Goal: Task Accomplishment & Management: Manage account settings

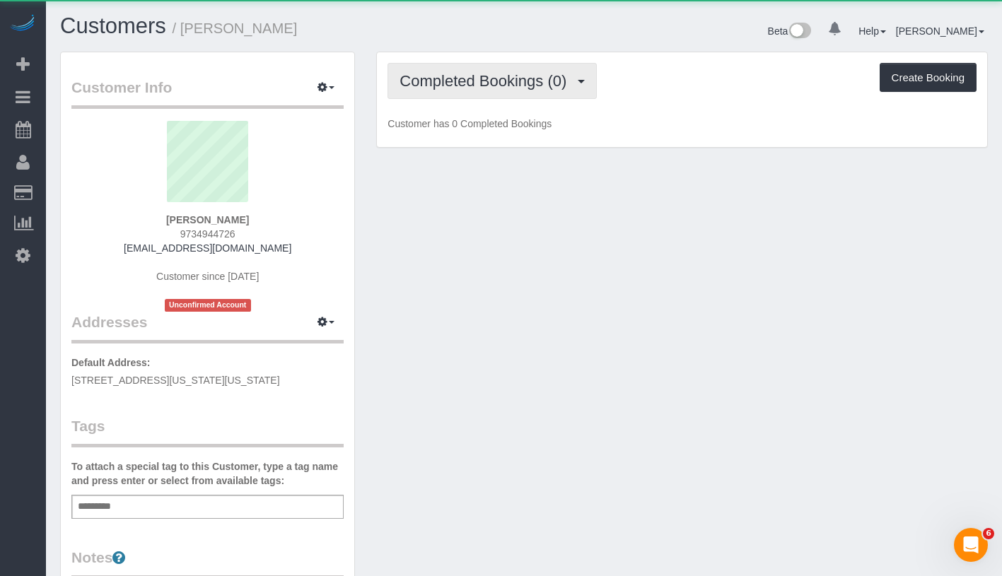
click at [488, 83] on span "Completed Bookings (0)" at bounding box center [486, 81] width 174 height 18
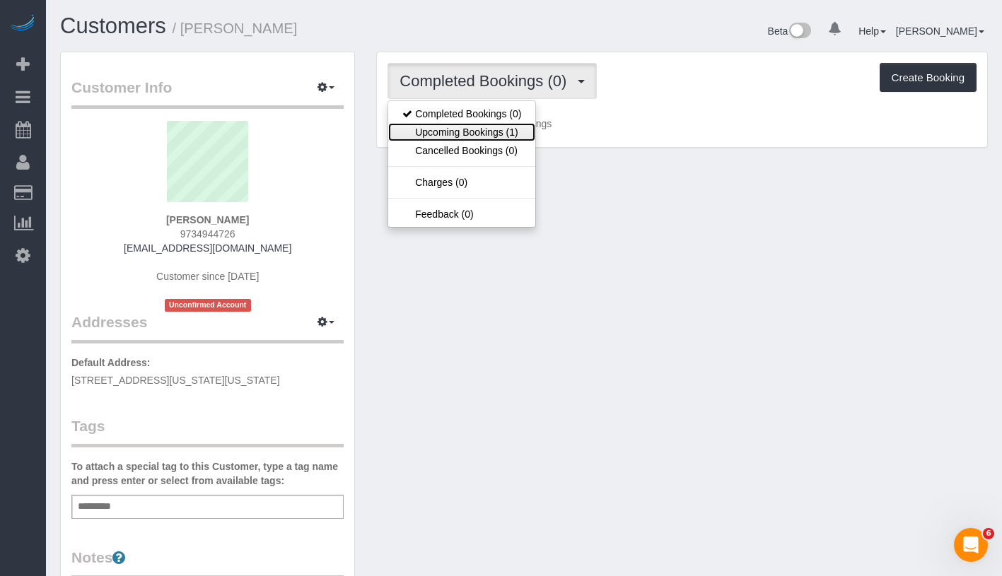
click at [474, 129] on link "Upcoming Bookings (1)" at bounding box center [461, 132] width 147 height 18
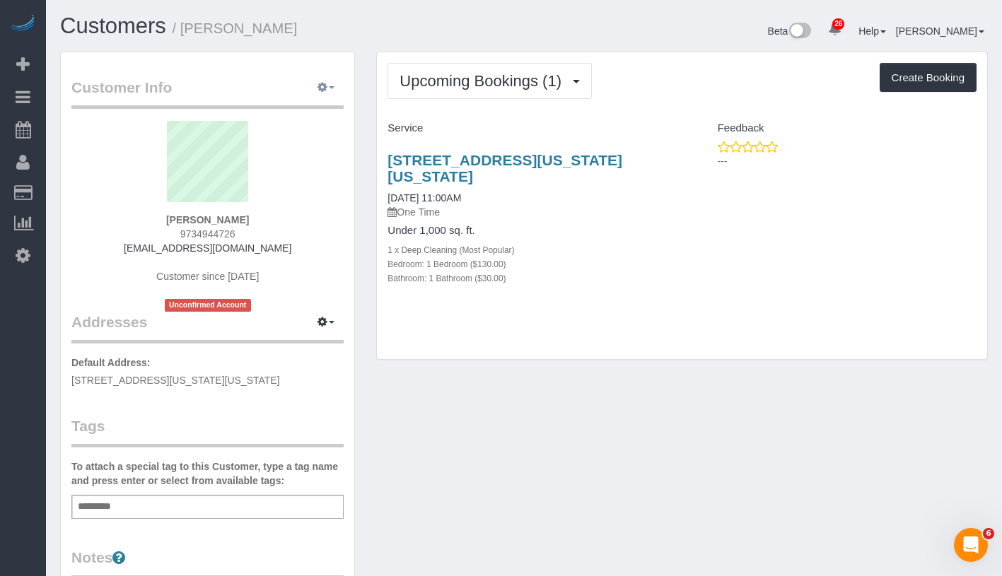
click at [333, 85] on button "button" at bounding box center [325, 88] width 35 height 22
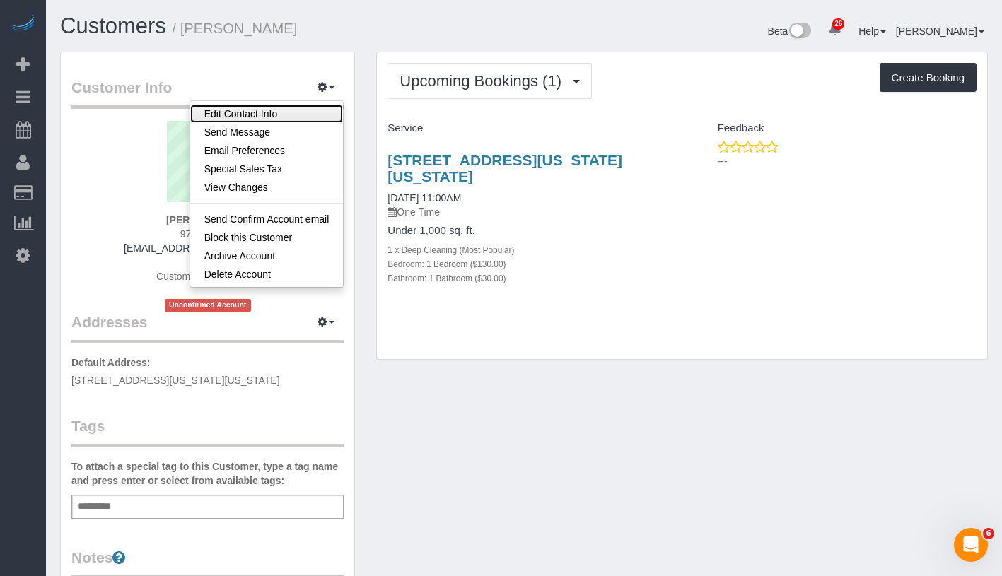
click at [300, 117] on link "Edit Contact Info" at bounding box center [266, 114] width 153 height 18
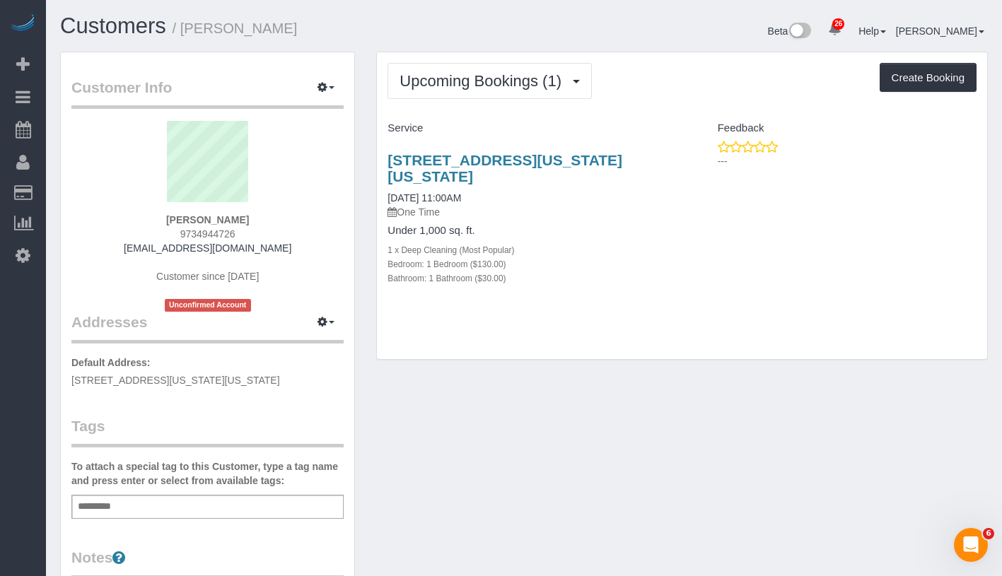
select select "NY"
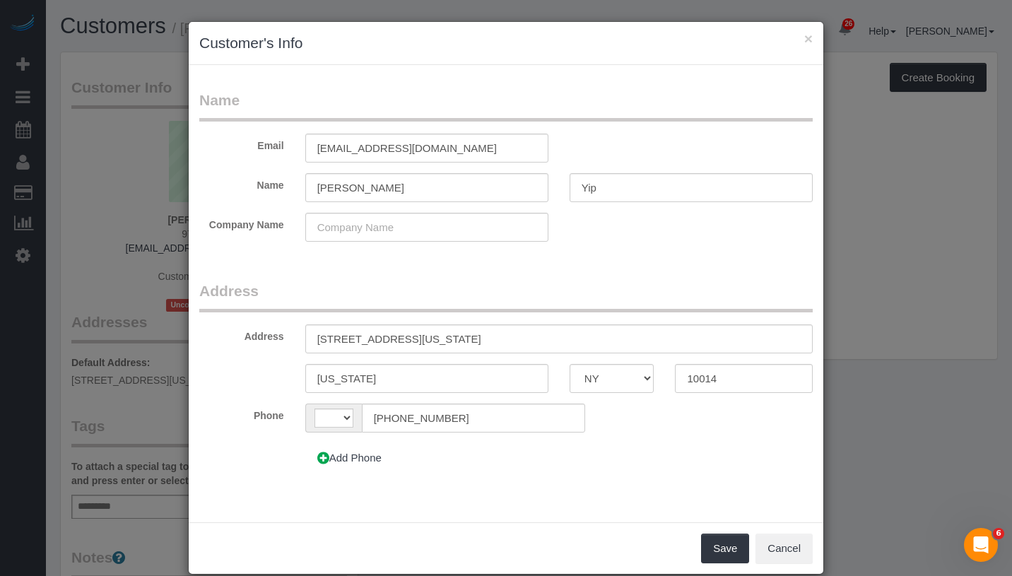
select select "string:[GEOGRAPHIC_DATA]"
click at [392, 339] on input "756 Washington street, 8B" at bounding box center [559, 338] width 508 height 29
click at [394, 339] on input "756 Washington street, 8B" at bounding box center [559, 338] width 508 height 29
click at [428, 341] on input "756 Washington Street, 8B" at bounding box center [559, 338] width 508 height 29
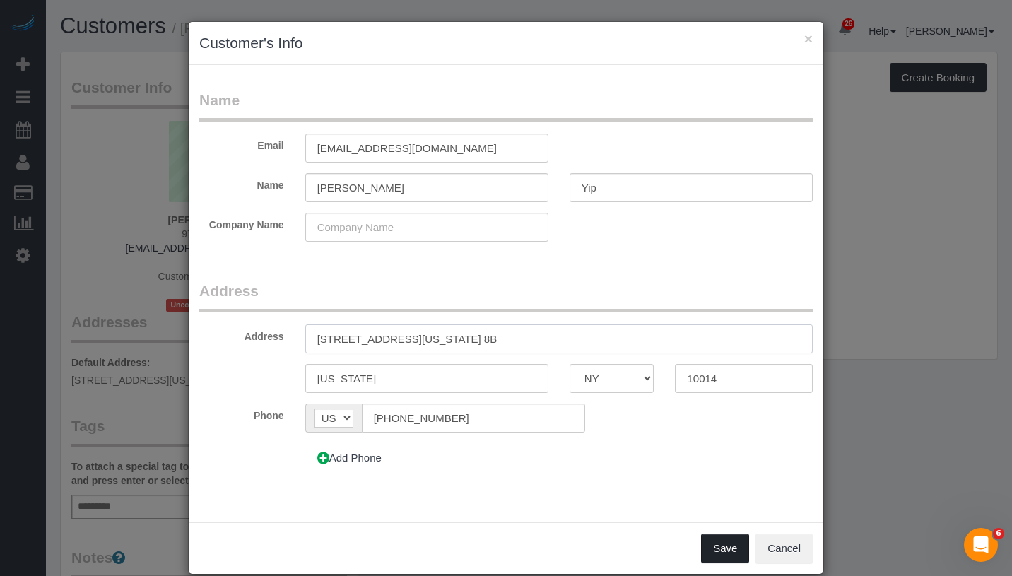
type input "756 Washington Street, Apt. 8B"
click at [712, 545] on button "Save" at bounding box center [725, 549] width 48 height 30
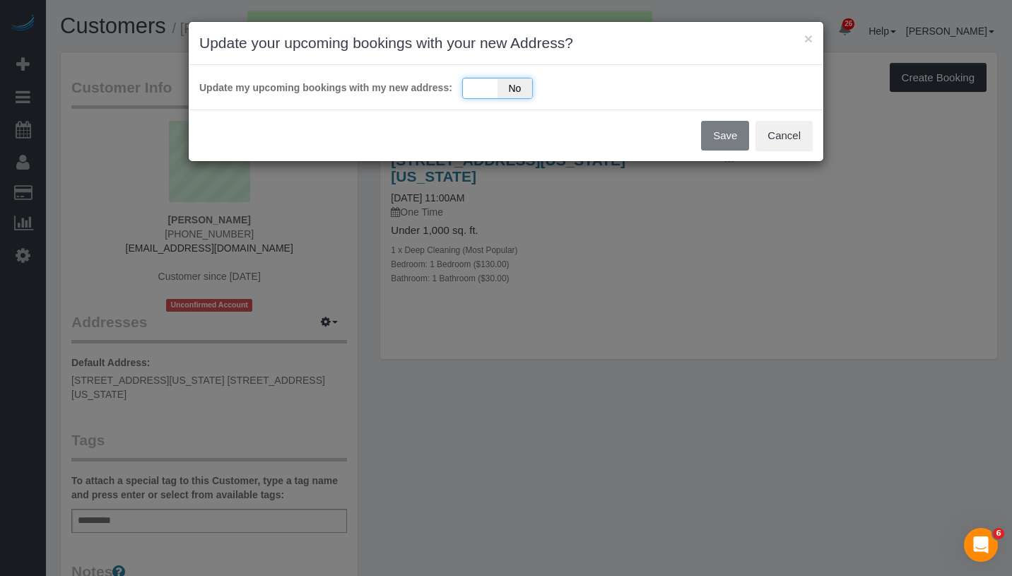
click at [476, 90] on div "Yes No" at bounding box center [497, 88] width 71 height 21
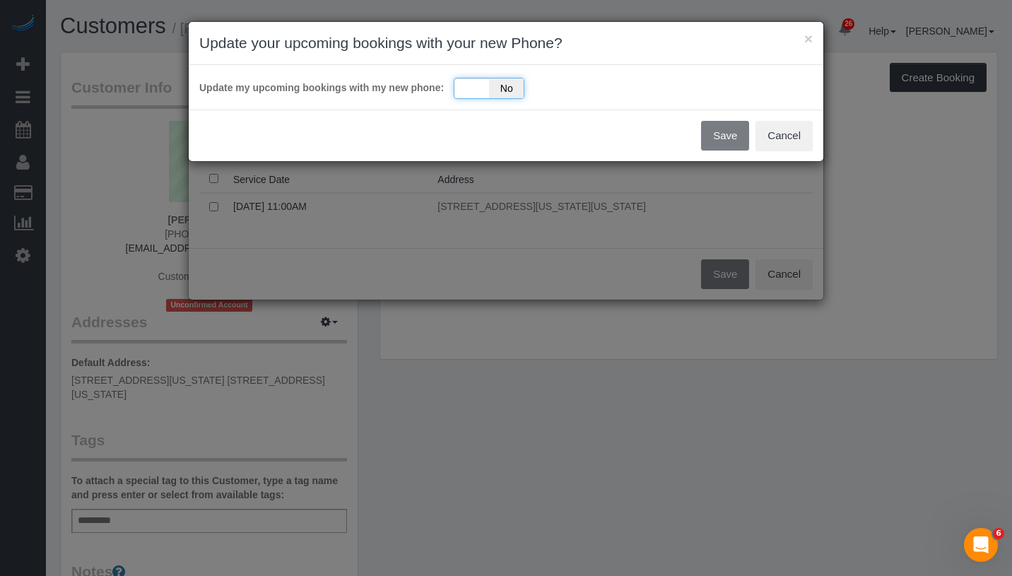
click at [478, 95] on div "Yes No" at bounding box center [489, 88] width 71 height 21
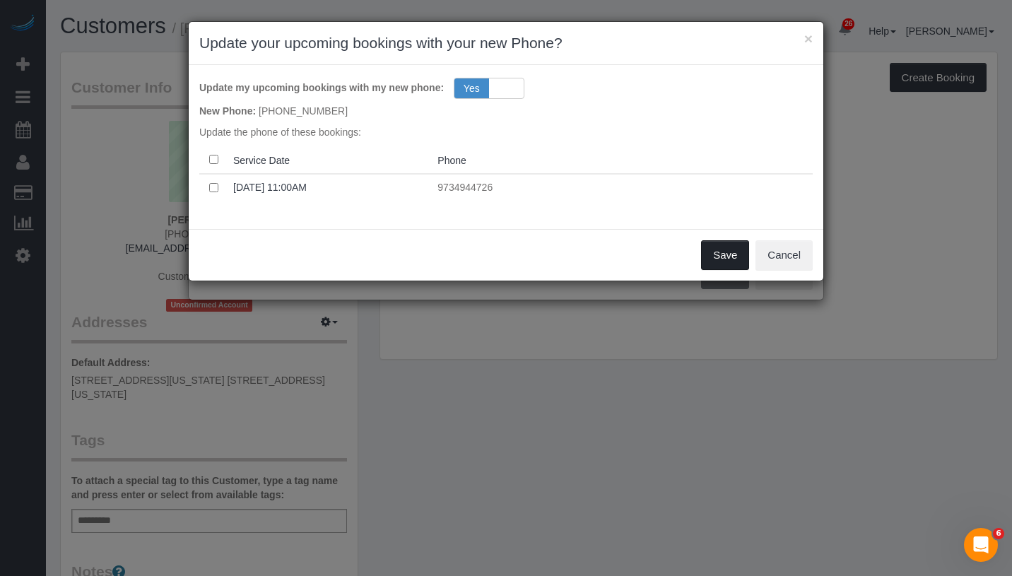
click at [725, 253] on button "Save" at bounding box center [725, 255] width 48 height 30
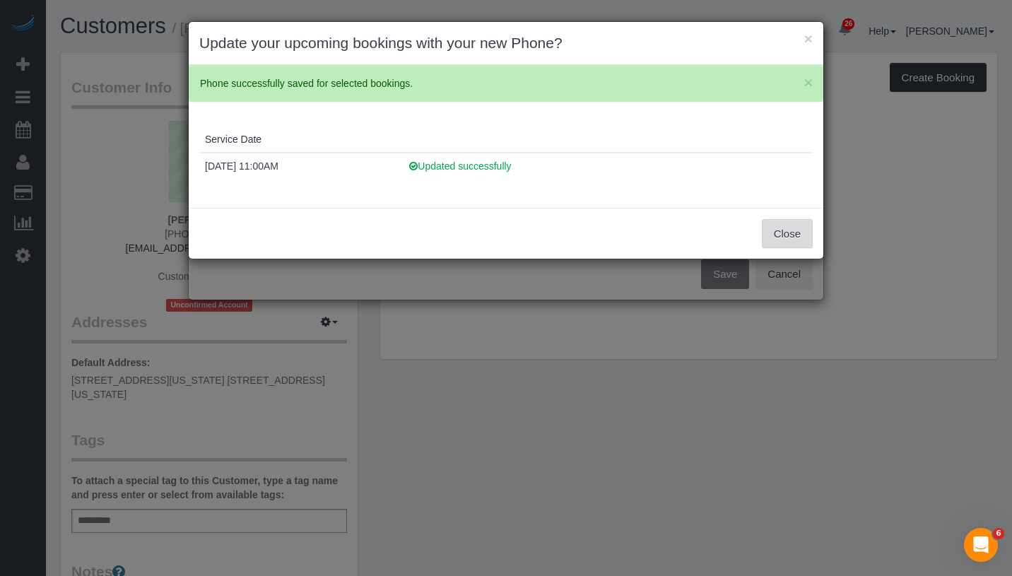
click at [797, 236] on button "Close" at bounding box center [787, 234] width 51 height 30
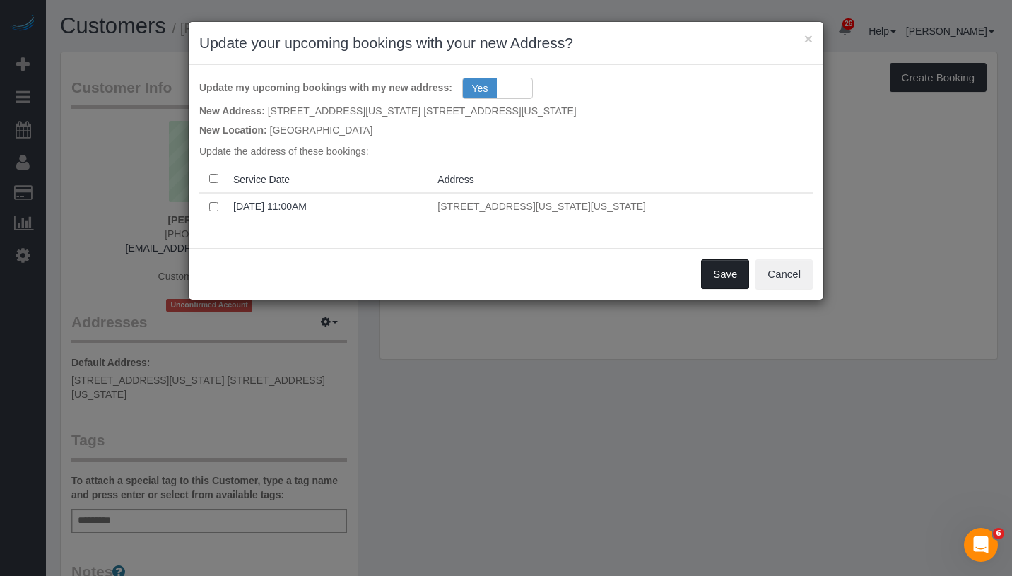
click at [715, 272] on button "Save" at bounding box center [725, 274] width 48 height 30
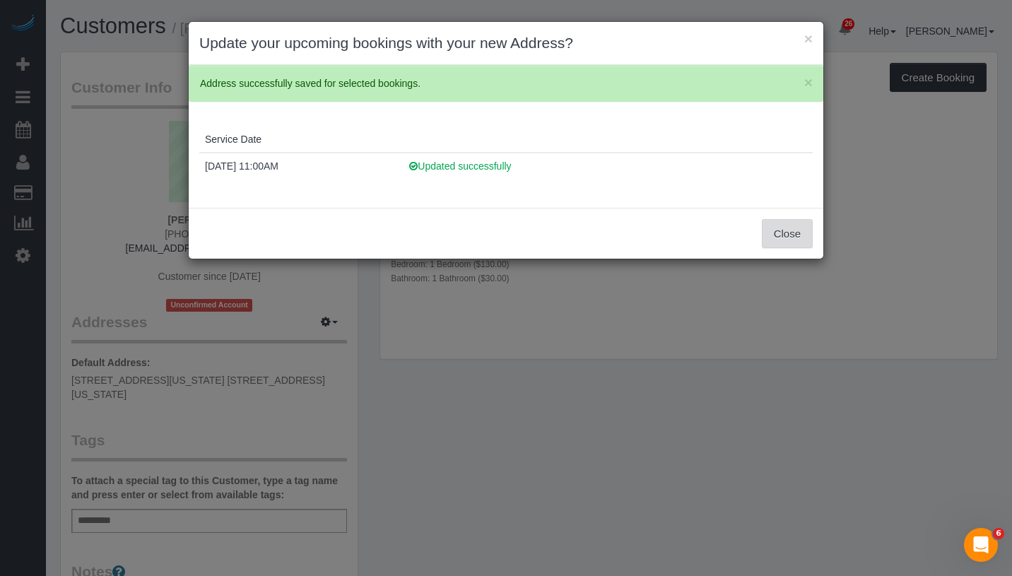
click at [776, 238] on button "Close" at bounding box center [787, 234] width 51 height 30
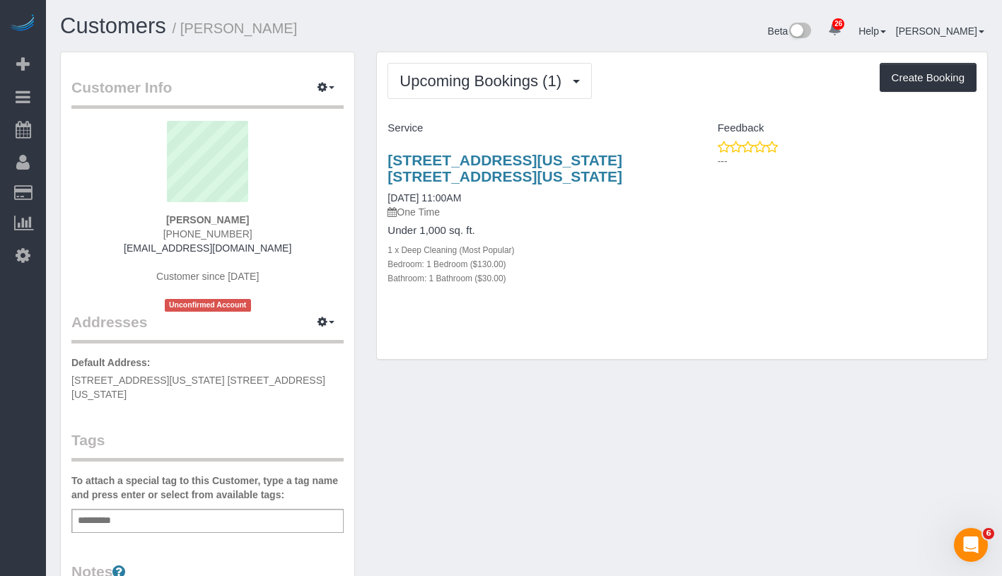
drag, startPoint x: 383, startPoint y: 153, endPoint x: 505, endPoint y: 183, distance: 125.2
click at [505, 183] on div "756 Washington Street, Apt. 8b, New York, NY 10014 10/02/2025 11:00AM One Time …" at bounding box center [529, 226] width 305 height 173
copy link "756 Washington Street, Apt. 8b, New York, NY 10014"
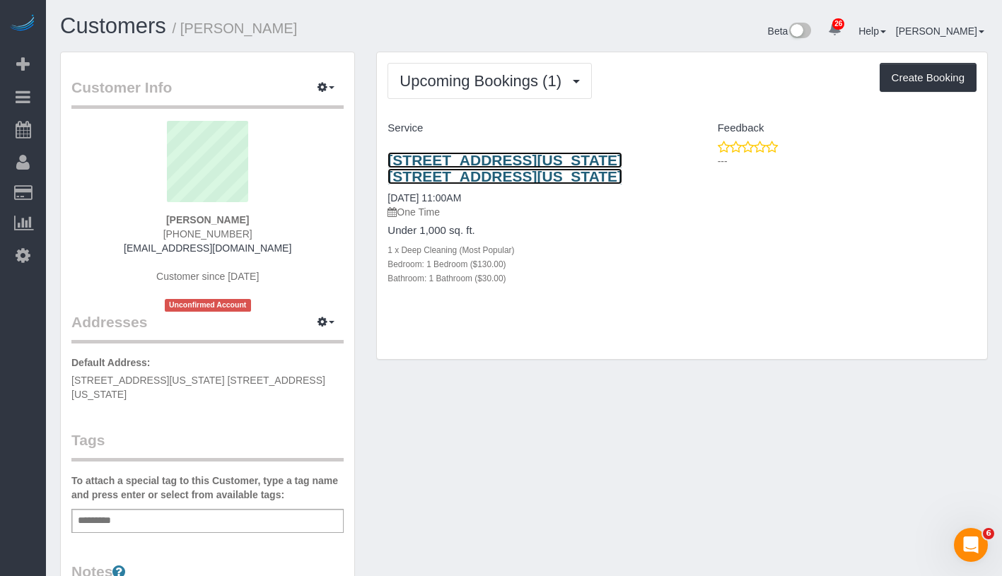
click at [450, 170] on link "756 Washington Street, Apt. 8b, New York, NY 10014" at bounding box center [504, 168] width 235 height 33
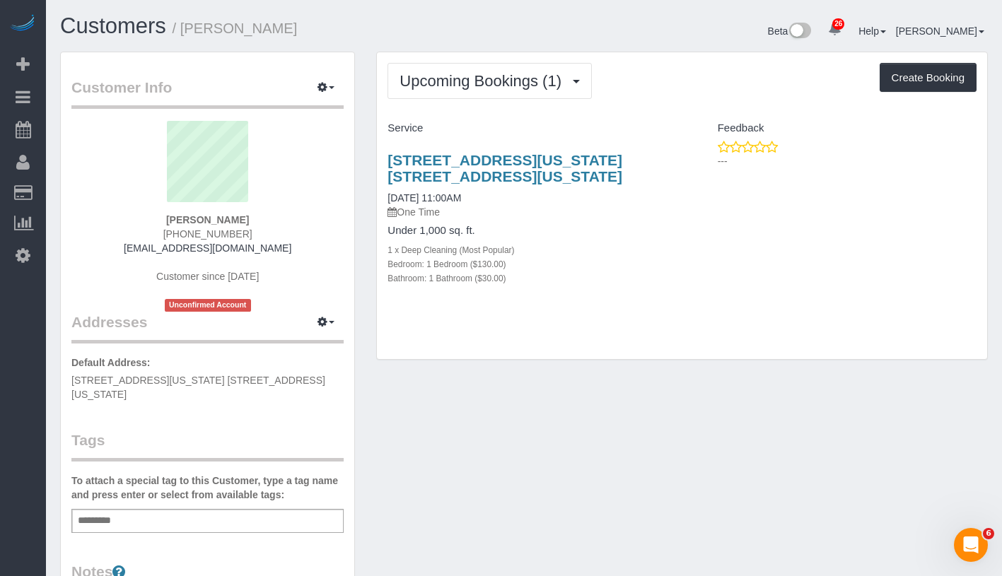
click at [160, 509] on div "Add a tag" at bounding box center [207, 521] width 272 height 24
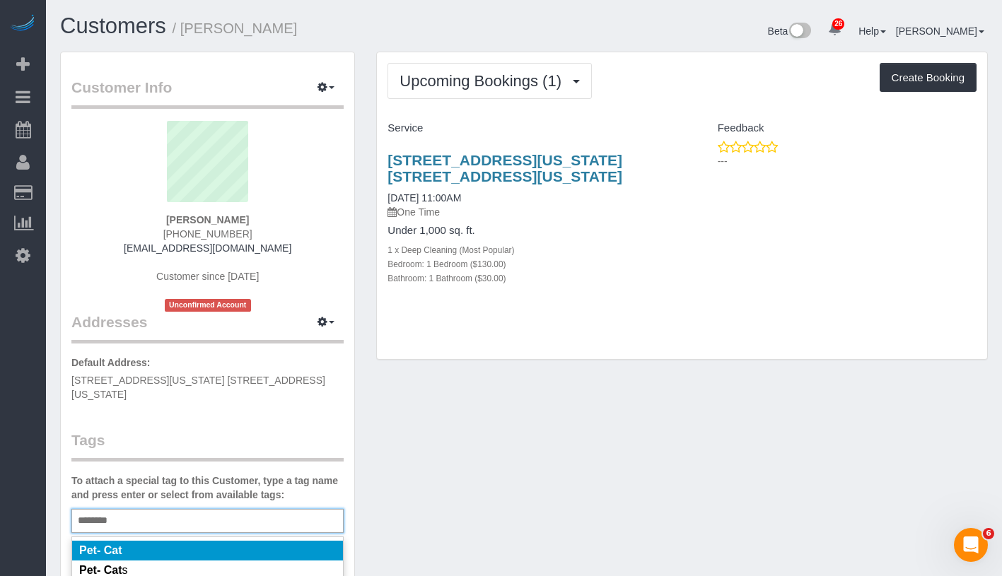
type input "********"
click at [184, 541] on li "Pet- Cat" at bounding box center [207, 551] width 271 height 20
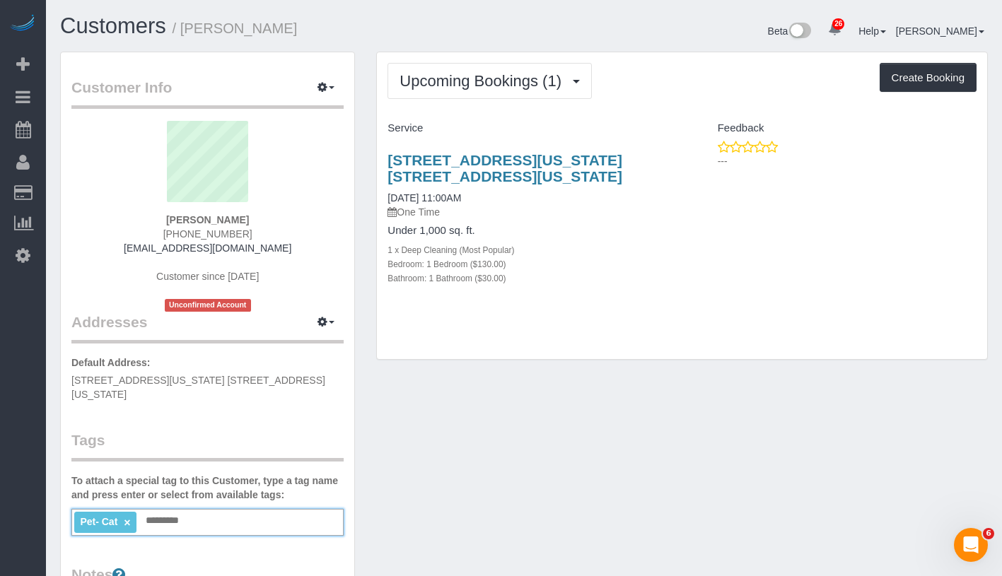
click at [195, 509] on div "Pet- Cat × Add a tag" at bounding box center [207, 522] width 272 height 27
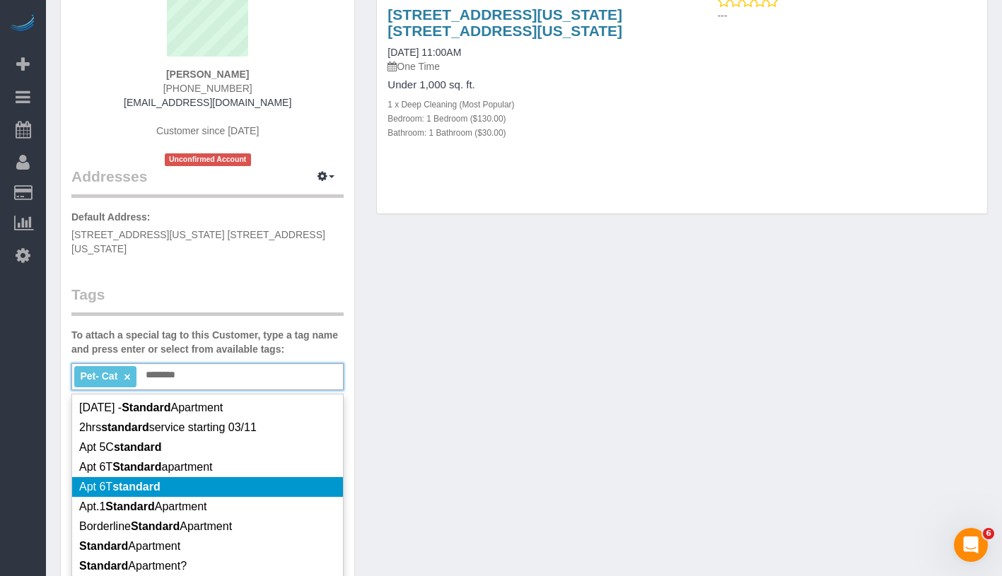
scroll to position [147, 0]
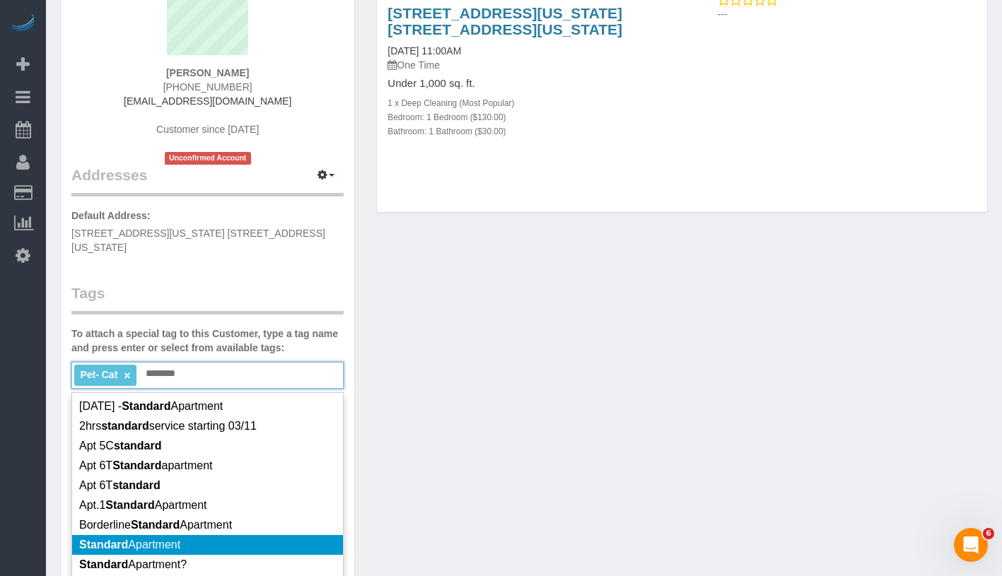
type input "********"
click at [236, 536] on li "Standard Apartment" at bounding box center [207, 545] width 271 height 20
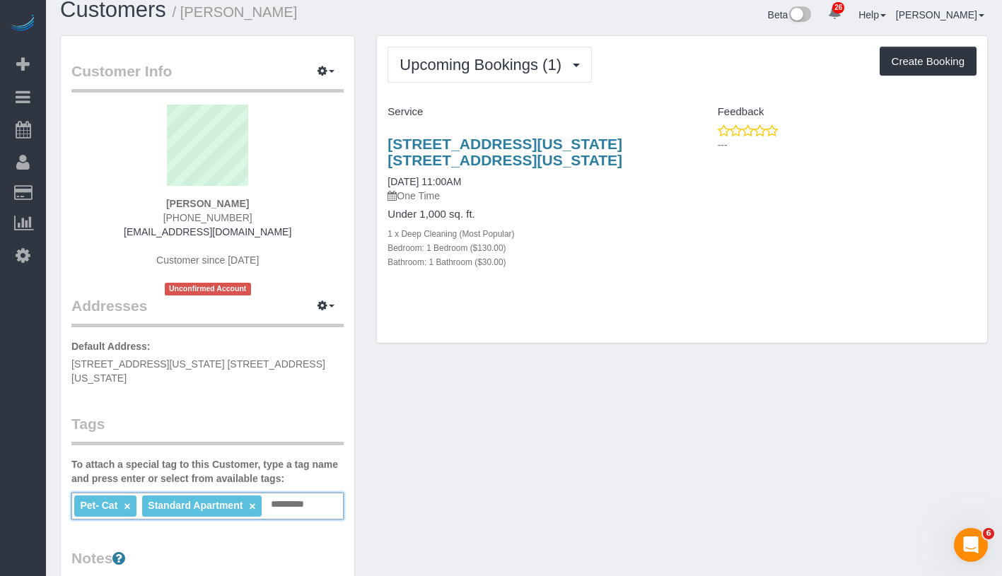
scroll to position [0, 0]
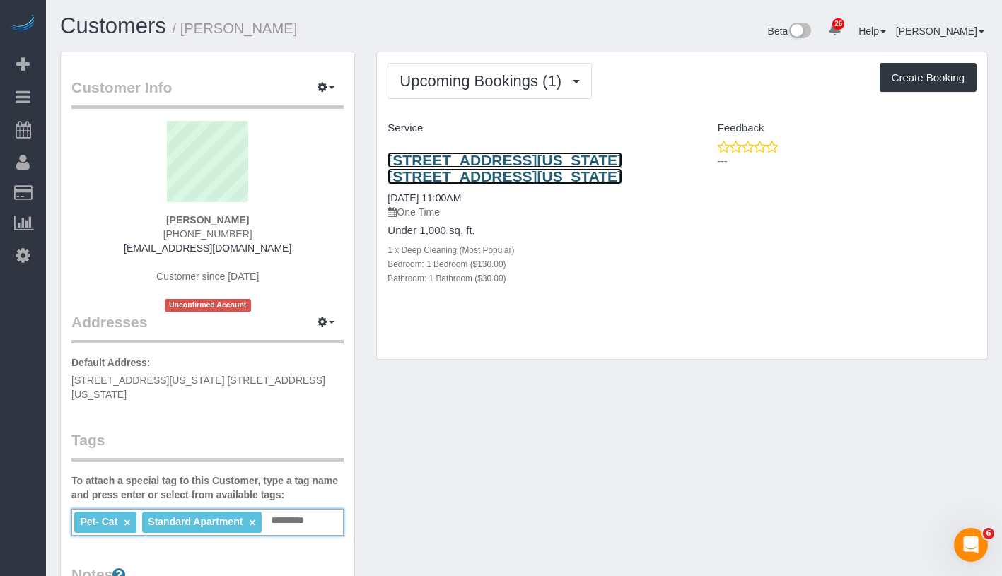
click at [415, 172] on link "756 Washington Street, Apt. 8b, New York, NY 10014" at bounding box center [504, 168] width 235 height 33
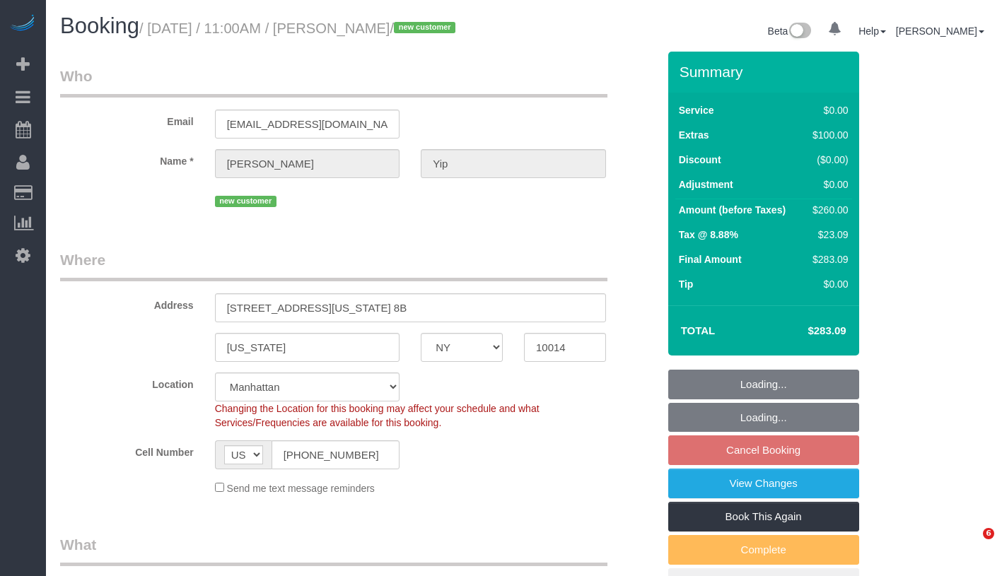
select select "NY"
select select "spot4"
select select "number:58"
select select "number:74"
select select "number:14"
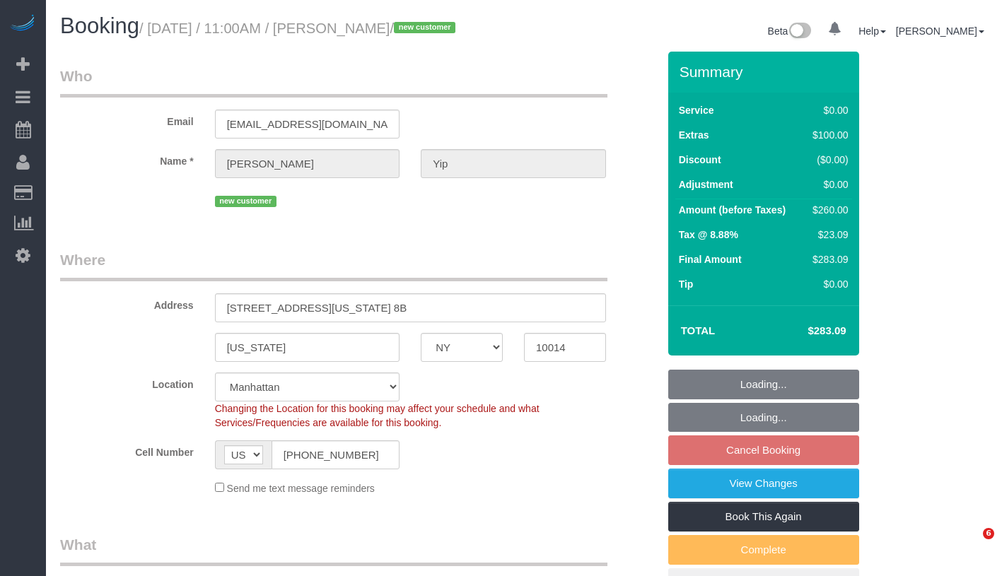
select select "number:5"
select select "1"
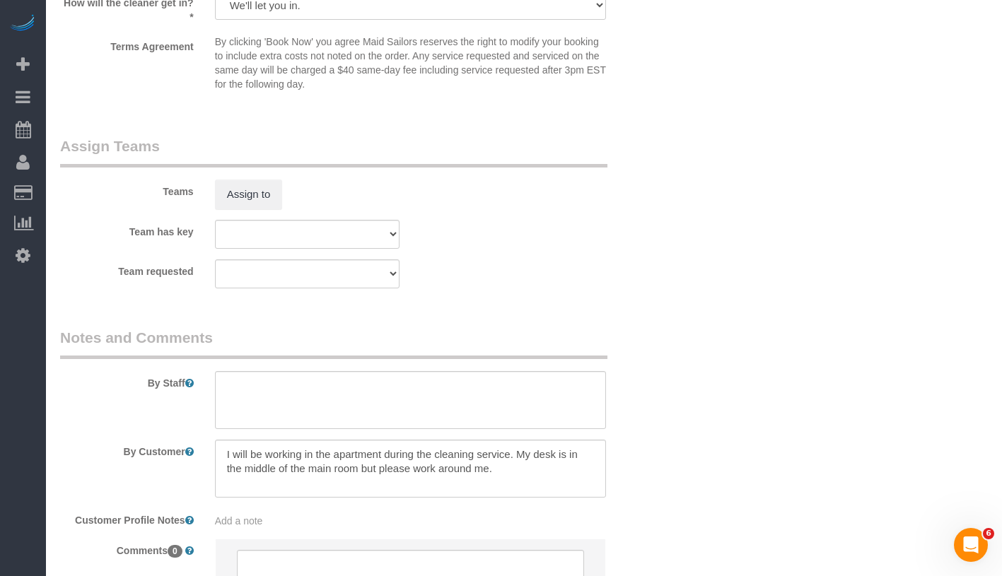
scroll to position [1774, 0]
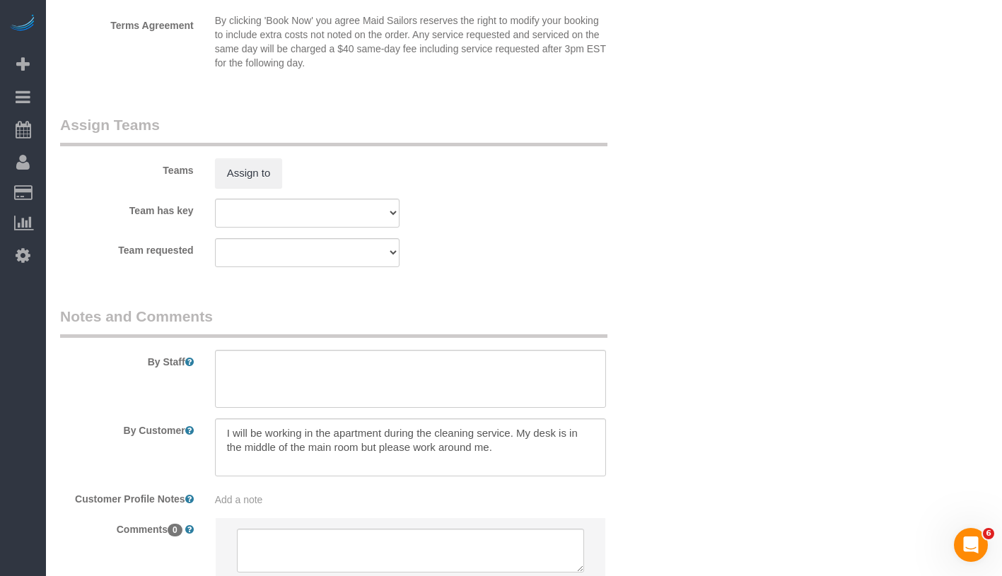
click at [342, 493] on div "Add a note" at bounding box center [410, 500] width 391 height 14
click at [343, 503] on textarea at bounding box center [410, 565] width 391 height 156
click at [353, 492] on textarea at bounding box center [410, 565] width 391 height 156
paste textarea "756 Washington Street, New York, NY 10014"
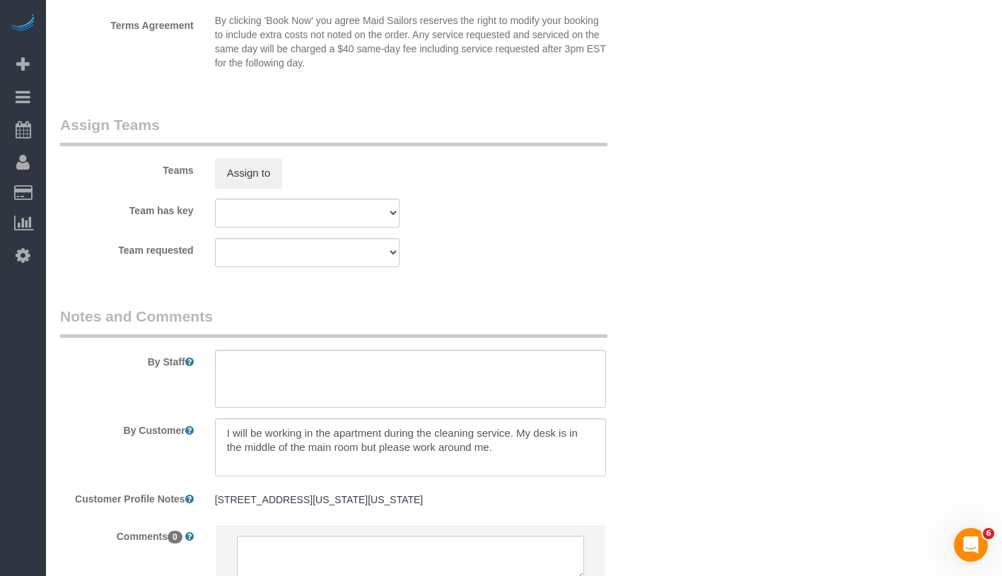
click at [407, 489] on div "756 Washington Street, New York, NY 10014 756 Washington Street, New York, NY 1…" at bounding box center [410, 500] width 412 height 27
click at [456, 498] on pre "756 Washington Street, New York, NY 10014" at bounding box center [410, 500] width 391 height 14
click at [459, 500] on textarea "756 Washington Street, New York, NY 10014" at bounding box center [410, 565] width 391 height 156
paste textarea "1 bed 1 bath"
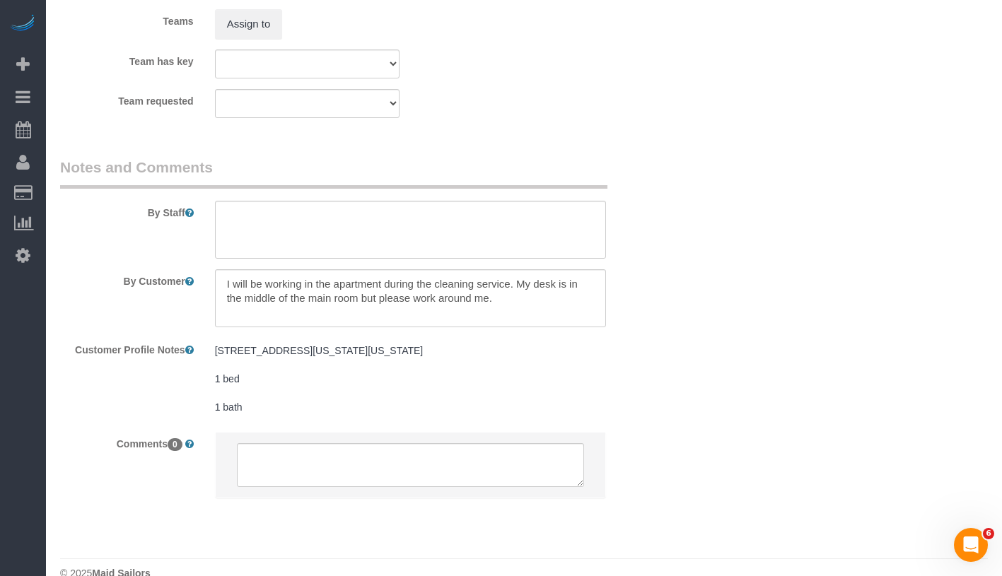
scroll to position [1948, 0]
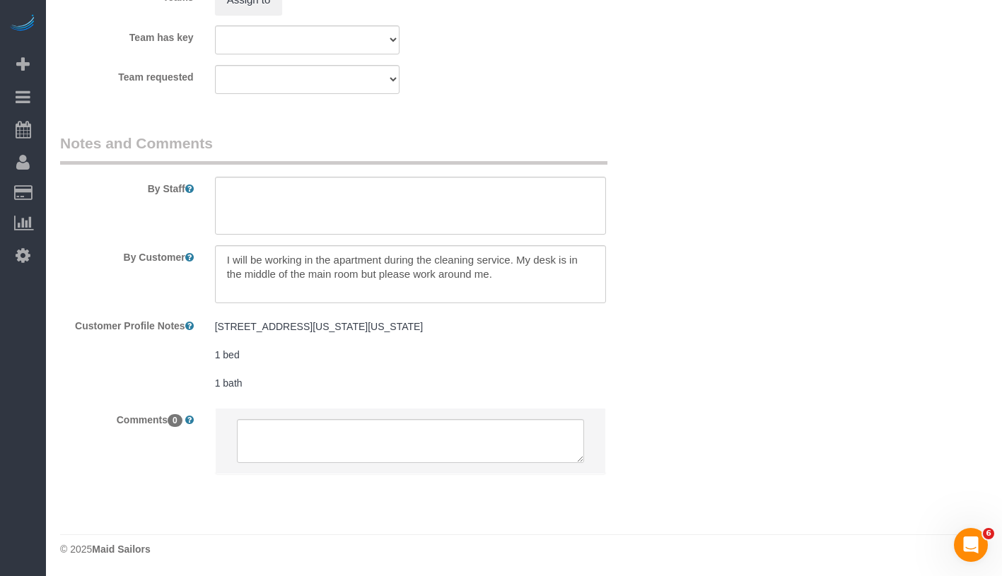
click at [242, 356] on pre "756 Washington Street, New York, NY 10014 1 bed 1 bath" at bounding box center [410, 355] width 391 height 71
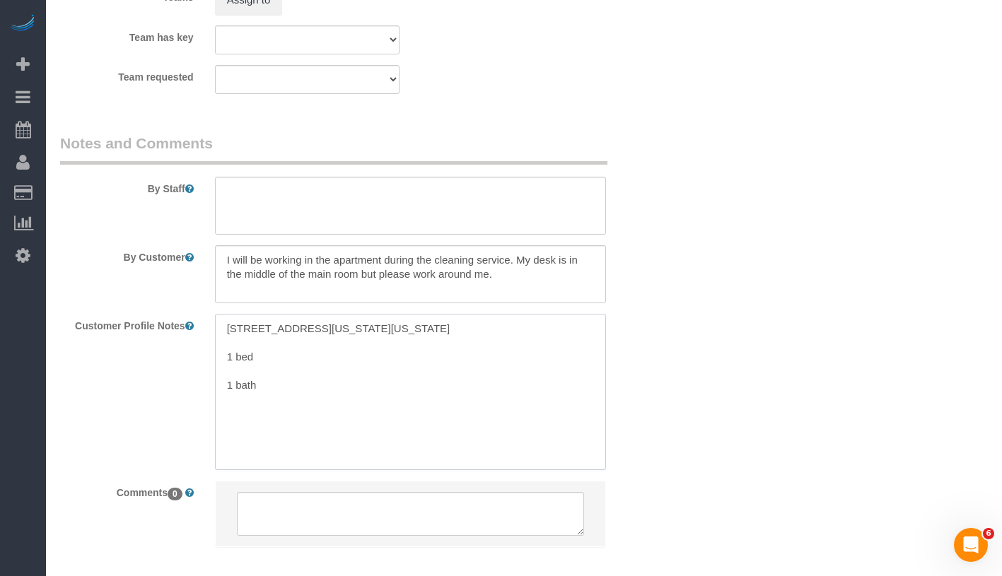
click at [226, 387] on textarea "756 Washington Street, New York, NY 10014 1 bed 1 bath" at bounding box center [410, 392] width 391 height 156
click at [291, 341] on textarea "756 Washington Street, New York, NY 10014 1 bed/ 1 bath" at bounding box center [410, 392] width 391 height 156
click at [340, 346] on textarea "756 Washington Street, New York, NY 10014 1 bed/ 1 bath" at bounding box center [410, 392] width 391 height 156
paste textarea "https://streeteasy.com/building/the-highline/8b"
type textarea "756 Washington Street, New York, NY 10014 1 bed/ 1 bath https://streeteasy.com/…"
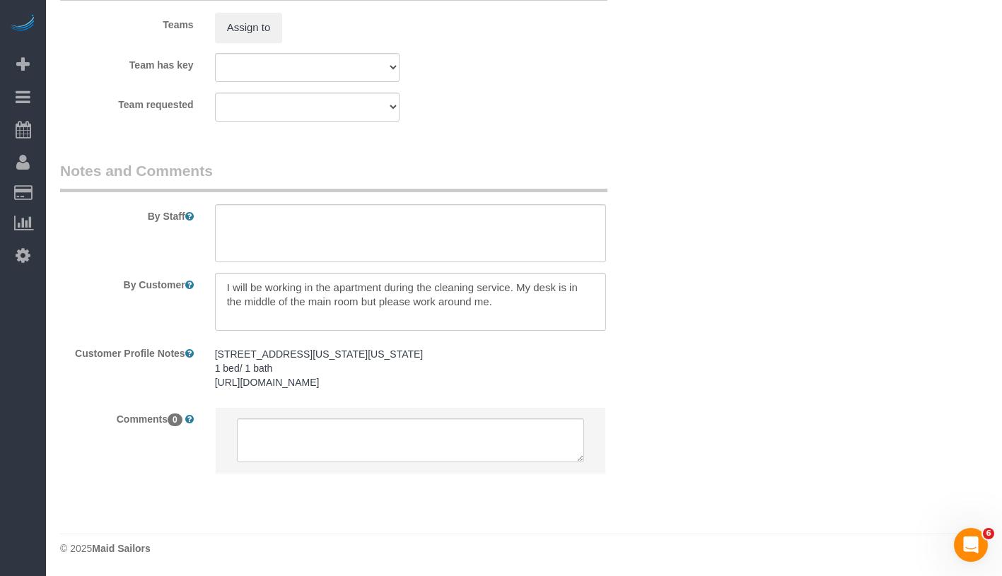
scroll to position [1919, 0]
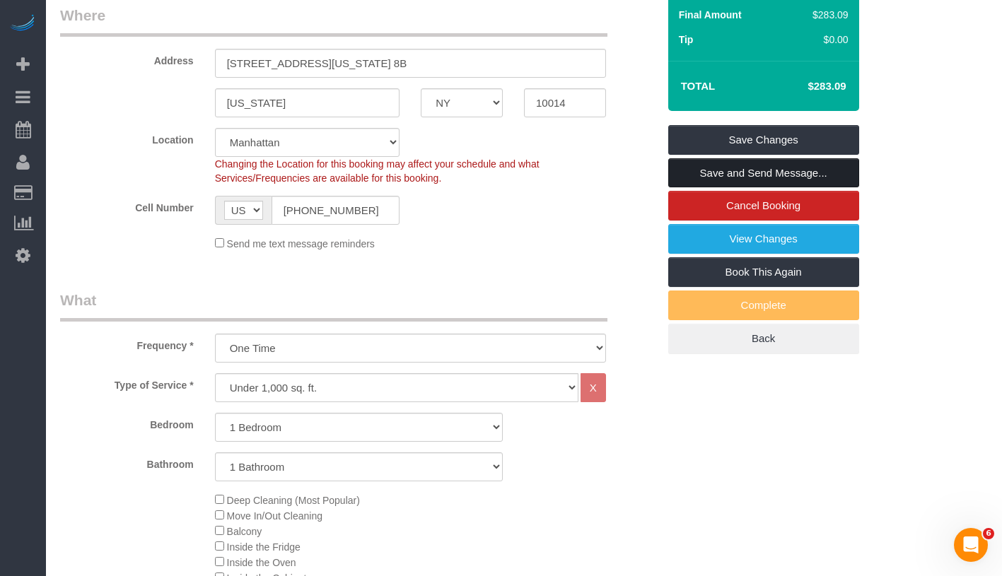
scroll to position [236, 0]
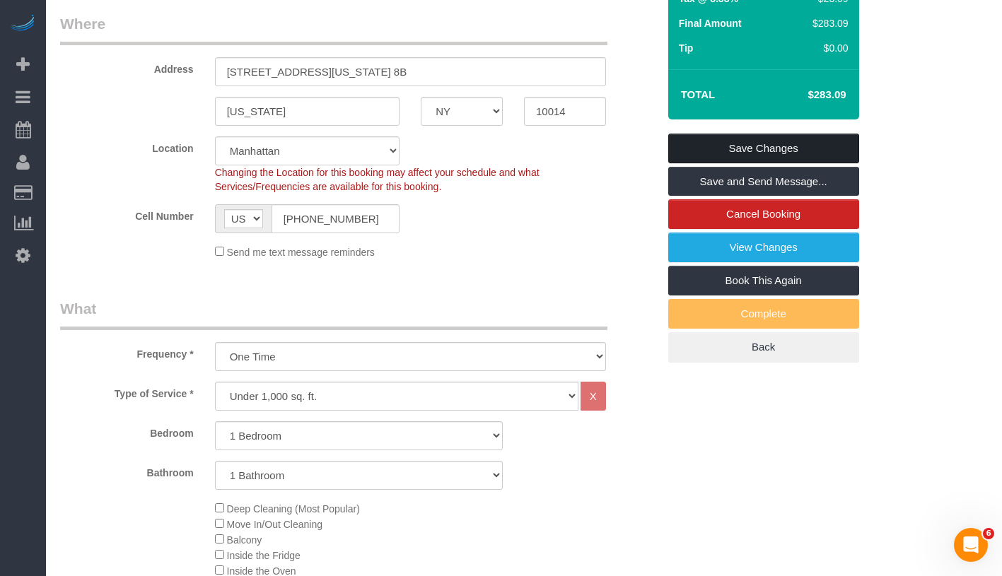
click at [797, 140] on link "Save Changes" at bounding box center [763, 149] width 191 height 30
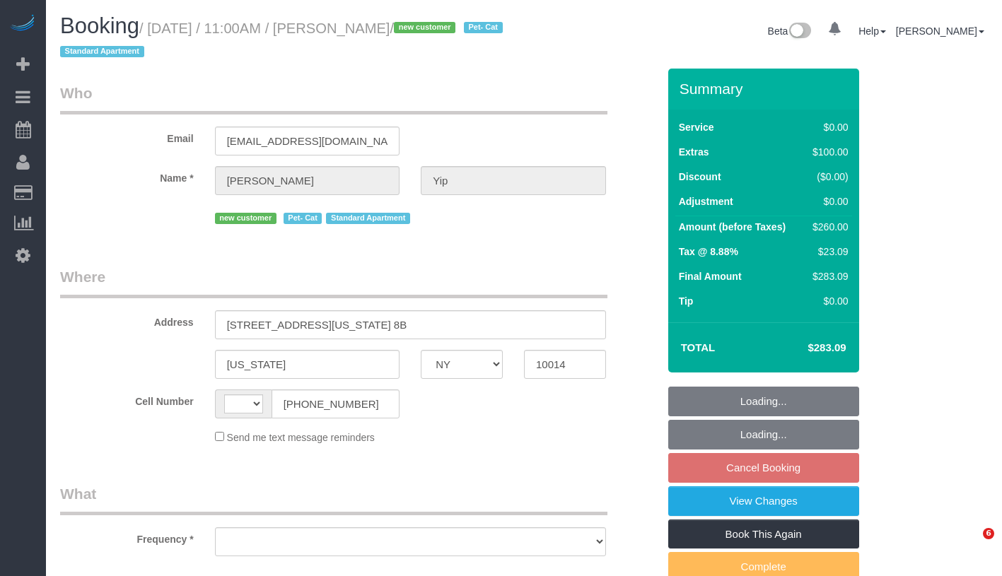
select select "NY"
select select "string:stripe-pm_1SAyAJ4VGloSiKo7JtwRWPOP"
select select "number:58"
select select "number:74"
select select "number:14"
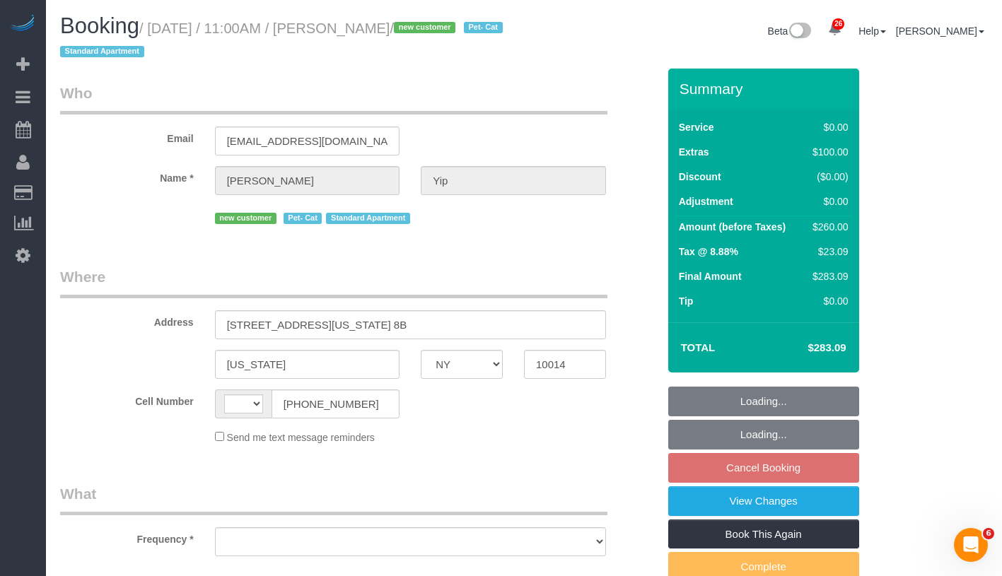
select select "number:5"
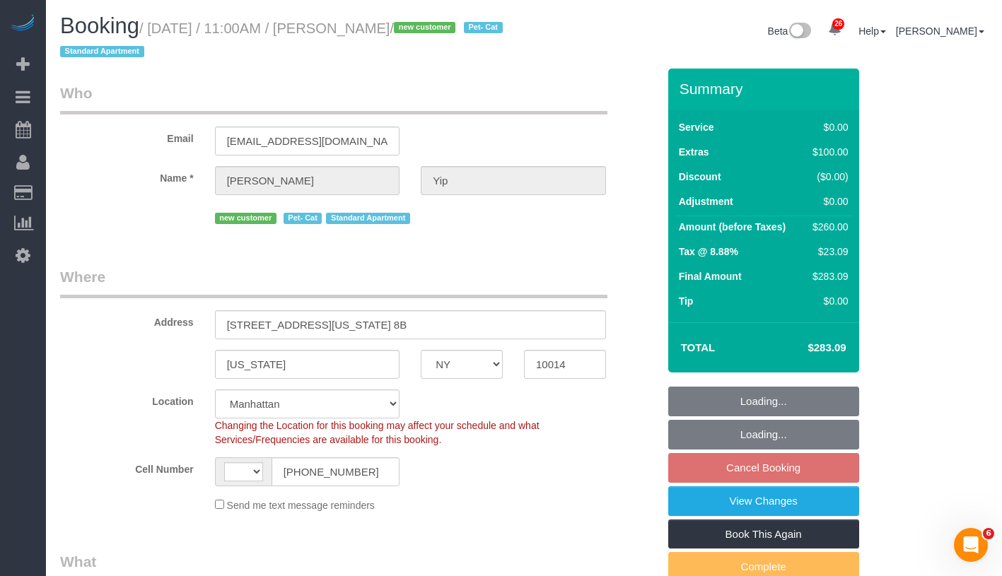
select select "string:[GEOGRAPHIC_DATA]"
select select "object:1067"
select select "1"
select select "spot4"
select select "1"
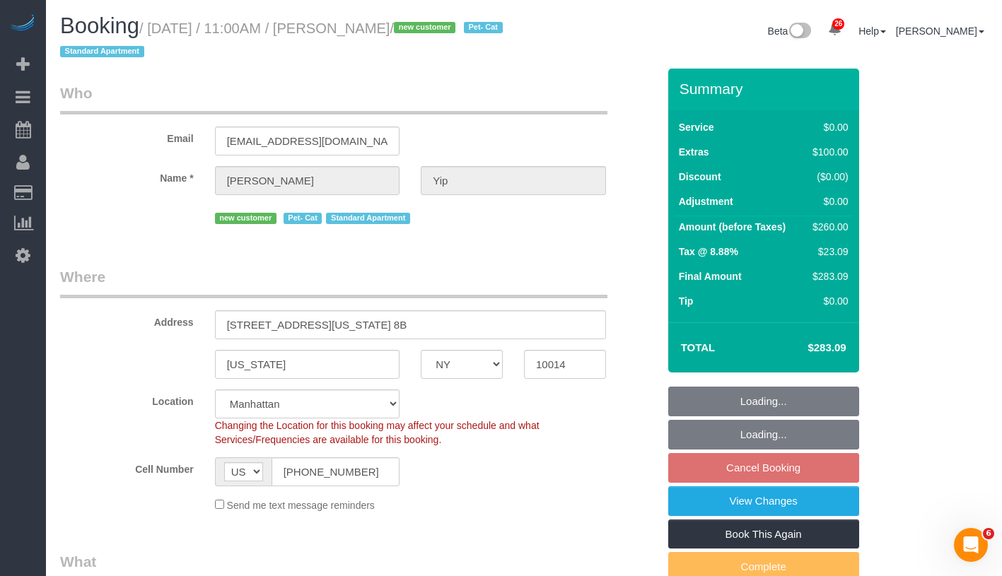
select select "object:1543"
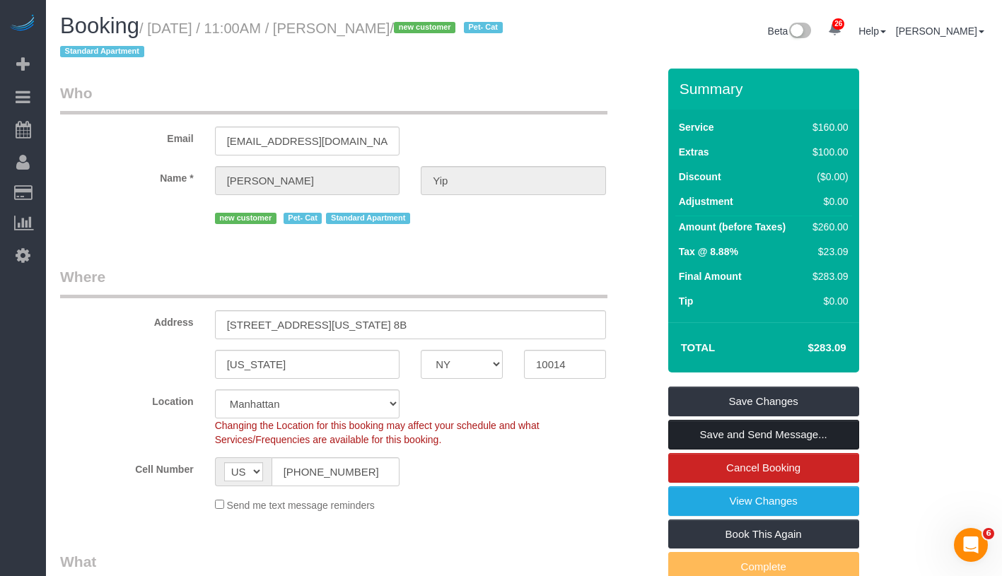
click at [830, 433] on link "Save and Send Message..." at bounding box center [763, 435] width 191 height 30
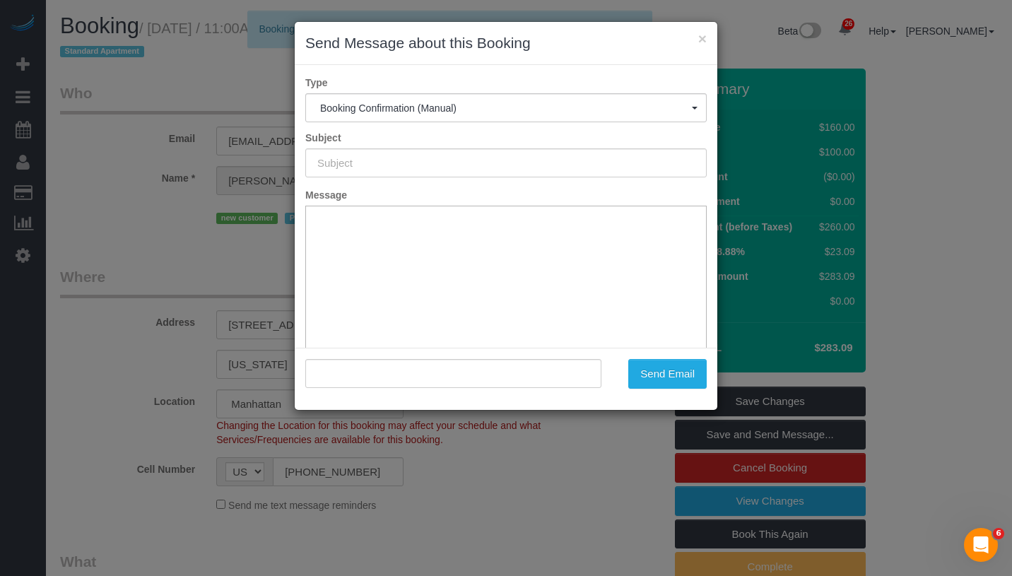
type input "Cleaning Confirmed for 10/02/2025 at 11:00am"
type input ""Melissa Yip" <melissapyip@gmail.com>"
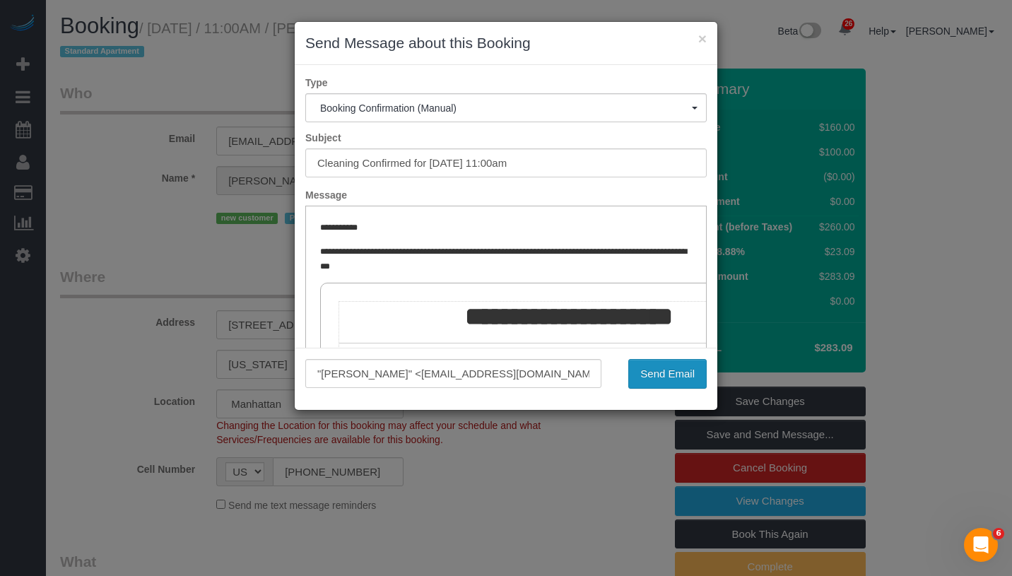
click at [671, 369] on button "Send Email" at bounding box center [667, 374] width 78 height 30
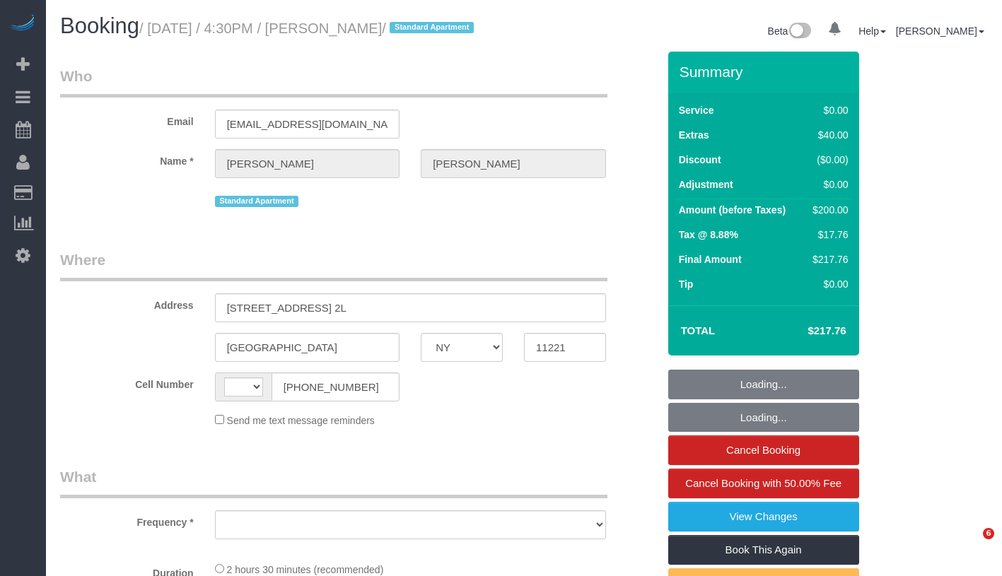
select select "NY"
select select "number:89"
select select "number:90"
select select "number:15"
select select "number:7"
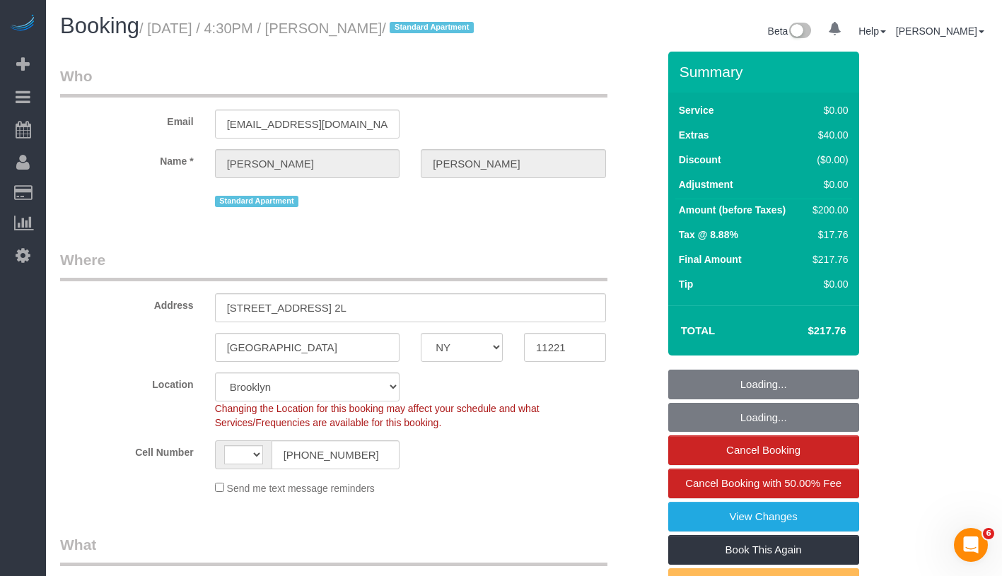
select select "string:[GEOGRAPHIC_DATA]"
select select "object:1485"
select select "string:stripe-pm_1SAfHk4VGloSiKo7F2uKM6XW"
select select "1"
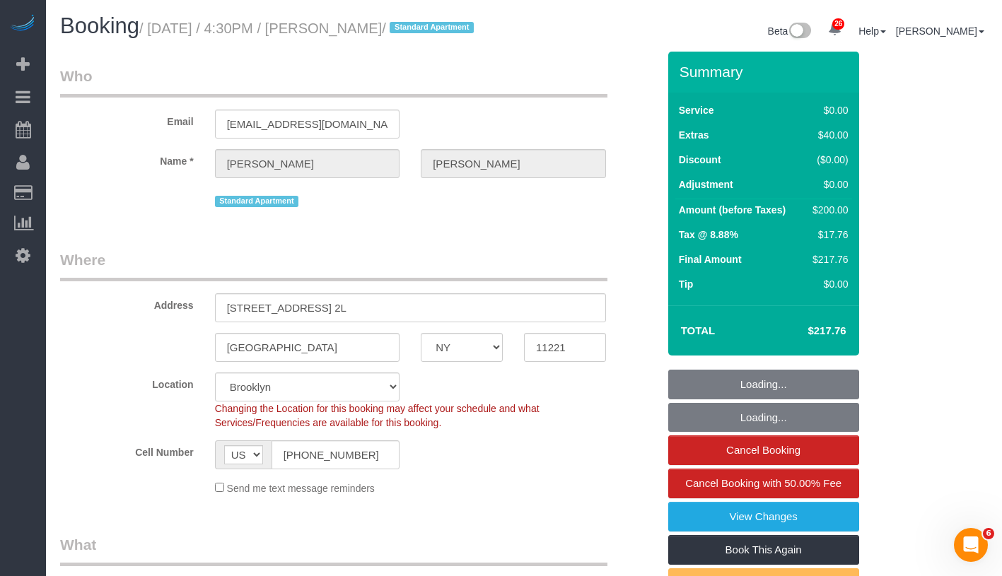
drag, startPoint x: 162, startPoint y: 25, endPoint x: 460, endPoint y: 32, distance: 298.4
click at [460, 32] on small "/ September 24, 2025 / 4:30PM / Thomas Conte / Standard Apartment" at bounding box center [308, 29] width 339 height 16
copy small "September 24, 2025 / 4:30PM / Thomas Conte"
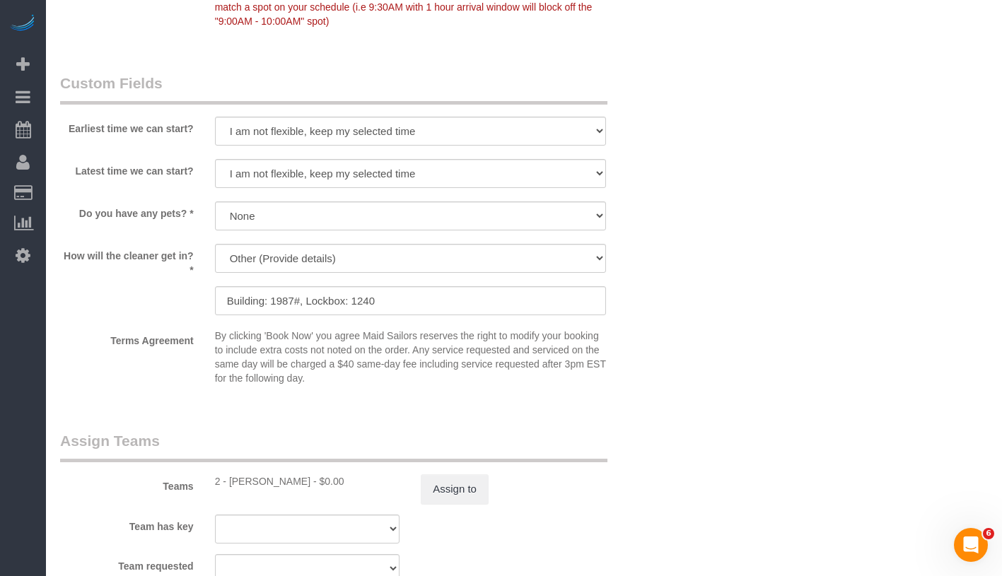
scroll to position [1778, 0]
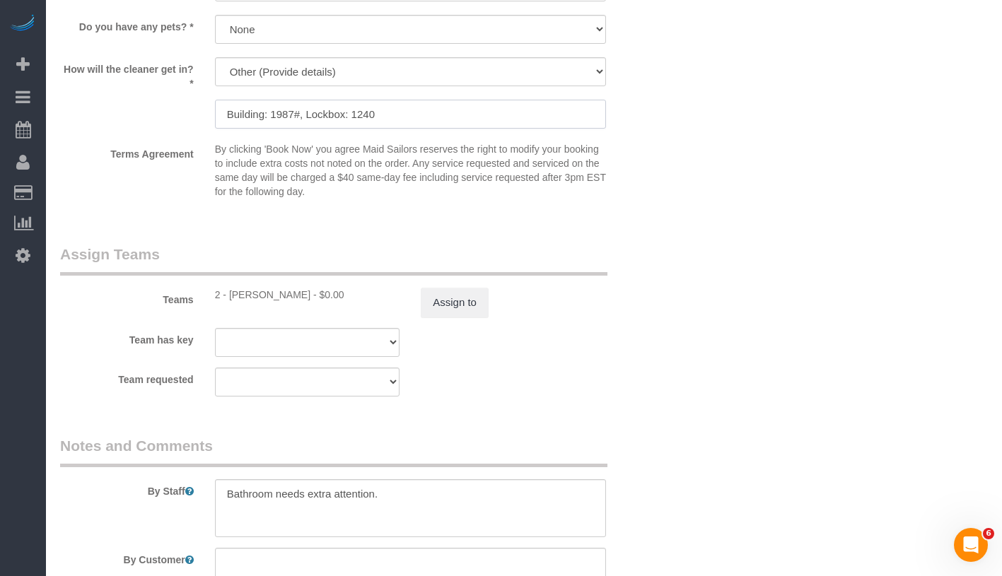
drag, startPoint x: 225, startPoint y: 131, endPoint x: 430, endPoint y: 140, distance: 205.2
click at [430, 129] on input "Building: 1987#, Lockbox: 1240" at bounding box center [410, 114] width 391 height 29
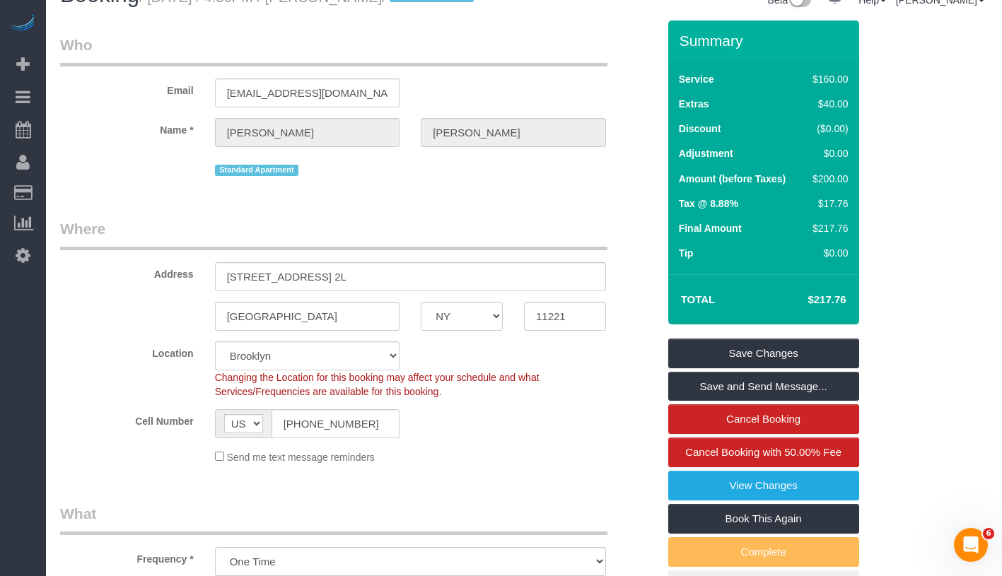
scroll to position [0, 0]
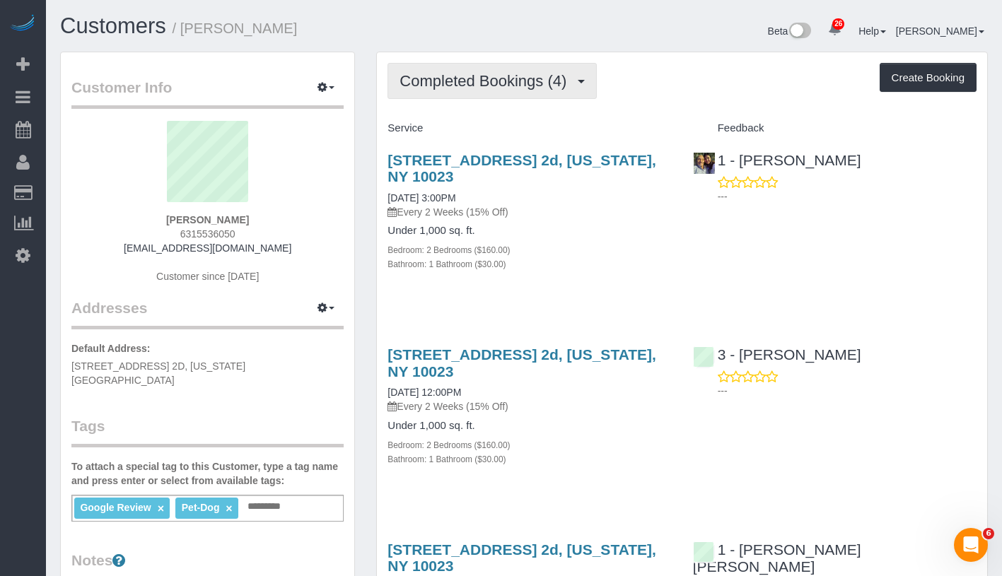
click at [476, 78] on span "Completed Bookings (4)" at bounding box center [486, 81] width 174 height 18
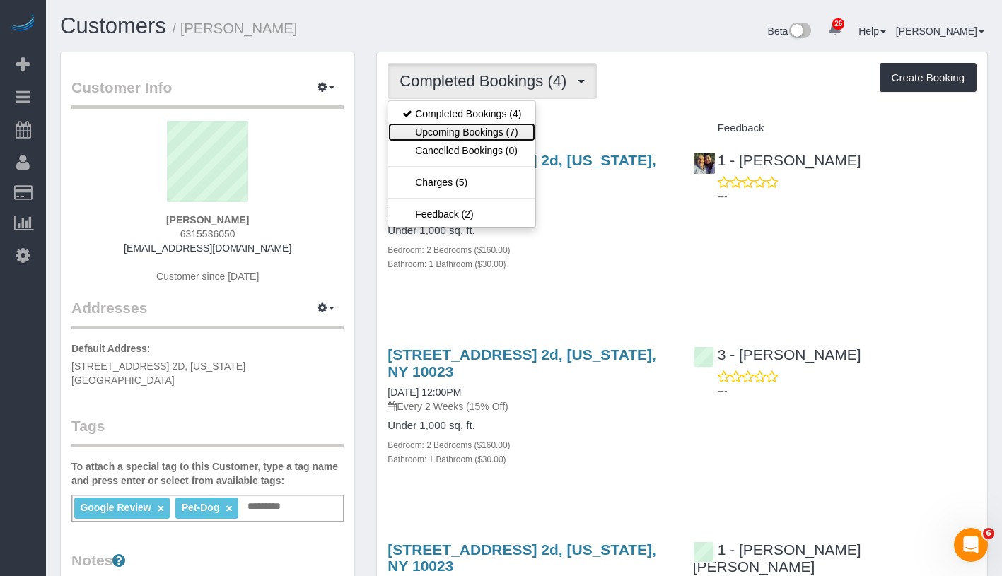
click at [467, 131] on link "Upcoming Bookings (7)" at bounding box center [461, 132] width 147 height 18
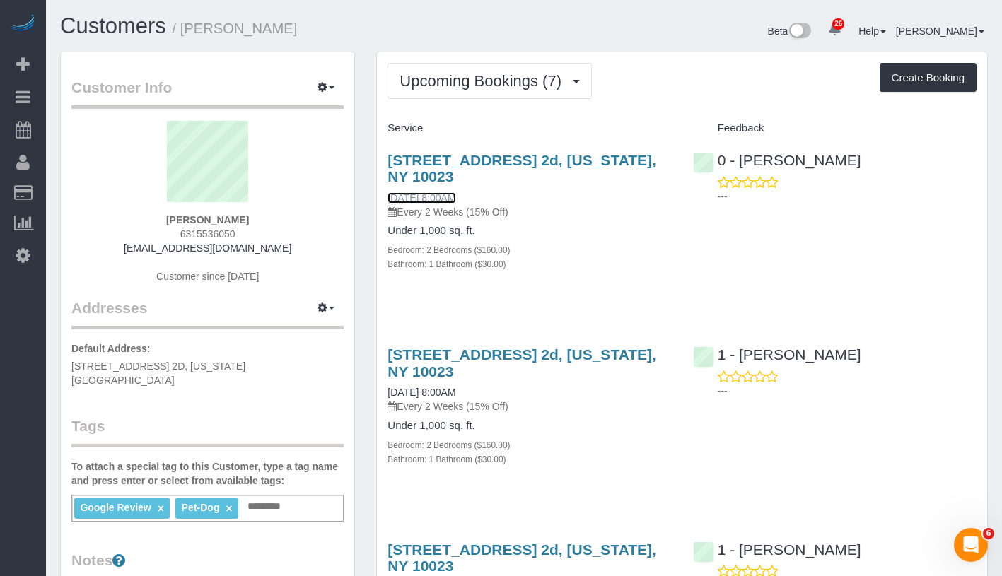
click at [453, 201] on link "[DATE] 8:00AM" at bounding box center [421, 197] width 68 height 11
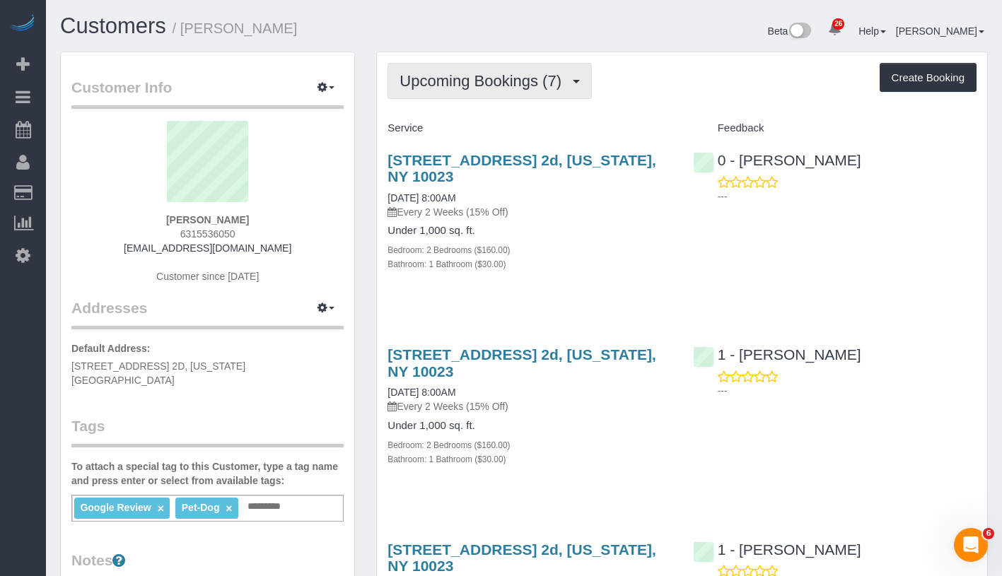
click at [479, 81] on span "Upcoming Bookings (7)" at bounding box center [483, 81] width 169 height 18
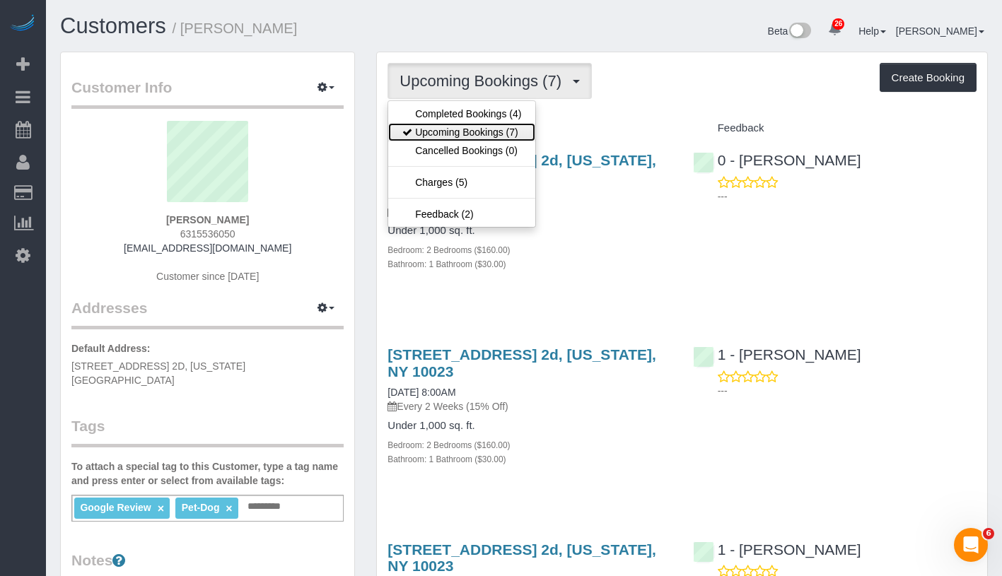
click at [462, 131] on link "Upcoming Bookings (7)" at bounding box center [461, 132] width 147 height 18
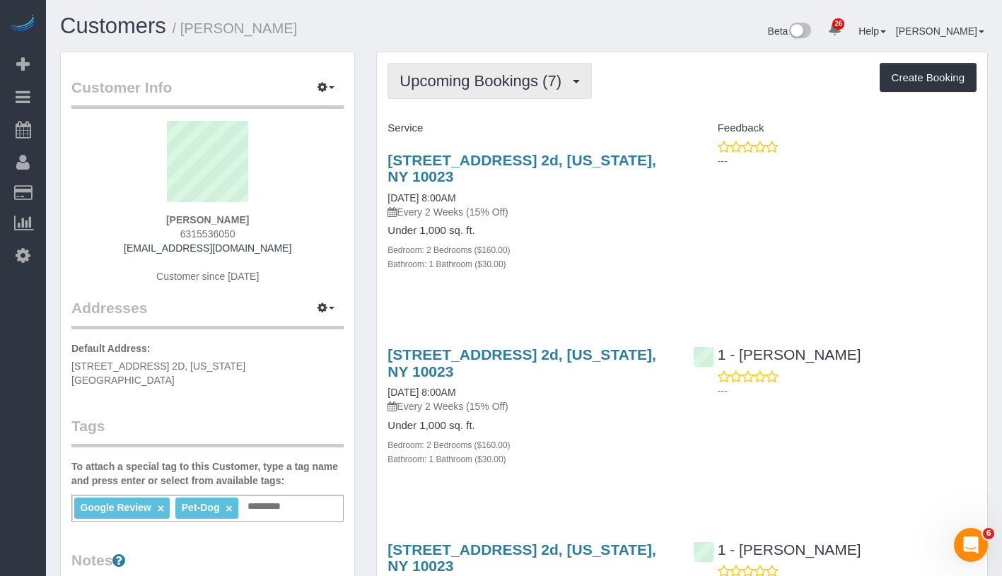
click at [539, 73] on span "Upcoming Bookings (7)" at bounding box center [483, 81] width 169 height 18
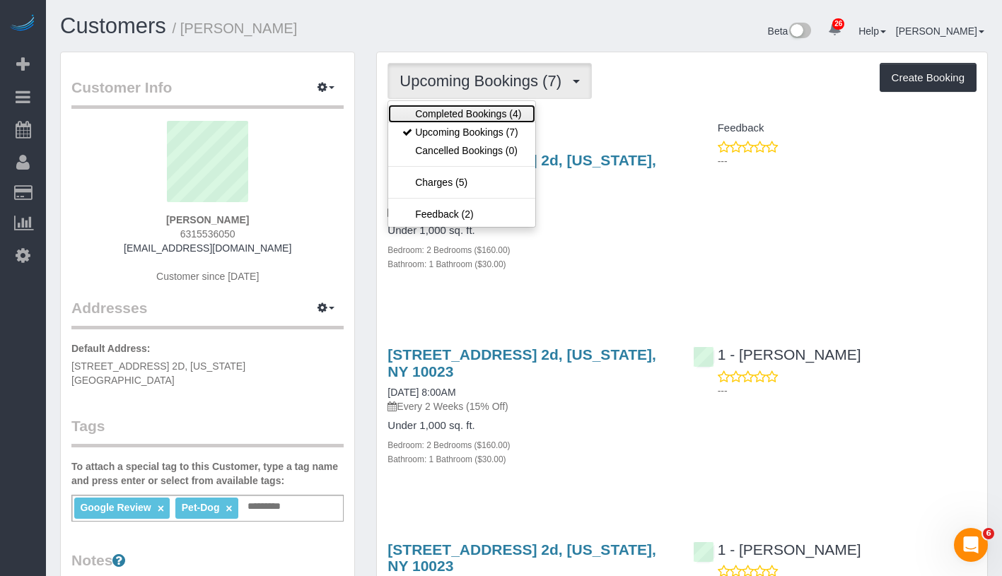
click at [491, 108] on link "Completed Bookings (4)" at bounding box center [461, 114] width 147 height 18
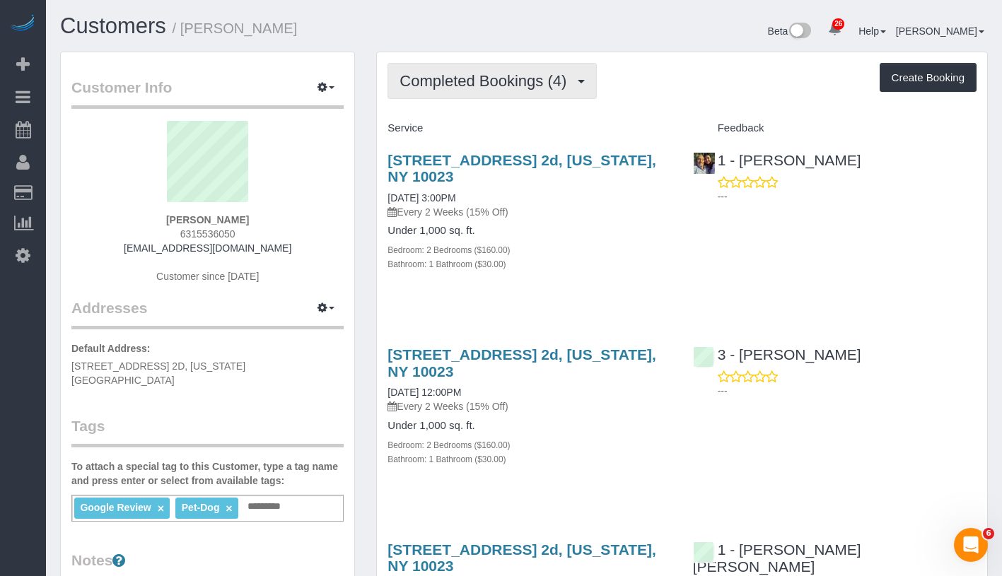
click at [476, 83] on span "Completed Bookings (4)" at bounding box center [486, 81] width 174 height 18
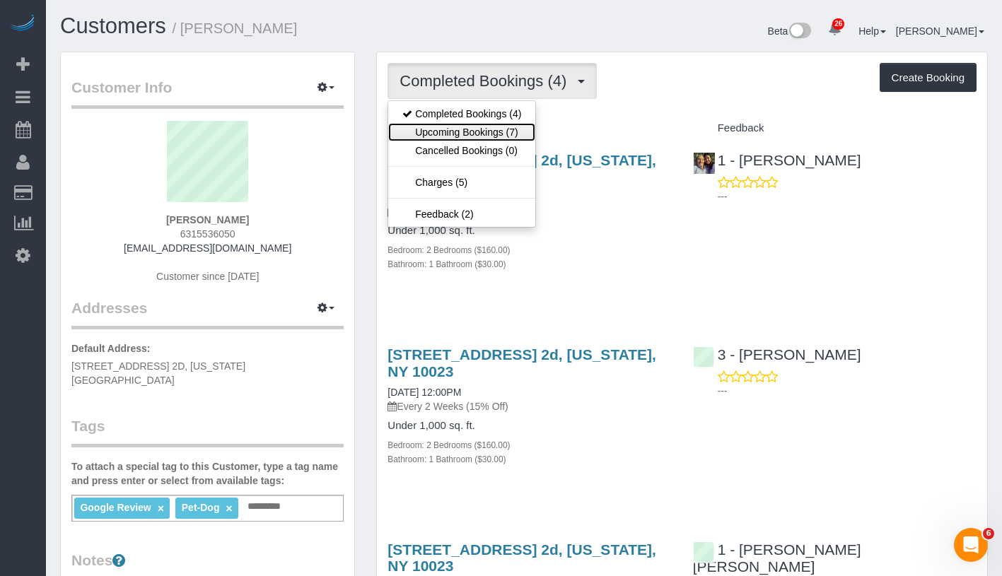
click at [440, 128] on link "Upcoming Bookings (7)" at bounding box center [461, 132] width 147 height 18
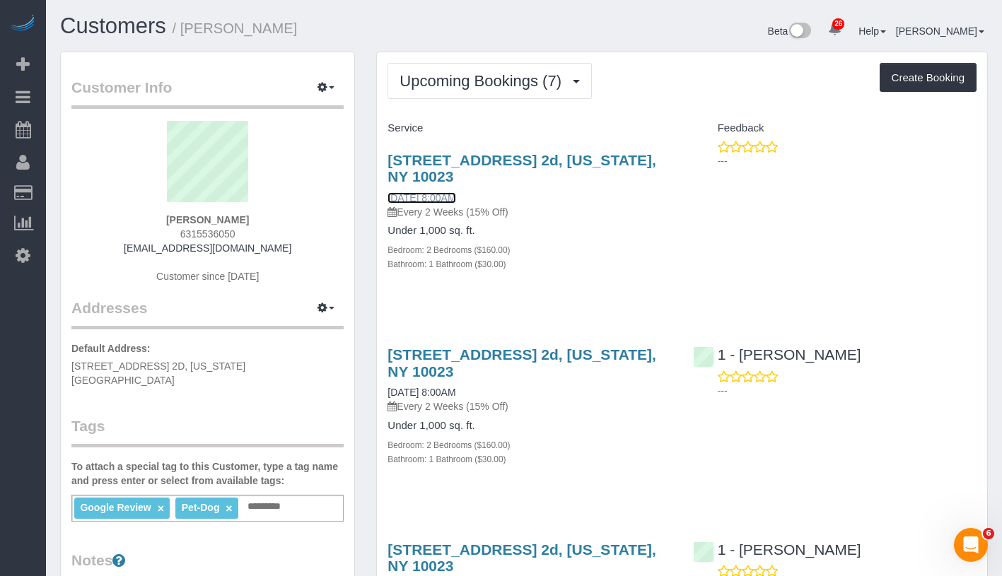
click at [455, 197] on link "09/26/2025 8:00AM" at bounding box center [421, 197] width 68 height 11
drag, startPoint x: 382, startPoint y: 199, endPoint x: 499, endPoint y: 198, distance: 116.7
click at [499, 198] on div "251 West 71st Street, Apt. 2d, New York, NY 10023 09/26/2025 8:00AM Every 2 Wee…" at bounding box center [529, 219] width 305 height 159
copy link "09/26/2025 8:00AM"
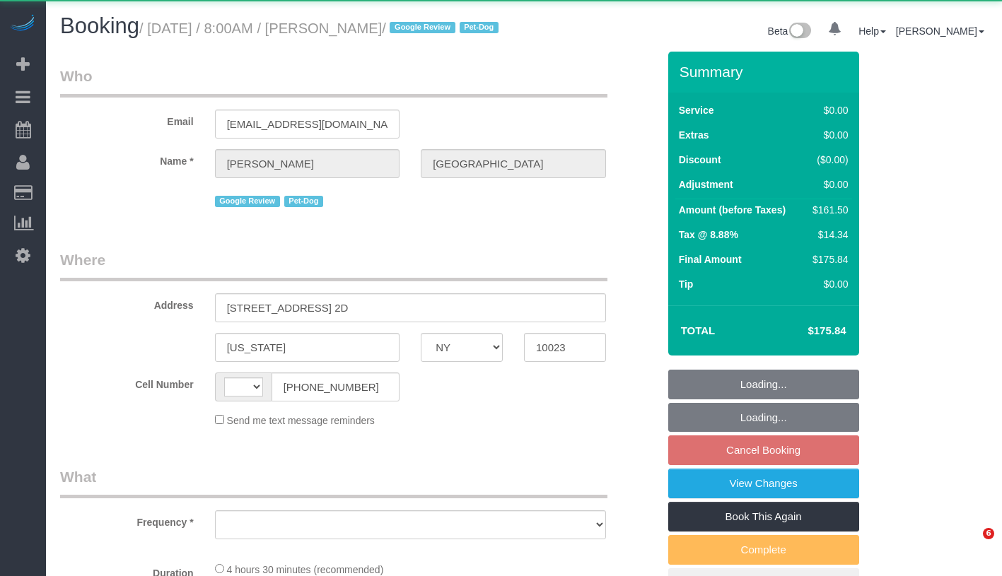
select select "NY"
select select "string:[GEOGRAPHIC_DATA]"
select select "object:802"
select select "2"
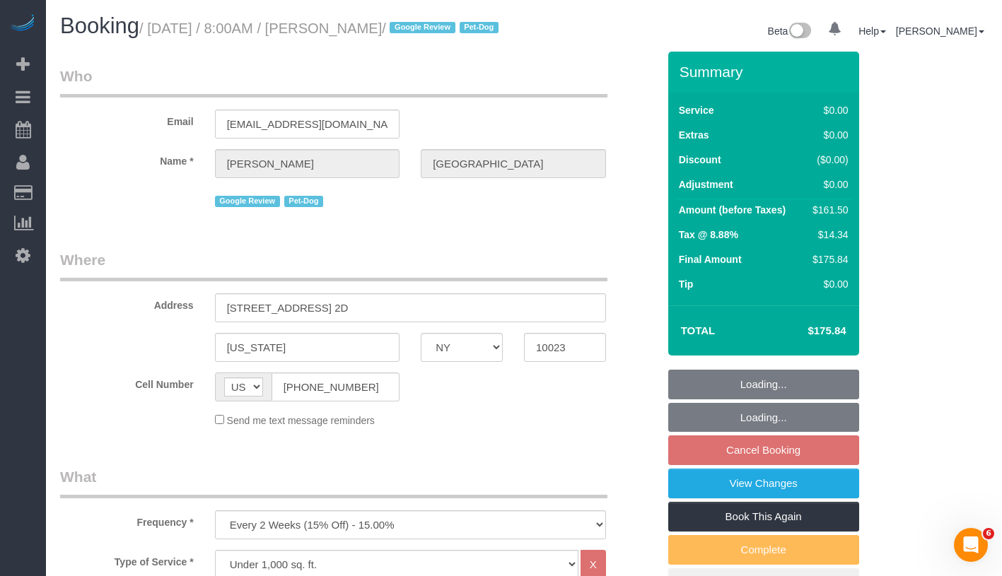
select select "string:stripe-pm_1RiLeT4VGloSiKo7HeIsBs5v"
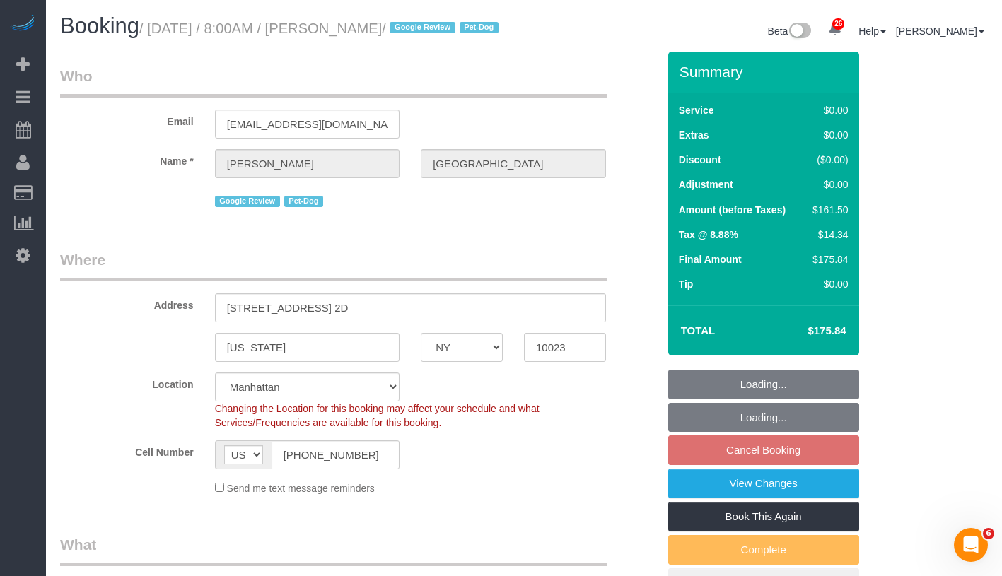
select select "number:57"
select select "number:75"
select select "number:13"
select select "number:5"
select select "spot1"
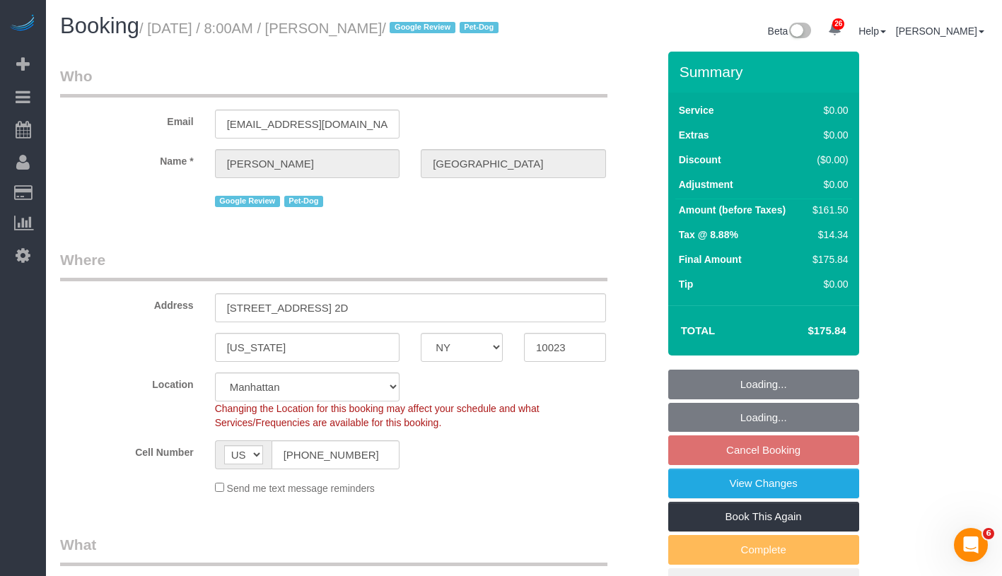
select select "2"
select select "object:1550"
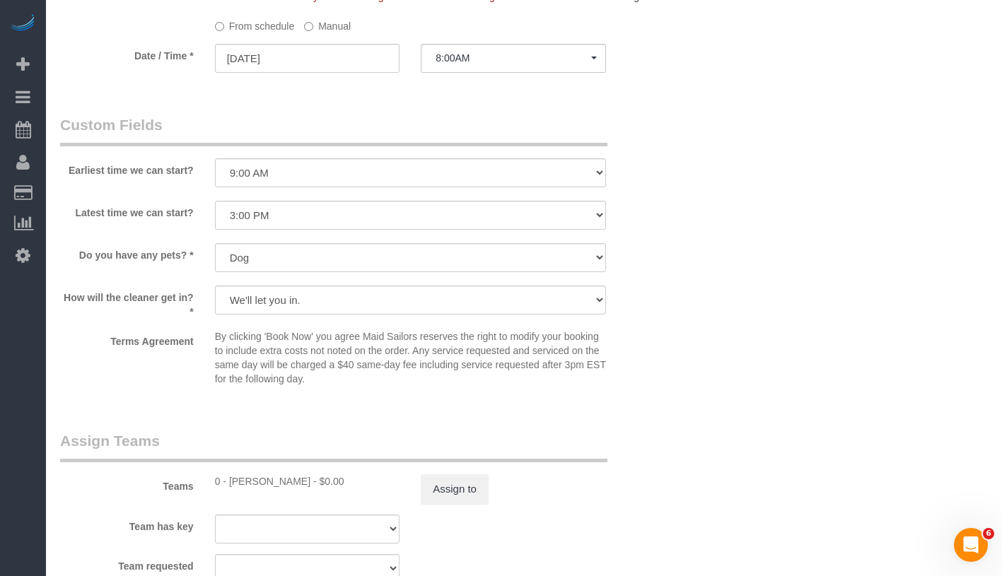
scroll to position [1562, 0]
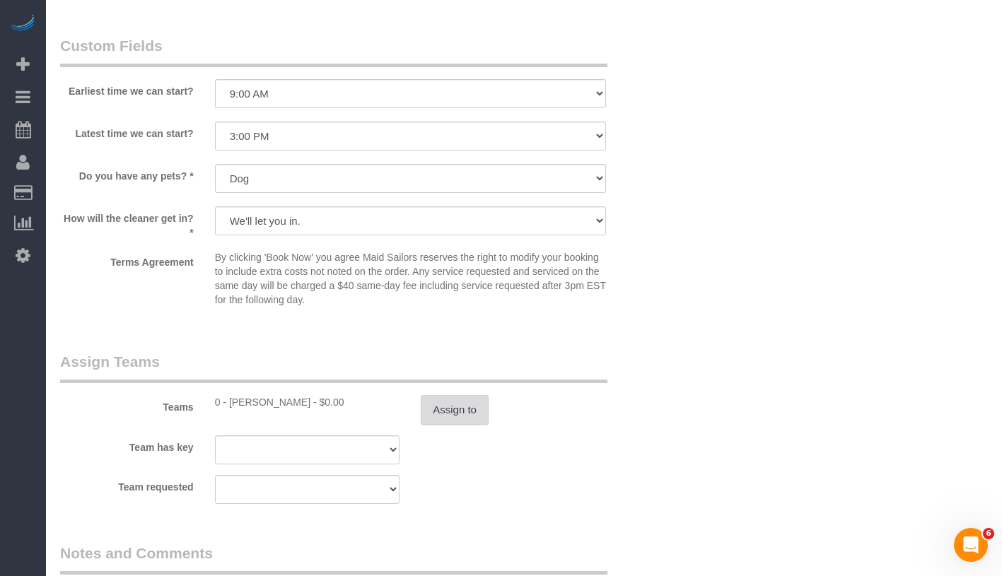
click at [452, 425] on button "Assign to" at bounding box center [455, 410] width 68 height 30
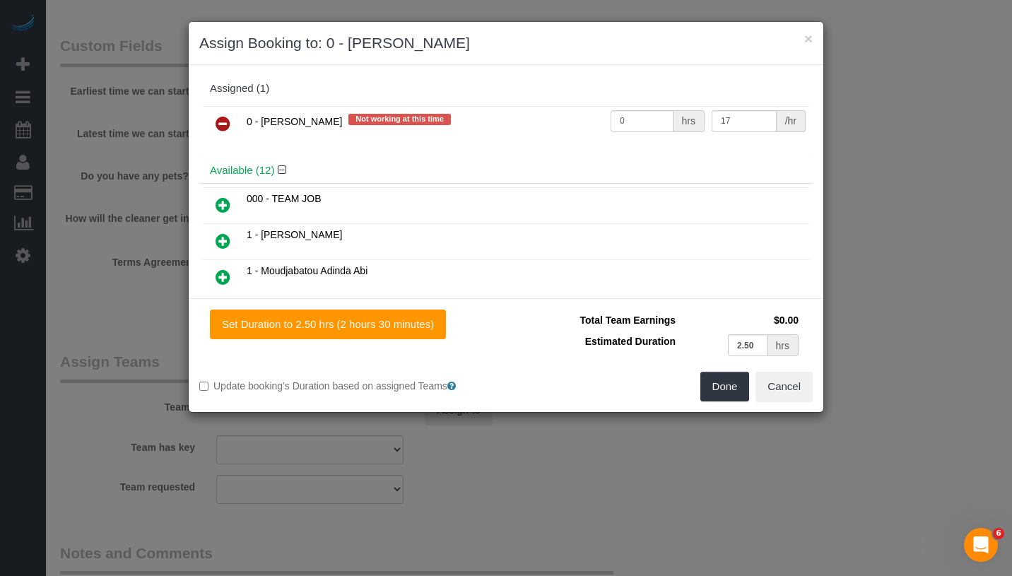
click at [219, 127] on icon at bounding box center [223, 123] width 15 height 17
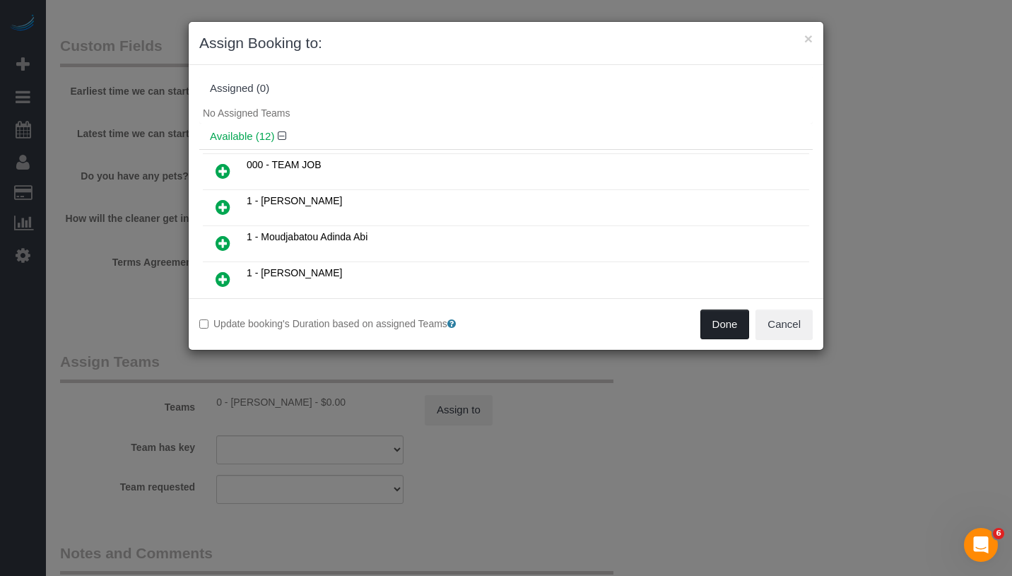
click at [728, 329] on button "Done" at bounding box center [725, 325] width 49 height 30
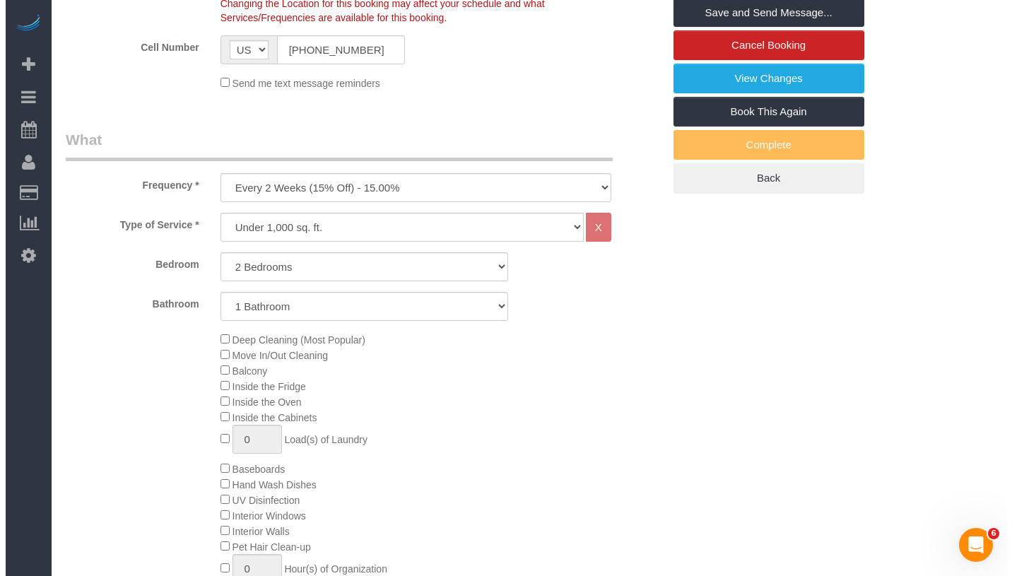
scroll to position [0, 0]
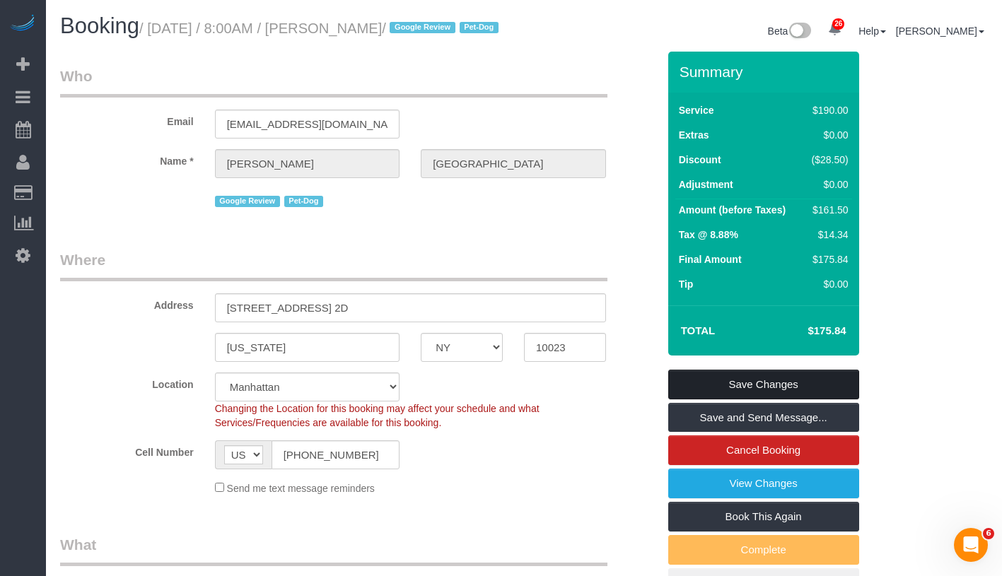
click at [795, 399] on link "Save Changes" at bounding box center [763, 385] width 191 height 30
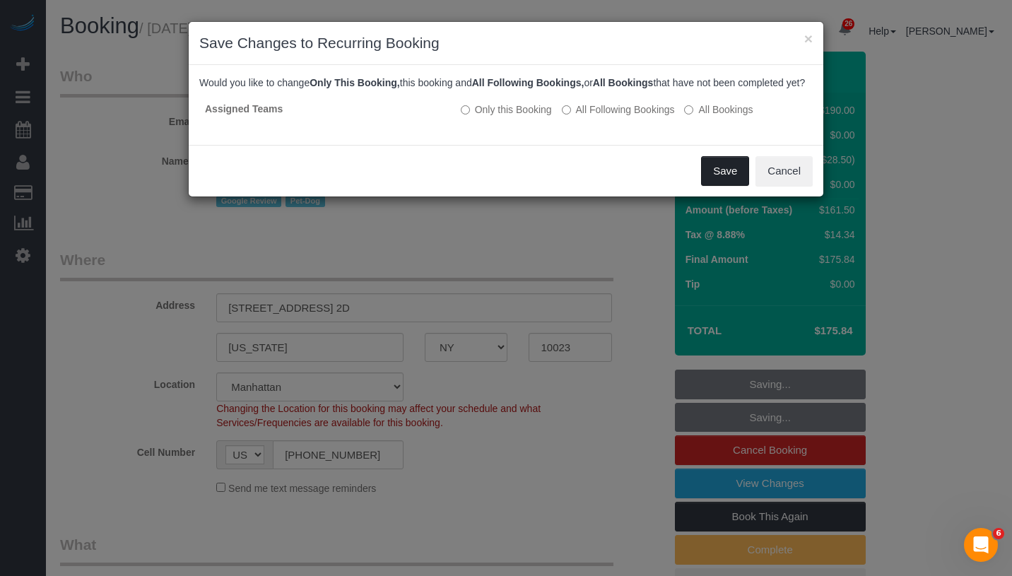
click at [732, 186] on button "Save" at bounding box center [725, 171] width 48 height 30
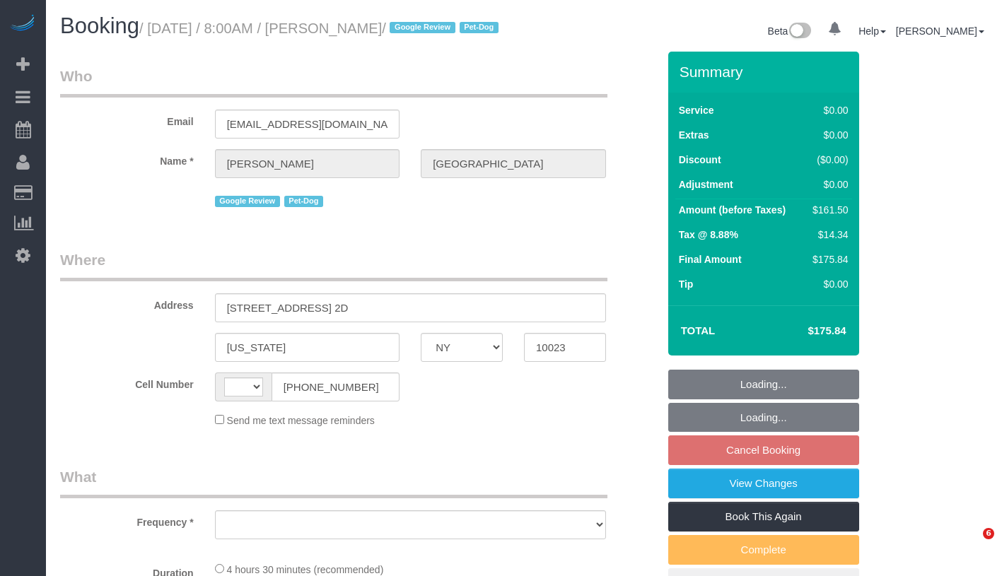
select select "NY"
select select "number:57"
select select "number:75"
select select "number:13"
select select "number:5"
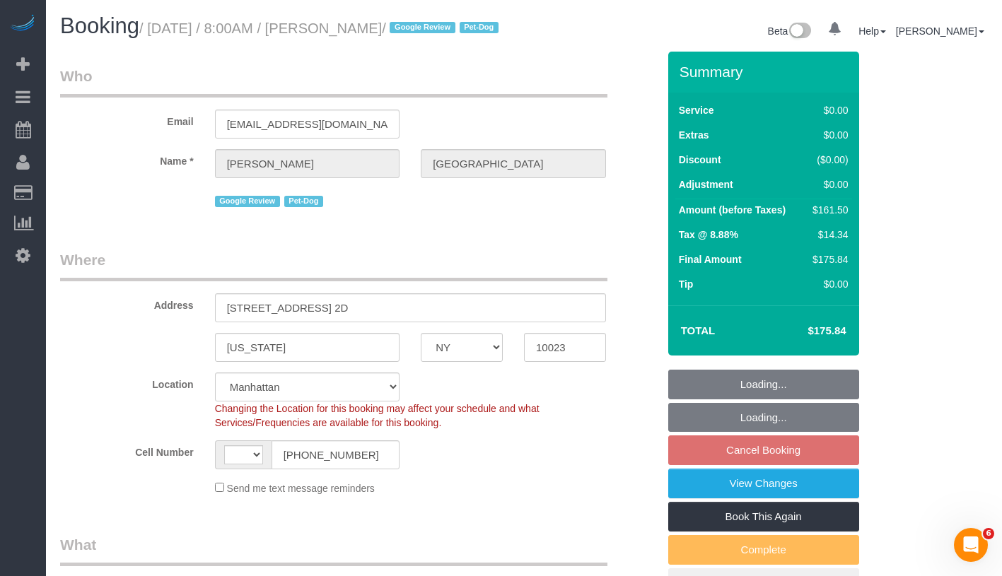
select select "string:US"
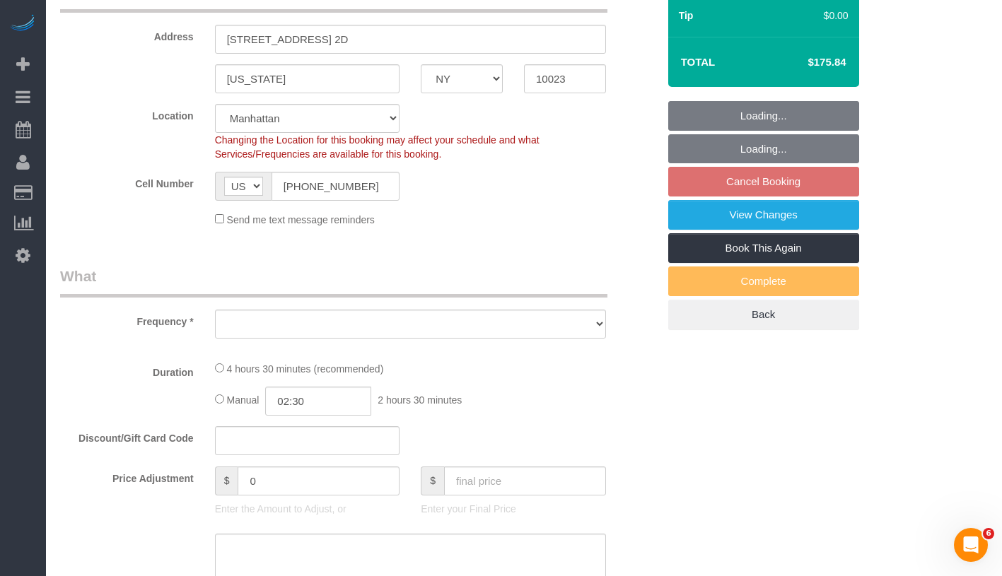
select select "spot1"
select select "object:1068"
select select "2"
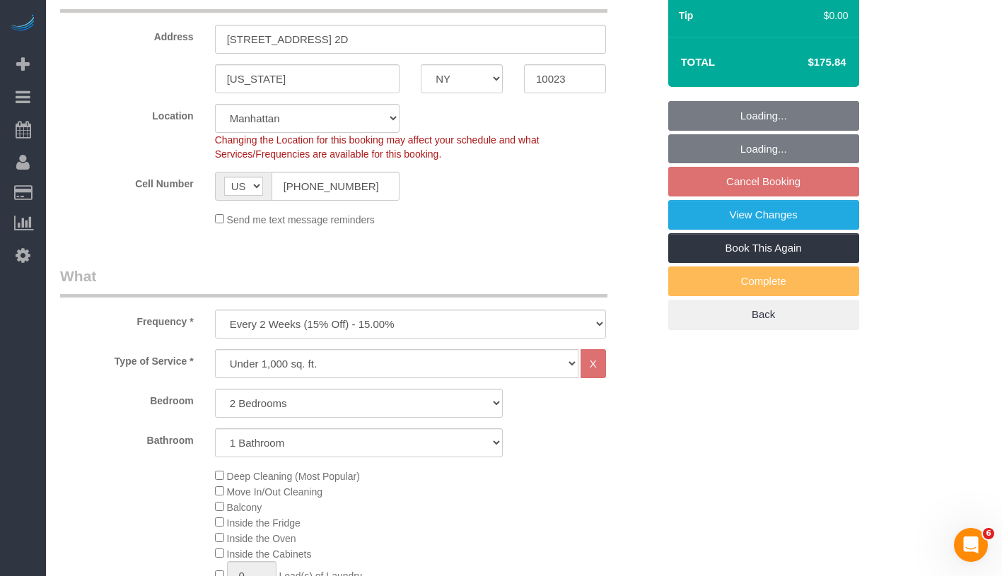
select select "object:1503"
select select "string:stripe-pm_1RiLeT4VGloSiKo7HeIsBs5v"
select select "2"
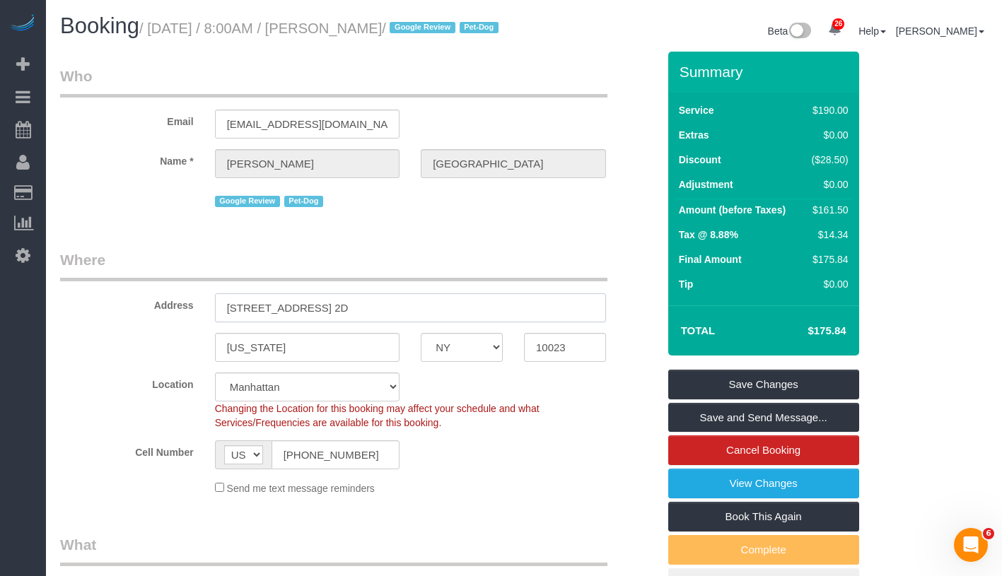
drag, startPoint x: 226, startPoint y: 327, endPoint x: 409, endPoint y: 324, distance: 183.1
click at [409, 322] on input "251 West 71st Street, Apt. 2D" at bounding box center [410, 307] width 391 height 29
drag, startPoint x: 534, startPoint y: 364, endPoint x: 578, endPoint y: 362, distance: 43.2
click at [578, 362] on body "26 Beta Your Notifications You have 0 alerts × You have 6 to charge for 09/23/2…" at bounding box center [501, 288] width 1002 height 576
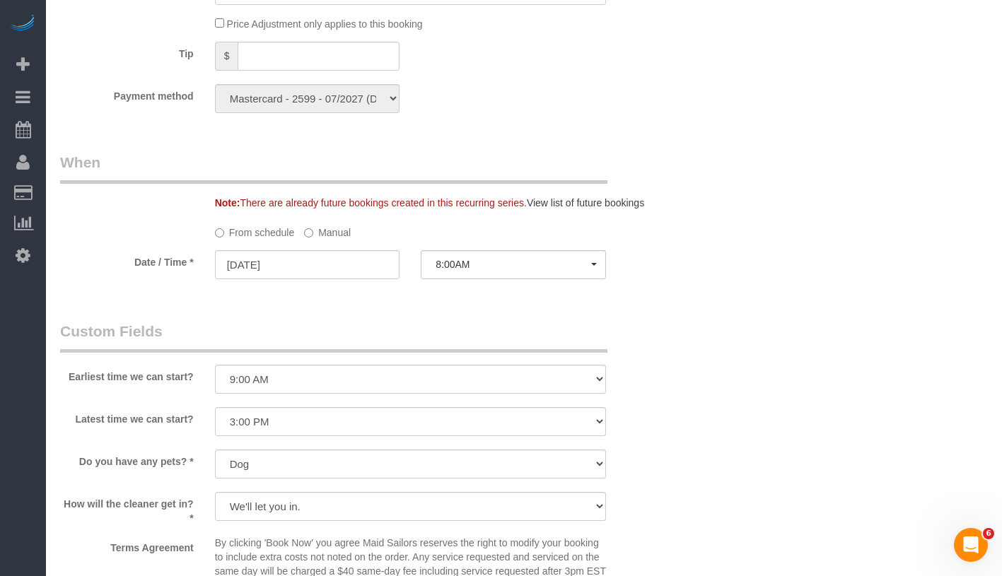
scroll to position [1445, 0]
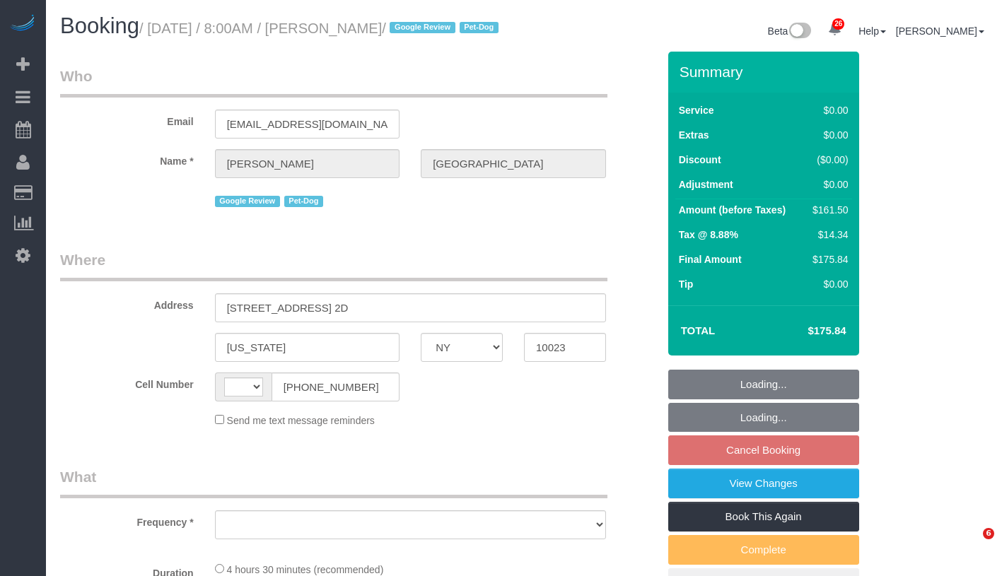
select select "NY"
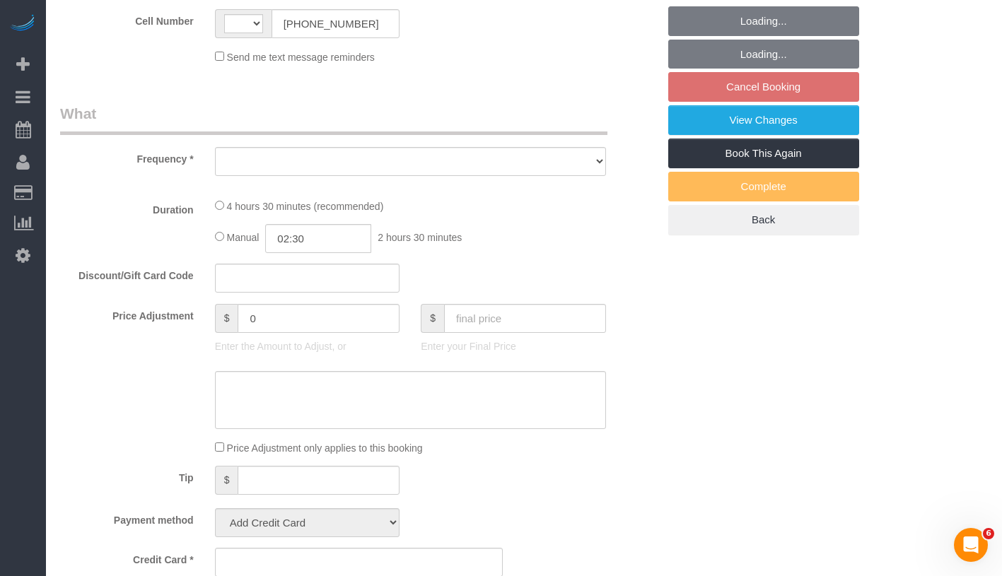
select select "object:572"
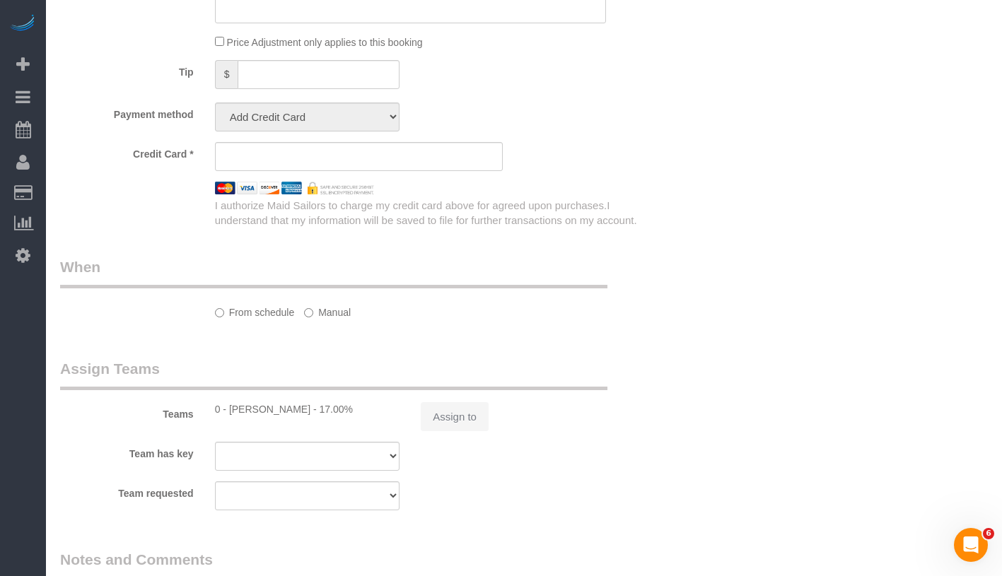
select select "string:stripe-pm_1RiLeT4VGloSiKo7HeIsBs5v"
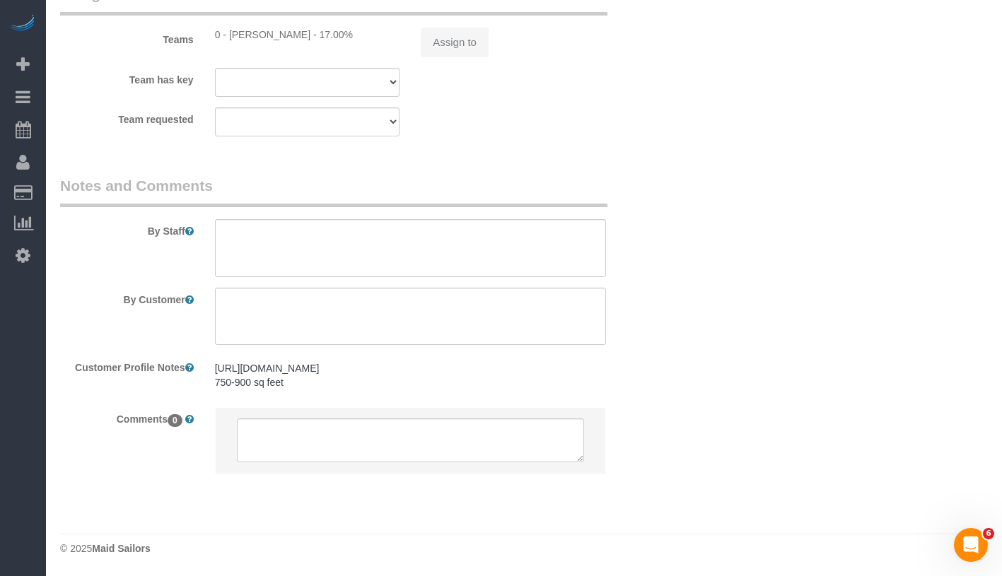
select select "string:[GEOGRAPHIC_DATA]"
select select "number:57"
select select "number:75"
select select "number:13"
select select "number:5"
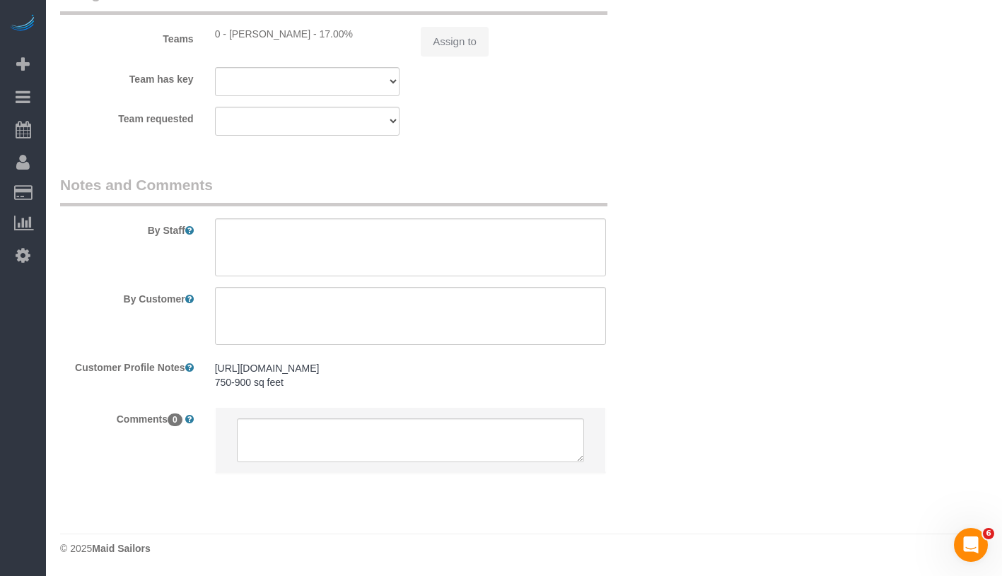
select select "spot1"
select select "2"
select select "object:1081"
select select "2"
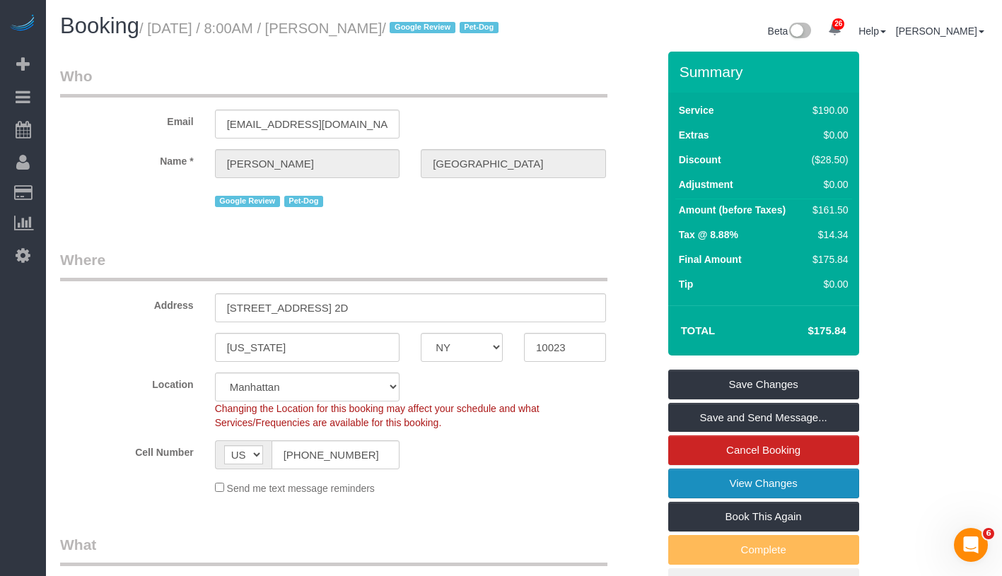
click at [824, 496] on link "View Changes" at bounding box center [763, 484] width 191 height 30
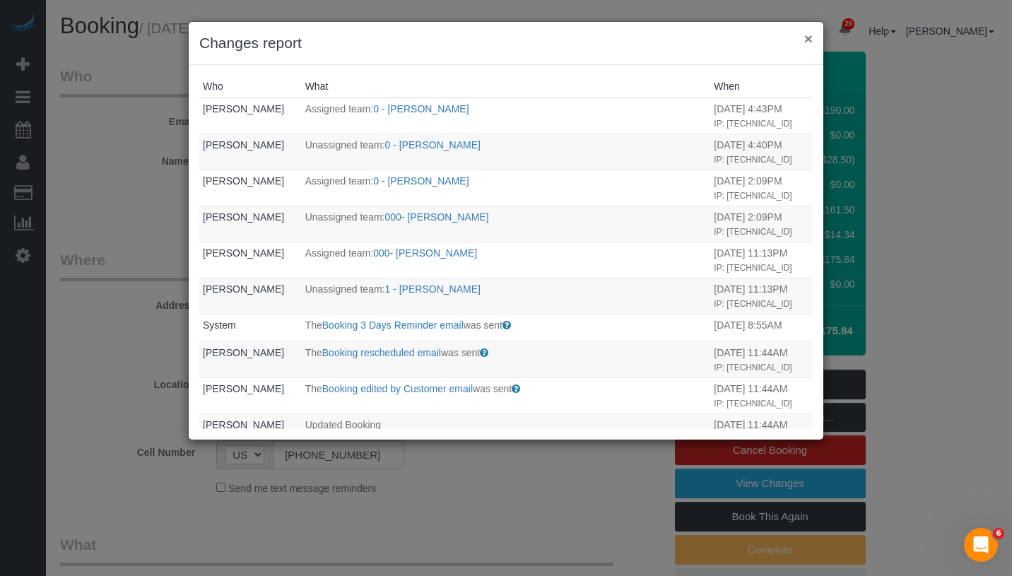
click at [805, 37] on button "×" at bounding box center [809, 38] width 8 height 15
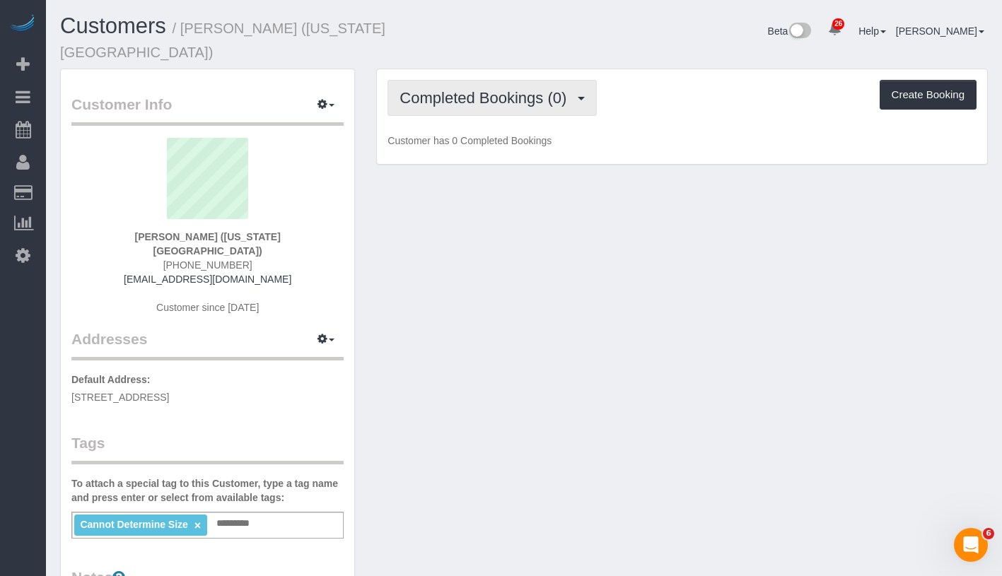
click at [467, 89] on span "Completed Bookings (0)" at bounding box center [486, 98] width 174 height 18
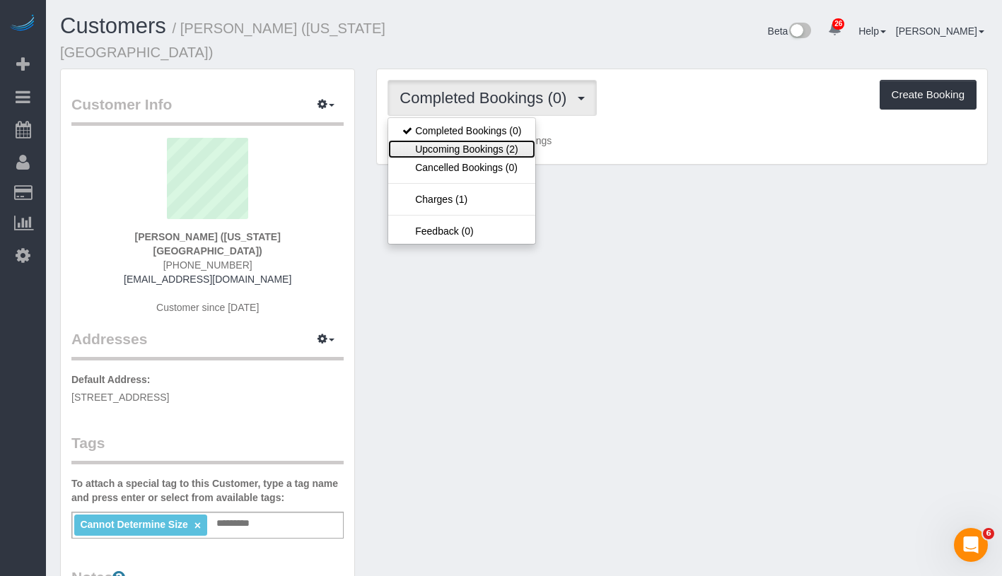
click at [466, 140] on link "Upcoming Bookings (2)" at bounding box center [461, 149] width 147 height 18
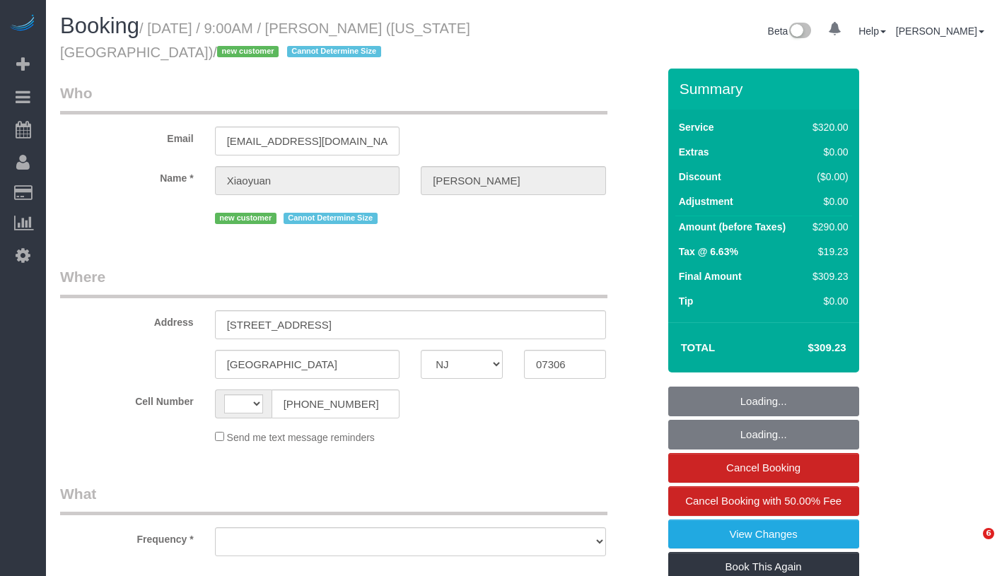
select select "NJ"
select select "string:US"
select select "string:stripe-pm_1S9qHM4VGloSiKo7BFunjeaY"
select select "number:56"
select select "number:76"
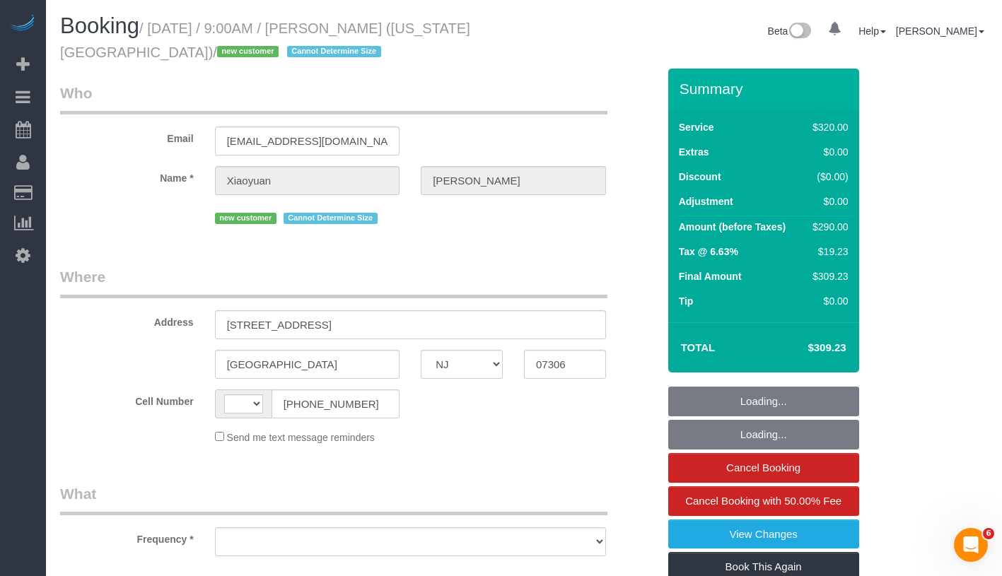
select select "number:15"
select select "number:5"
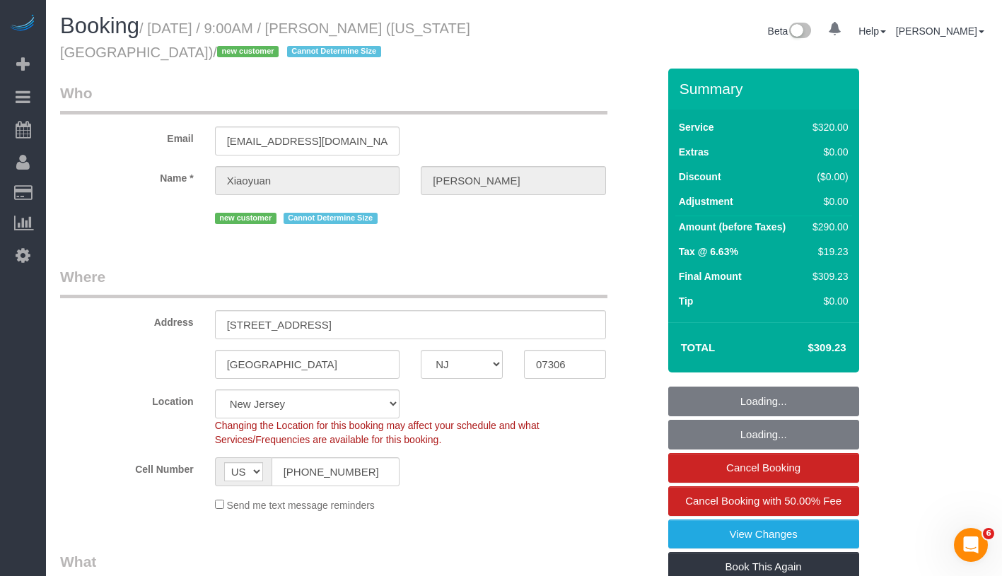
select select "object:975"
select select "spot1"
select select "240"
select select "object:1103"
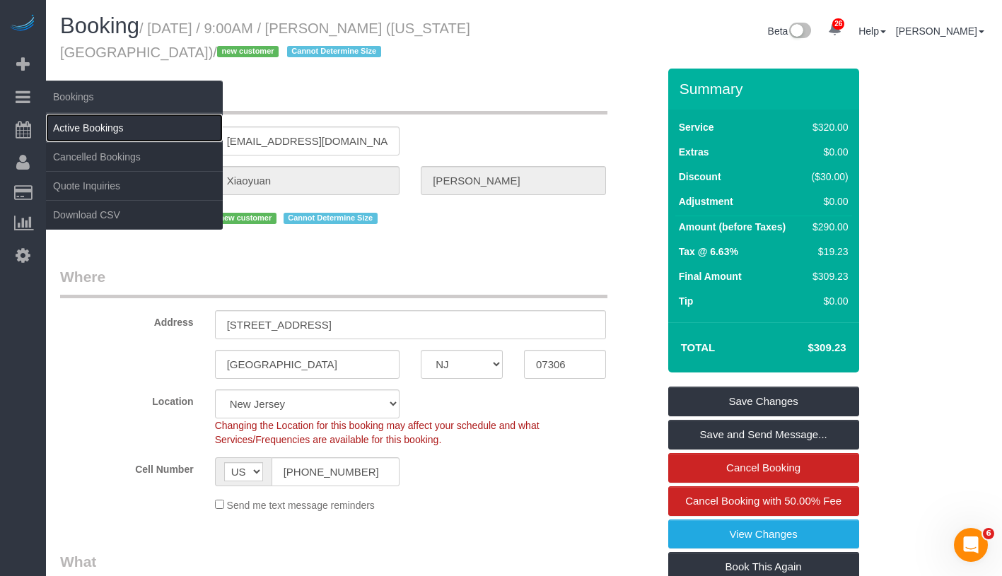
click at [94, 127] on link "Active Bookings" at bounding box center [134, 128] width 177 height 28
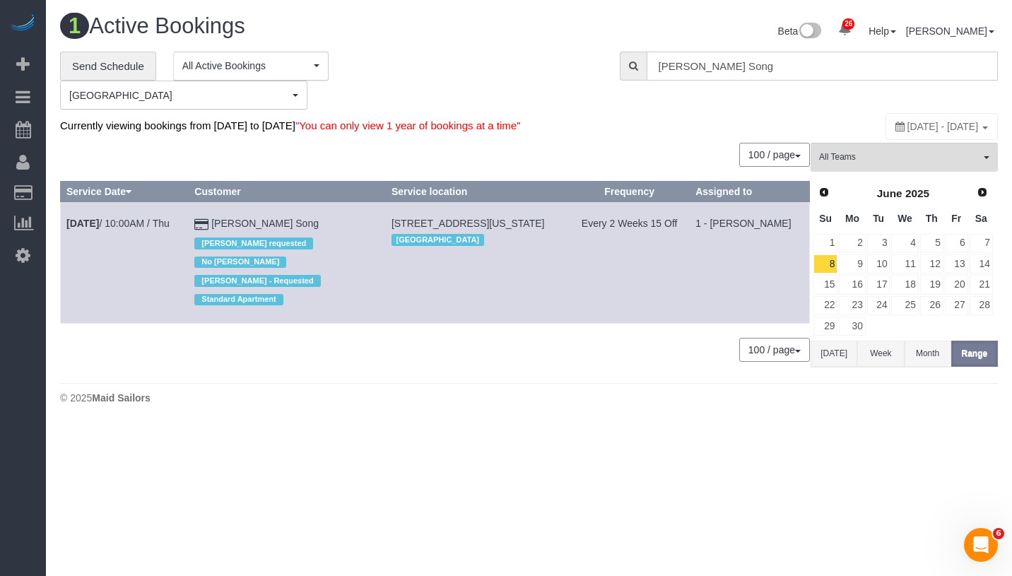
click at [758, 64] on input "Ha Young Song" at bounding box center [822, 66] width 351 height 29
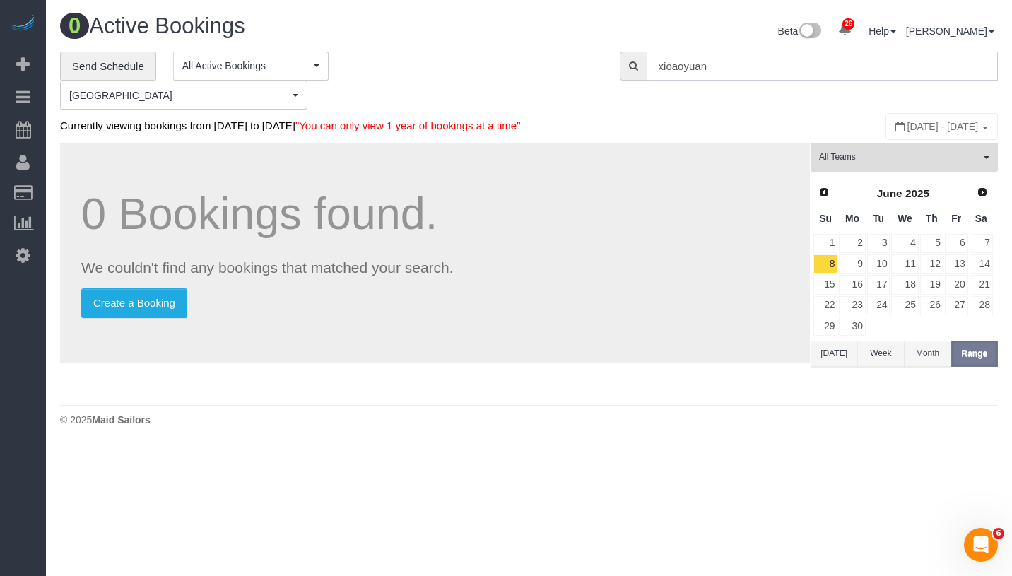
click at [669, 67] on input "xioaoyuan" at bounding box center [822, 66] width 351 height 29
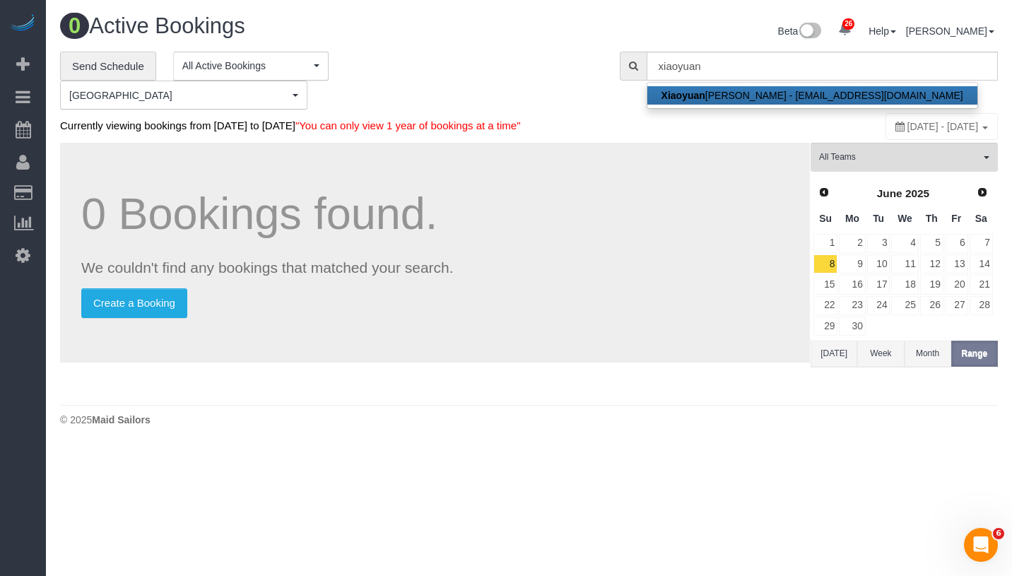
click at [781, 86] on link "Xiaoyuan Zhang - xz5116@nyu.edu" at bounding box center [813, 95] width 330 height 18
type input "xz5116@nyu.edu"
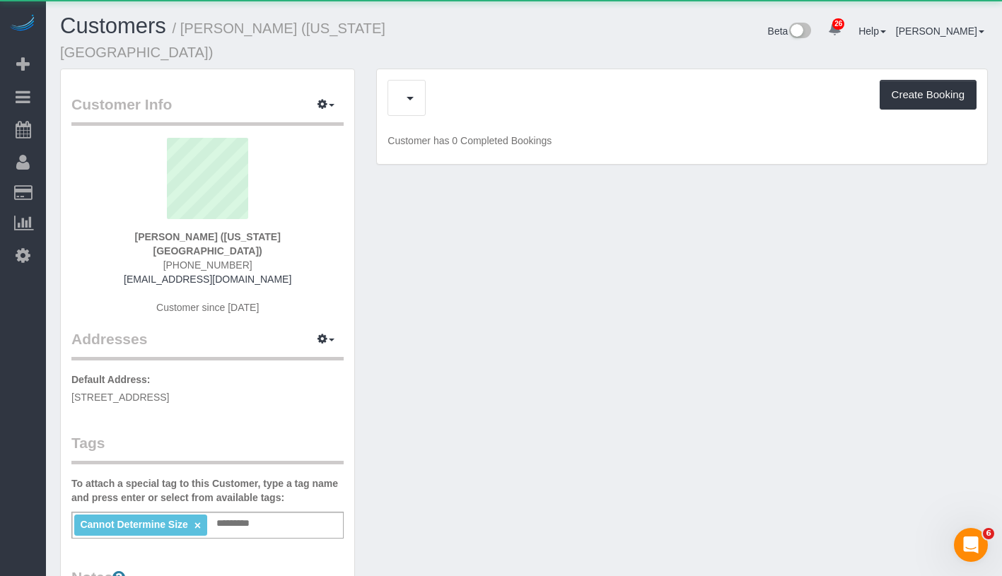
click at [485, 80] on div "Upcoming Bookings (2) Cancelled Bookings (0) Charges (1) Create Booking" at bounding box center [681, 98] width 589 height 36
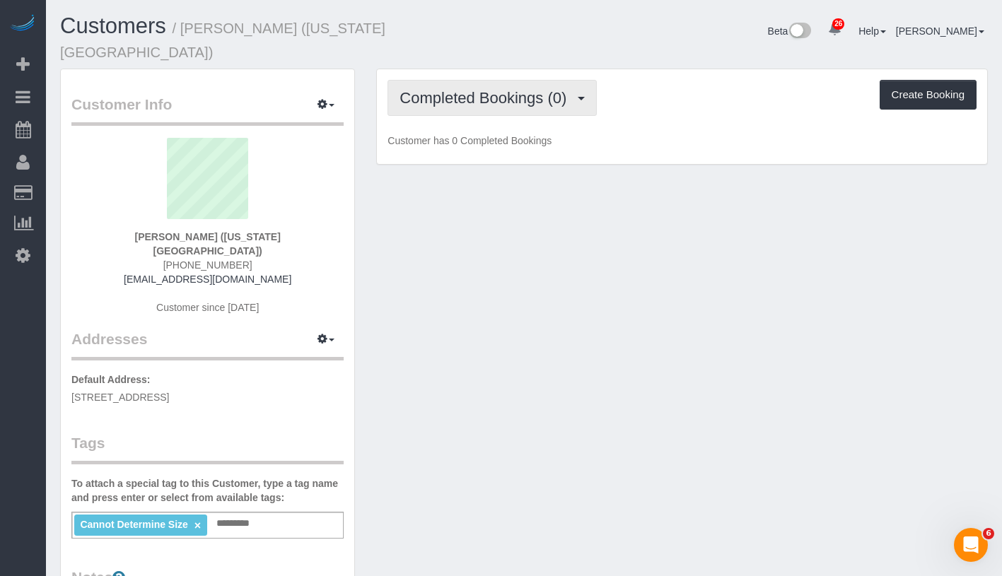
click at [485, 89] on span "Completed Bookings (0)" at bounding box center [486, 98] width 174 height 18
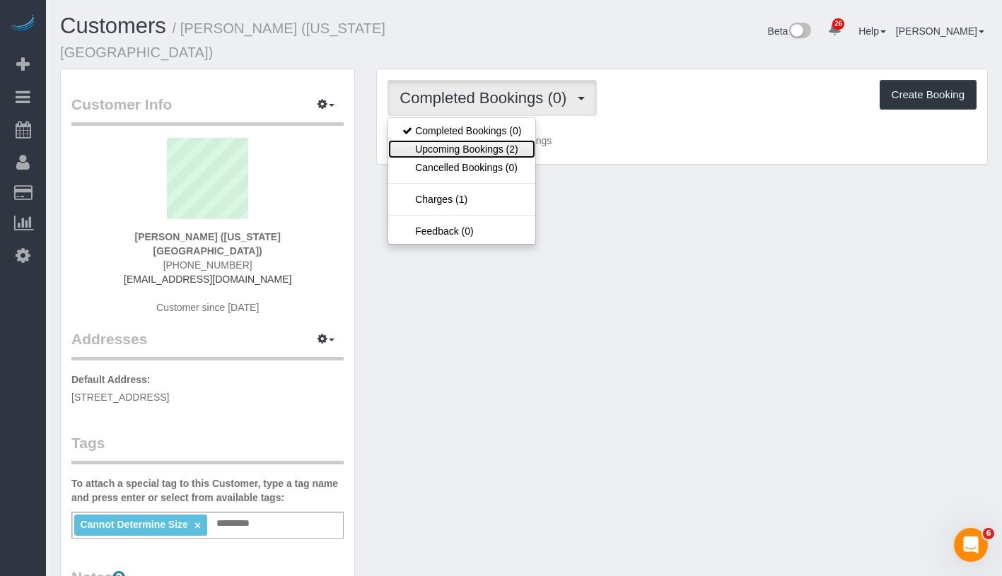
click at [481, 140] on link "Upcoming Bookings (2)" at bounding box center [461, 149] width 147 height 18
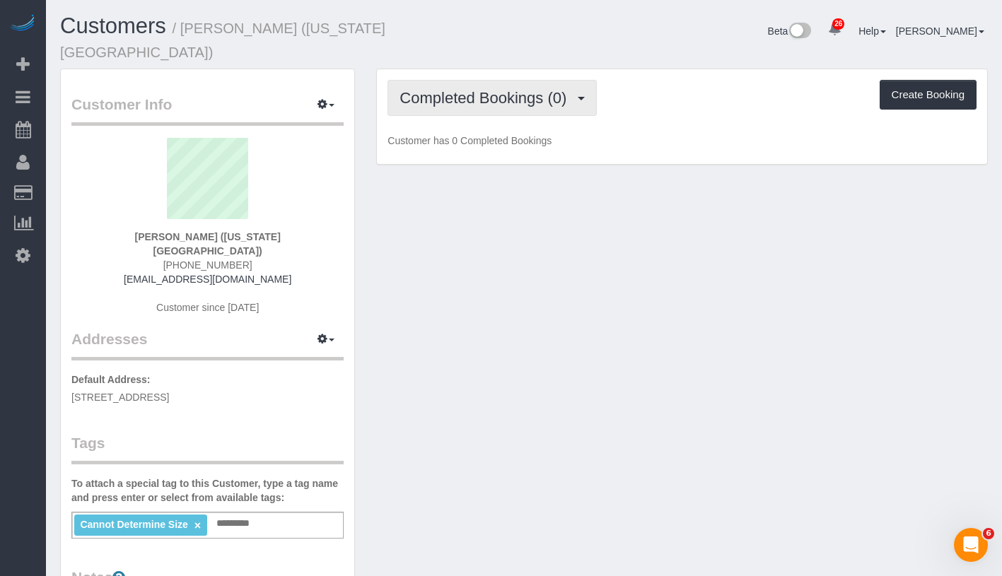
click at [464, 89] on span "Completed Bookings (0)" at bounding box center [486, 98] width 174 height 18
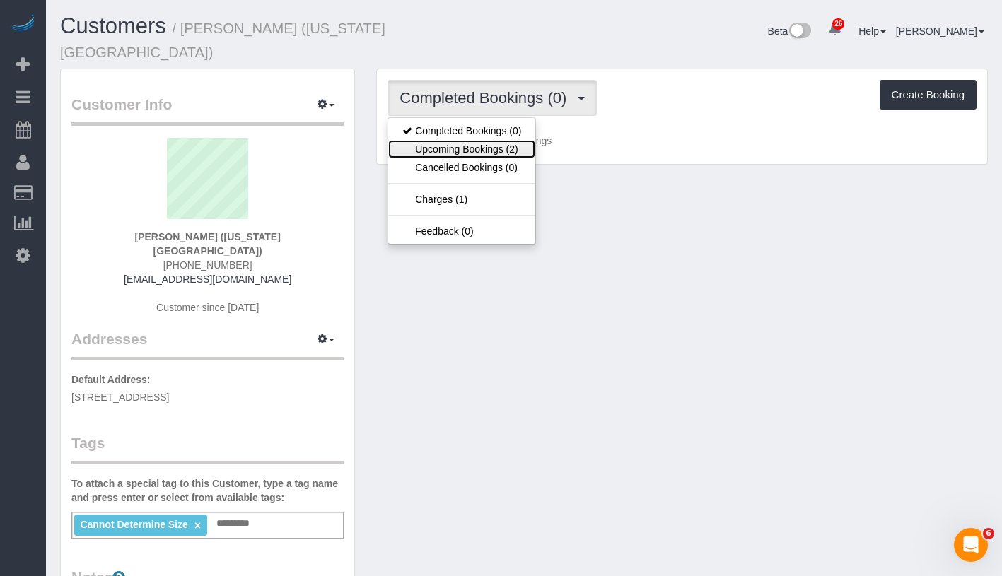
click at [458, 140] on link "Upcoming Bookings (2)" at bounding box center [461, 149] width 147 height 18
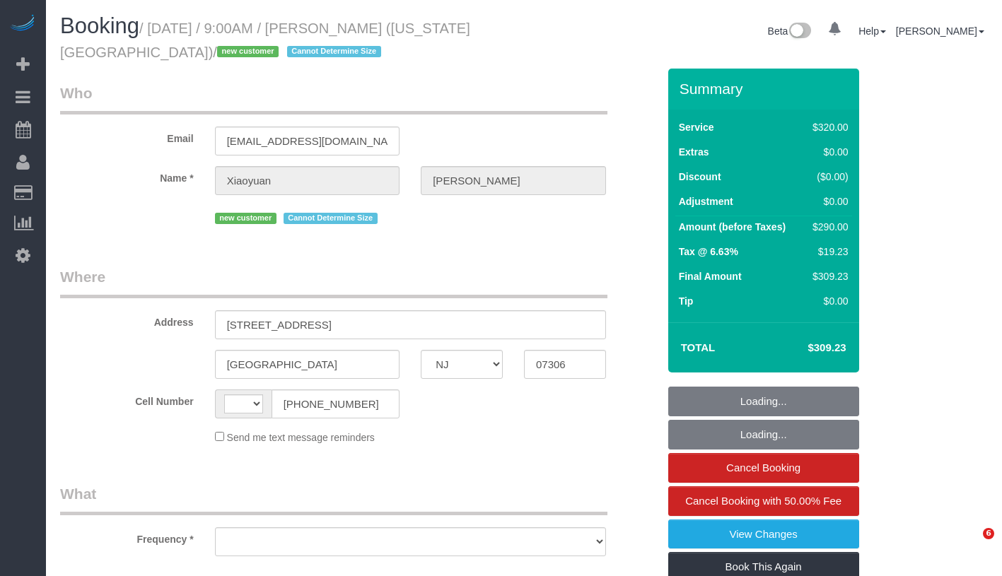
select select "NJ"
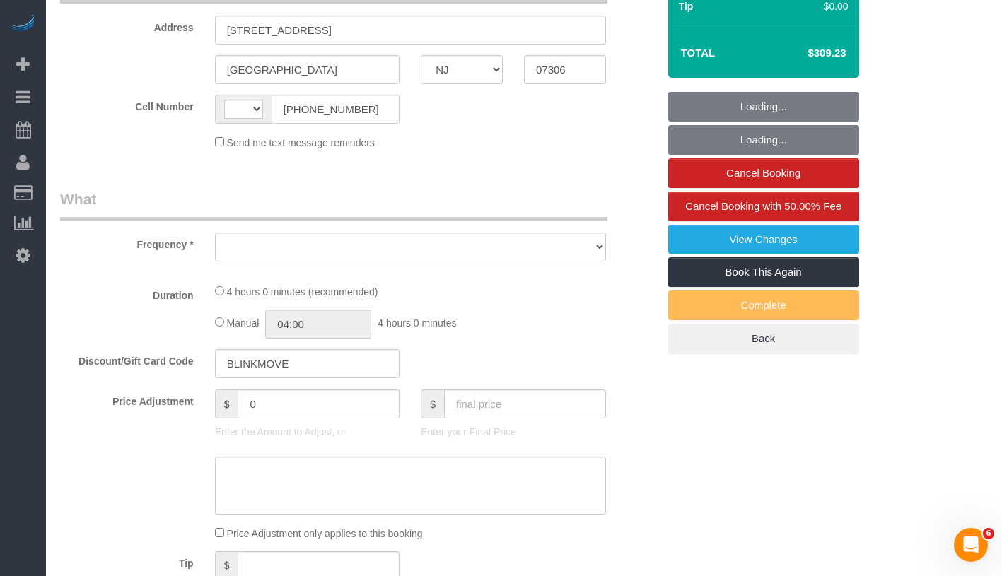
select select "string:[GEOGRAPHIC_DATA]"
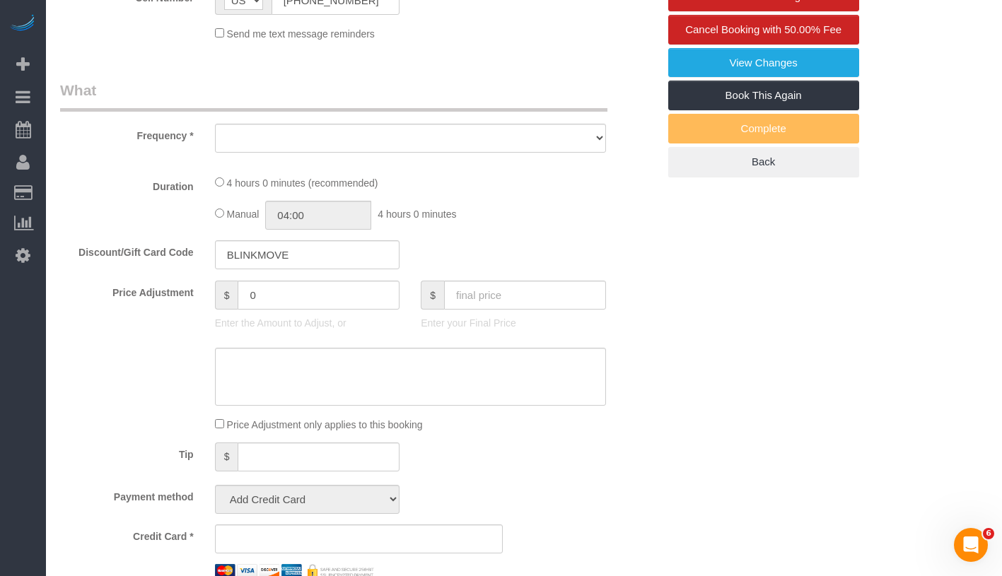
select select "object:825"
select select "string:stripe-pm_1S9qHM4VGloSiKo7BFunjeaY"
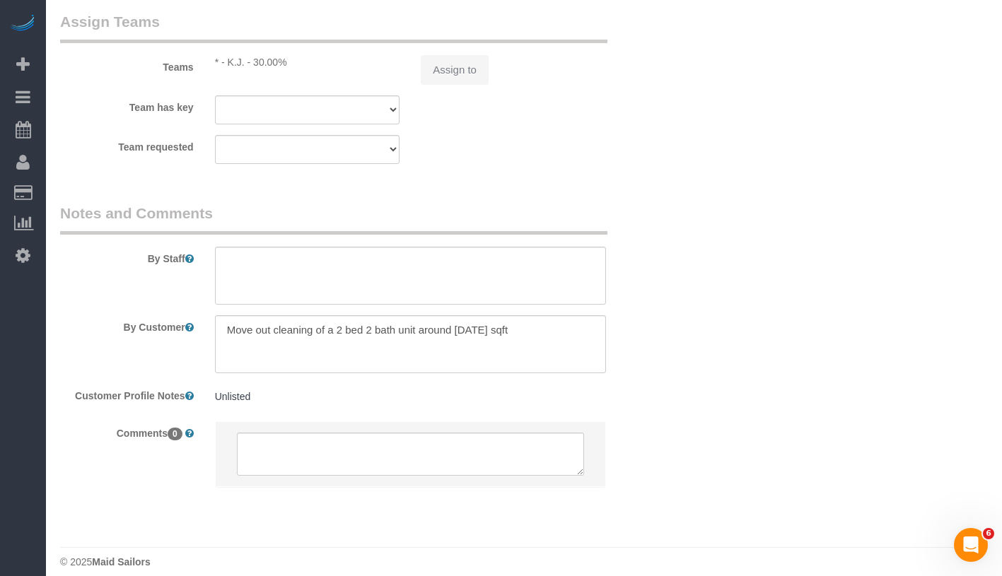
select select "spot1"
select select "number:56"
select select "number:76"
select select "number:15"
select select "number:5"
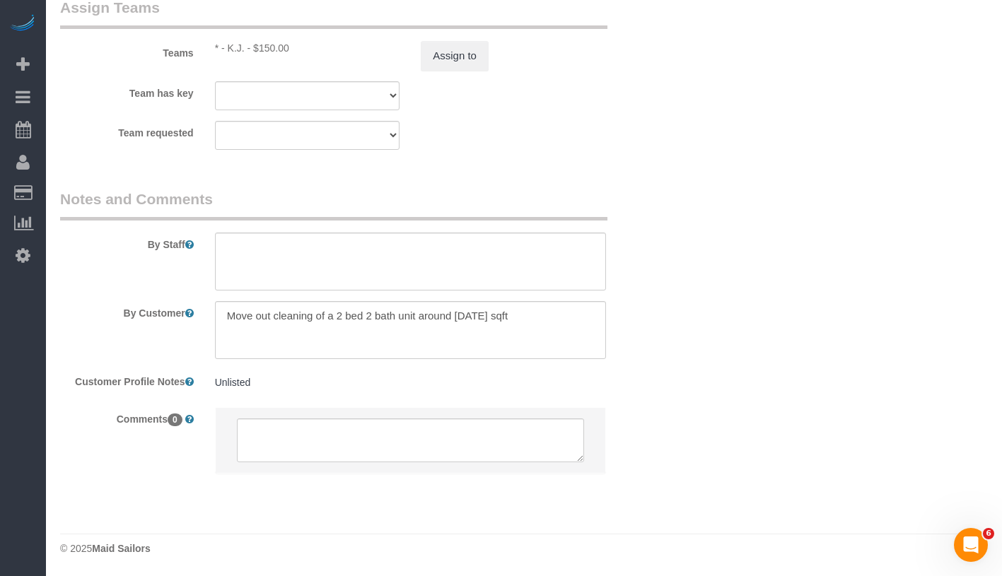
select select "object:1103"
select select "240"
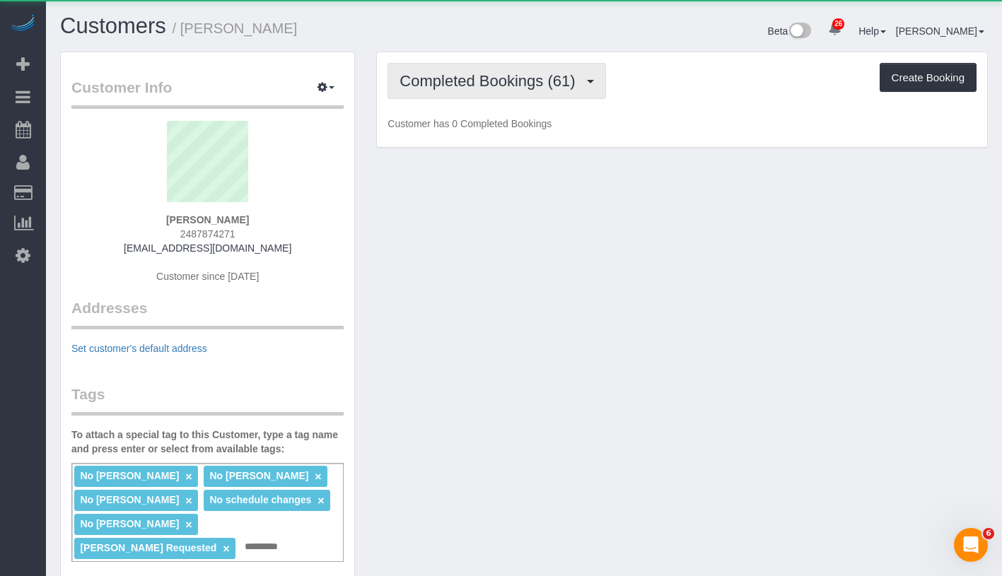
click at [507, 88] on span "Completed Bookings (61)" at bounding box center [490, 81] width 182 height 18
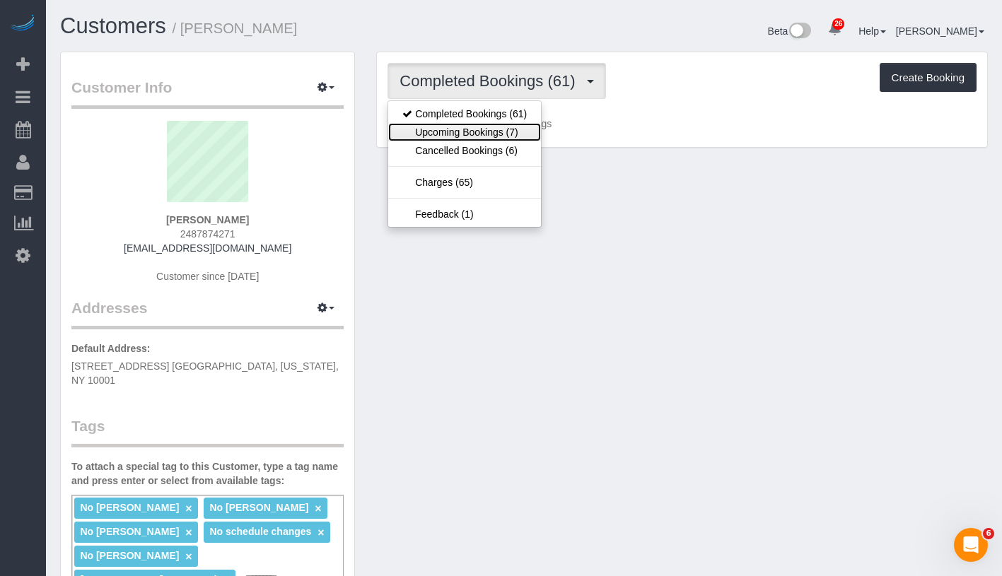
click at [483, 131] on link "Upcoming Bookings (7)" at bounding box center [464, 132] width 153 height 18
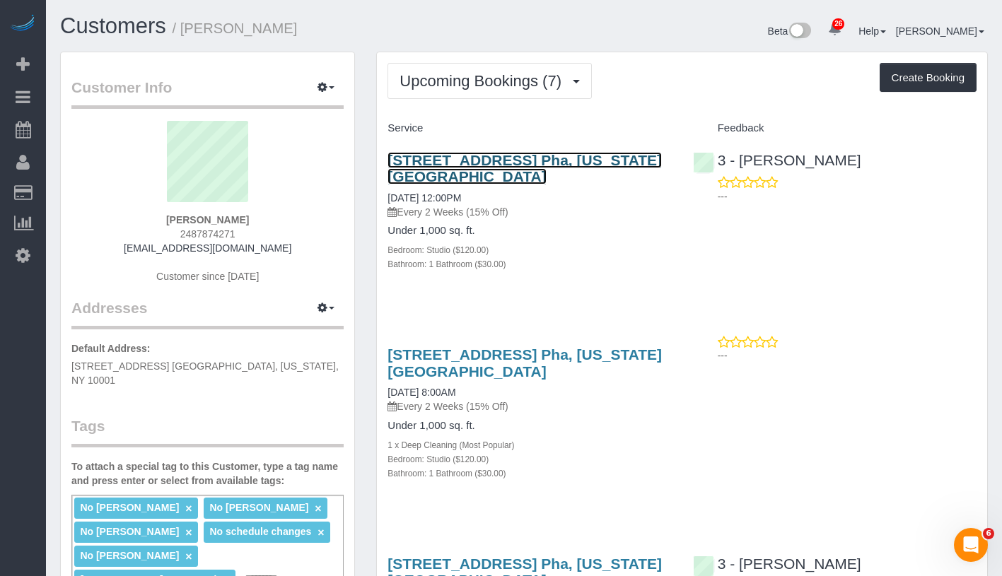
click at [550, 158] on link "[STREET_ADDRESS] Pha, [US_STATE][GEOGRAPHIC_DATA]" at bounding box center [524, 168] width 274 height 33
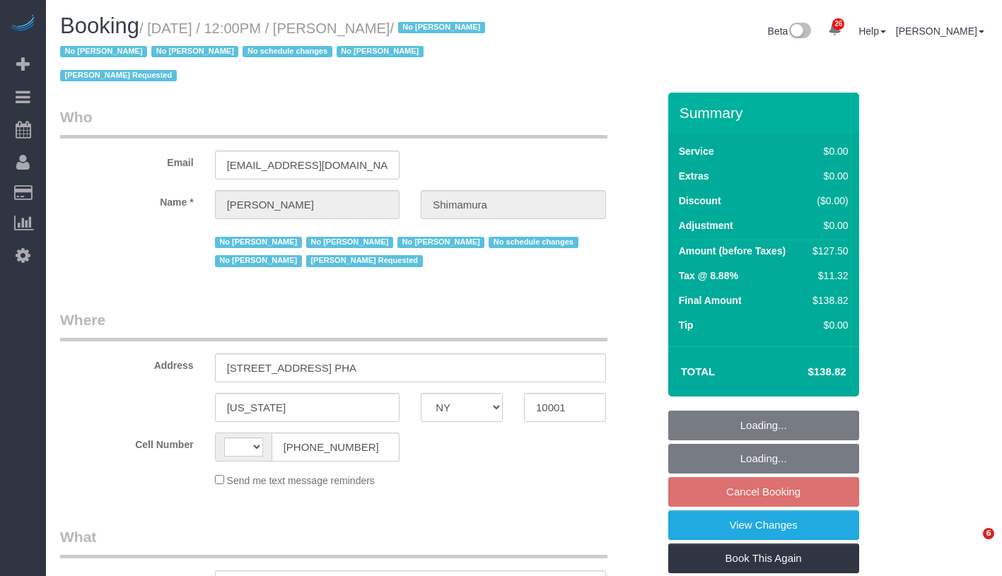
select select "NY"
select select "string:[GEOGRAPHIC_DATA]"
select select "object:982"
select select "number:89"
select select "number:90"
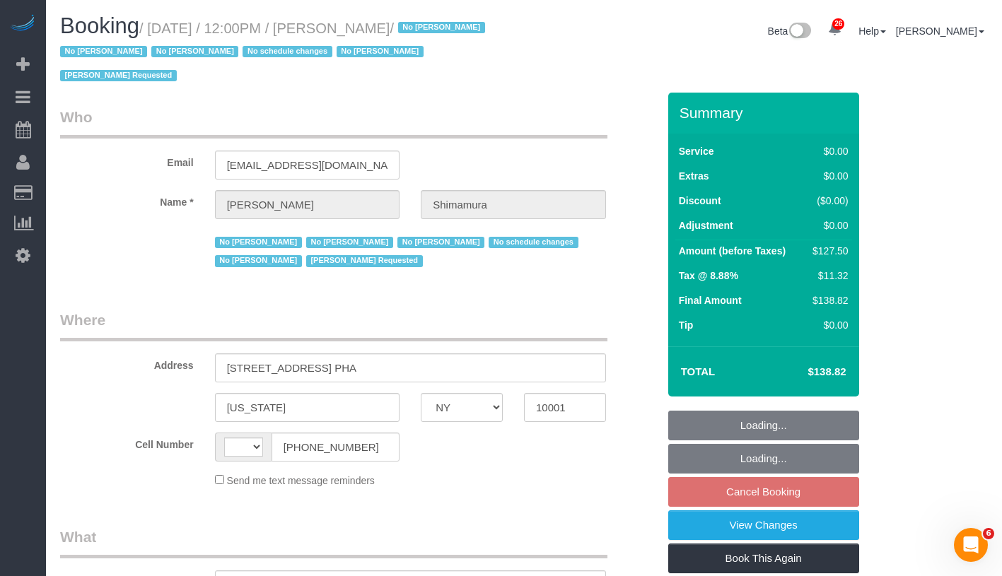
select select "number:15"
select select "number:5"
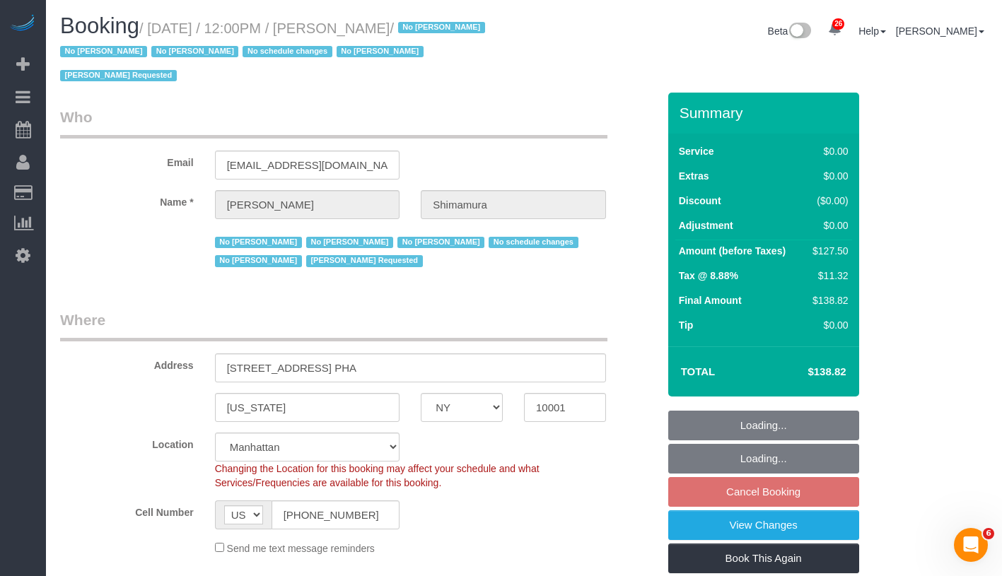
select select "string:stripe-pm_1ReEIv4VGloSiKo7cgmGyiSI"
select select "spot5"
select select "object:1527"
click at [824, 527] on link "View Changes" at bounding box center [763, 525] width 191 height 30
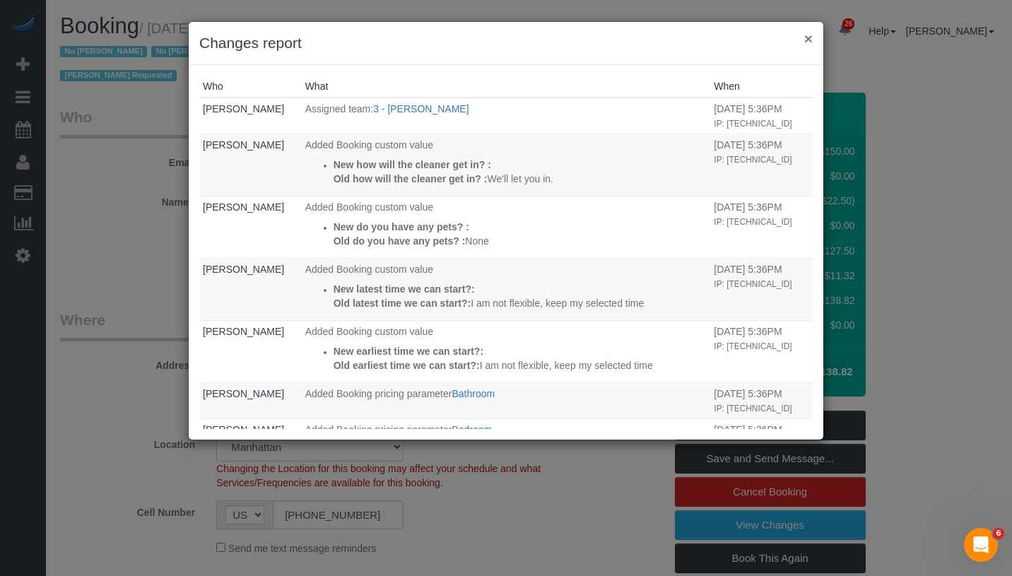
click at [807, 39] on button "×" at bounding box center [809, 38] width 8 height 15
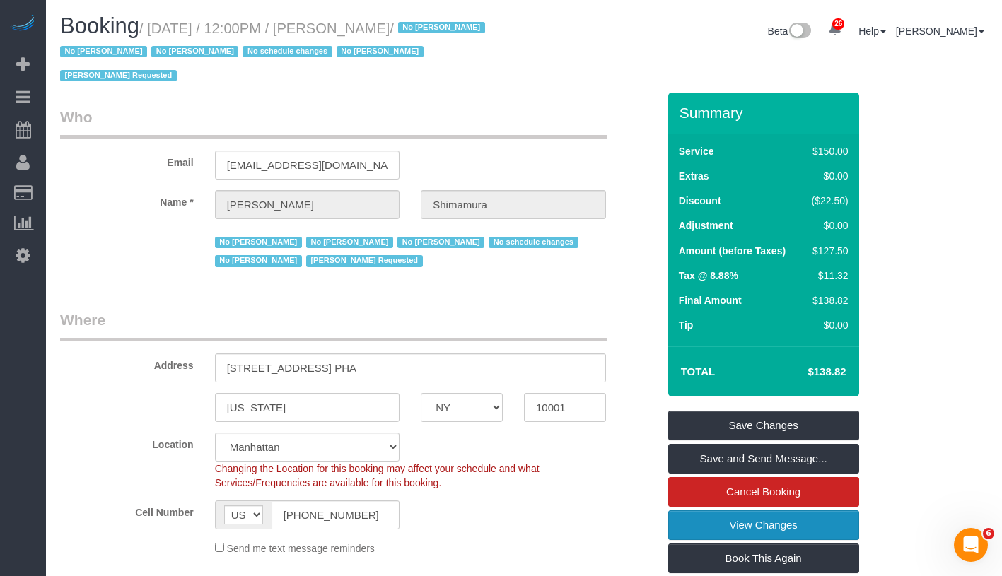
click at [820, 525] on link "View Changes" at bounding box center [763, 525] width 191 height 30
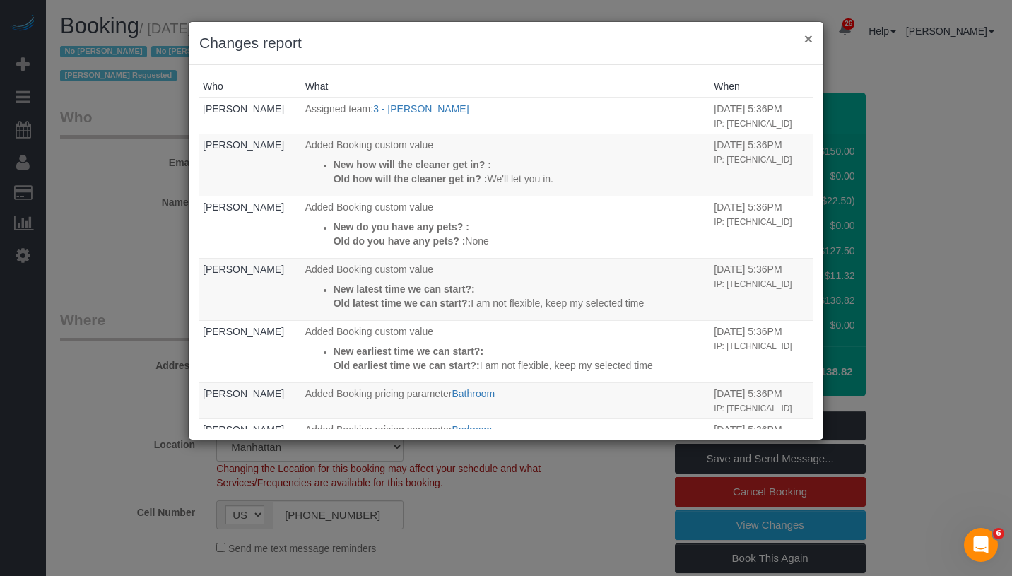
click at [805, 39] on button "×" at bounding box center [809, 38] width 8 height 15
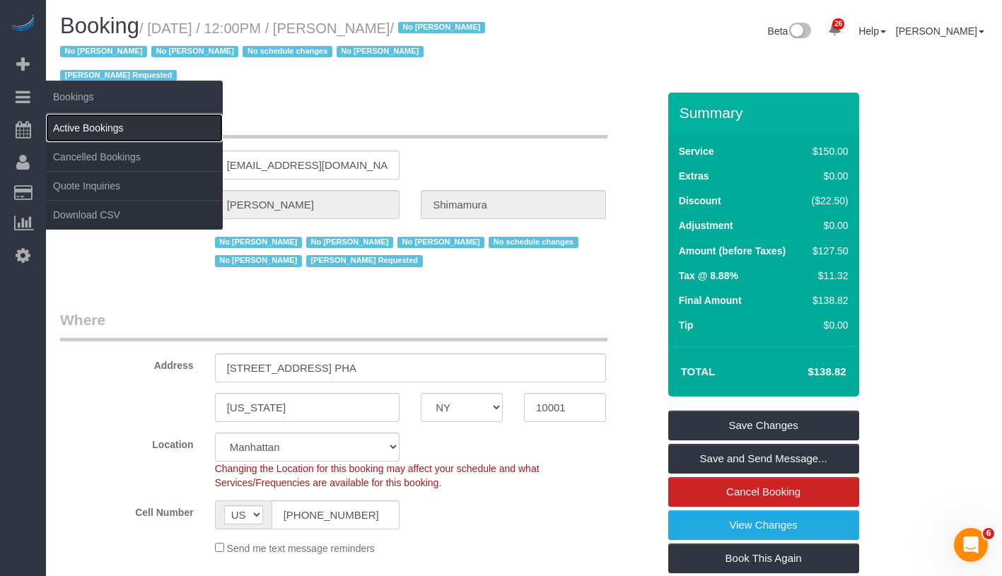
click at [109, 124] on link "Active Bookings" at bounding box center [134, 128] width 177 height 28
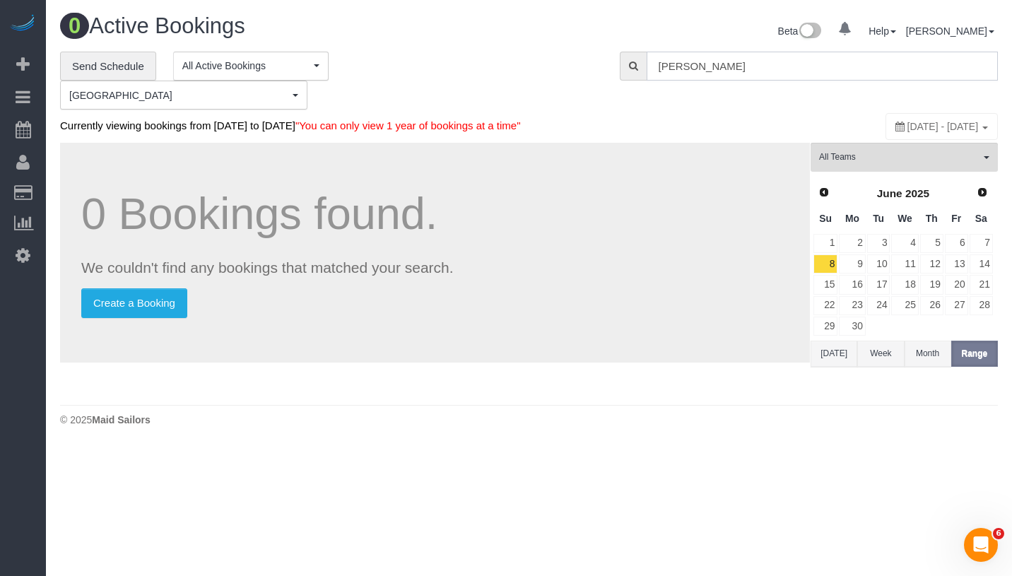
click at [813, 66] on input "Alex Shimamur" at bounding box center [822, 66] width 351 height 29
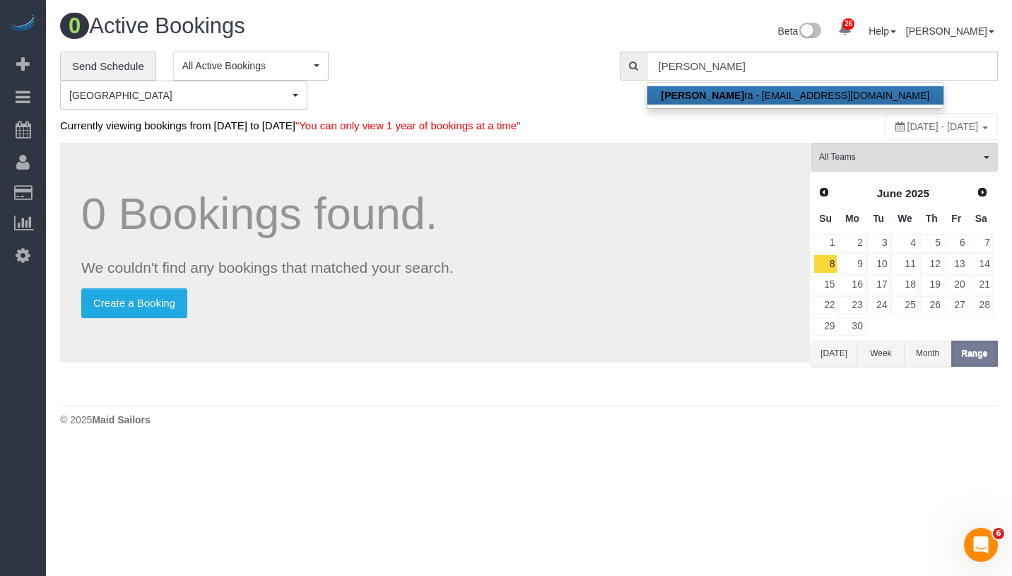
click at [773, 93] on link "Alex Shimamu ra - alexkshim@gmail.com" at bounding box center [796, 95] width 297 height 18
type input "[EMAIL_ADDRESS][DOMAIN_NAME]"
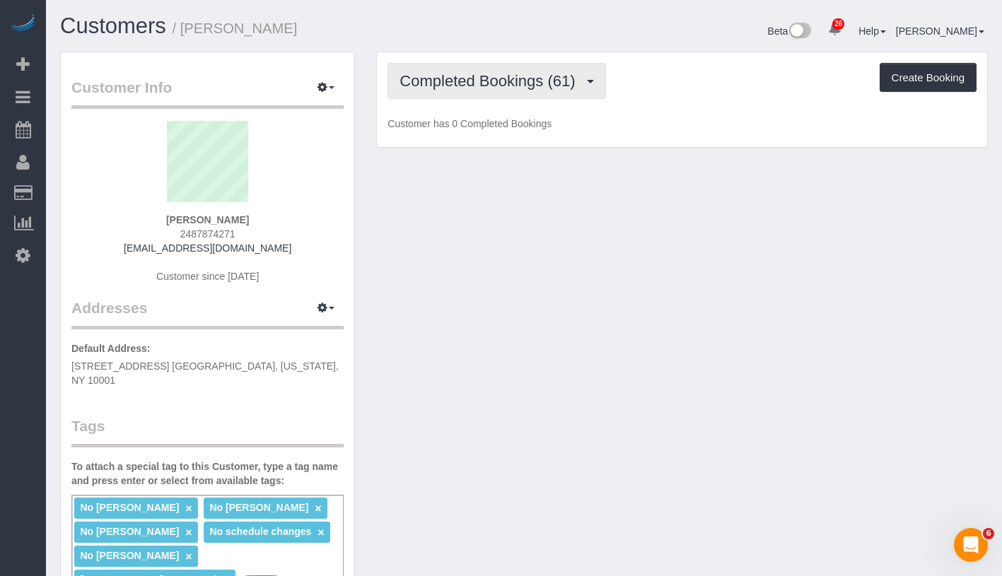
click at [483, 80] on span "Completed Bookings (61)" at bounding box center [490, 81] width 182 height 18
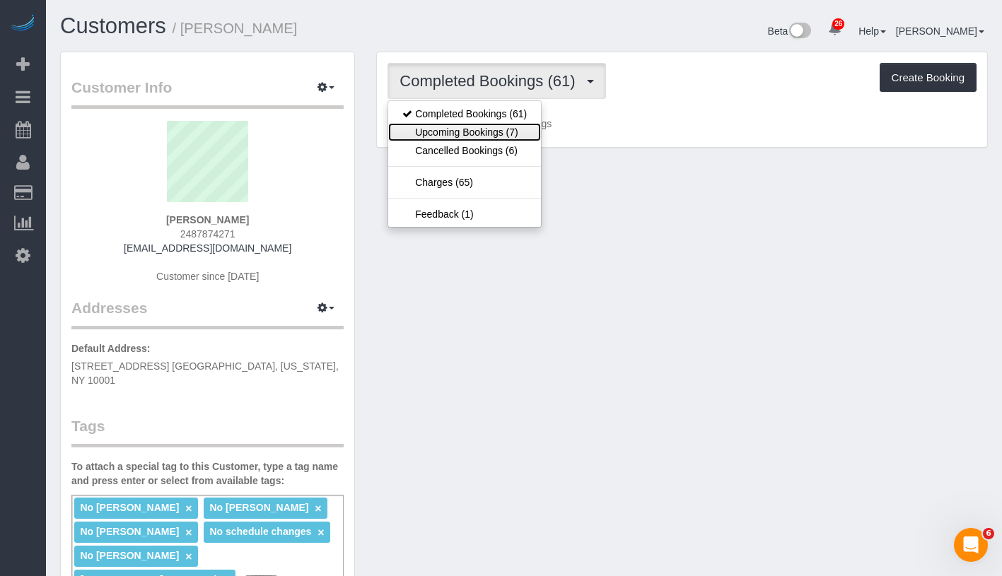
click at [481, 129] on link "Upcoming Bookings (7)" at bounding box center [464, 132] width 153 height 18
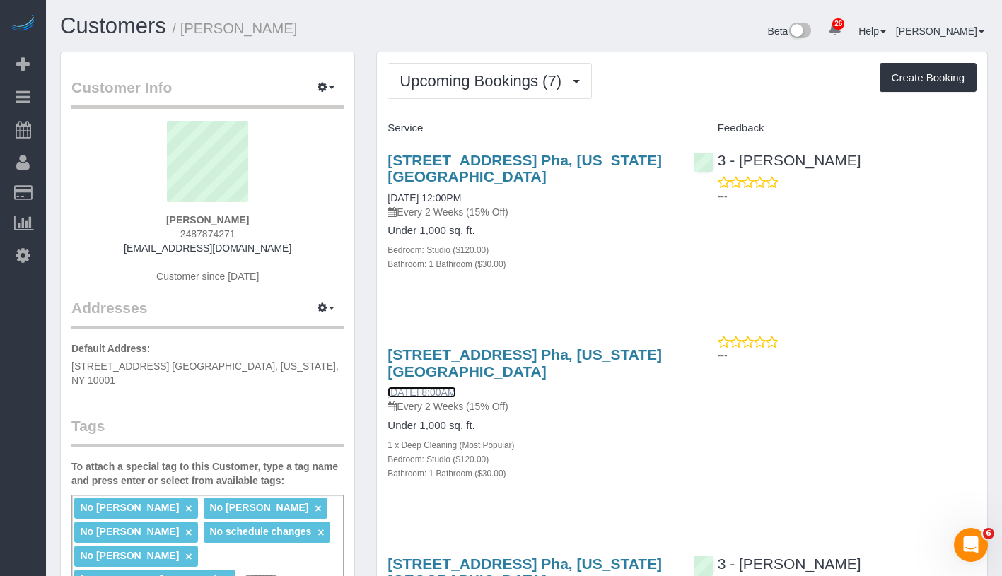
click at [455, 387] on link "[DATE] 8:00AM" at bounding box center [421, 392] width 68 height 11
drag, startPoint x: 399, startPoint y: 197, endPoint x: 491, endPoint y: 197, distance: 92.6
click at [491, 197] on div "435 West 31st Street, Apt. Pha, New York, NY 10001 10/03/2025 12:00PM Every 2 W…" at bounding box center [529, 219] width 305 height 159
copy link "[DATE] 12:00PM"
drag, startPoint x: 385, startPoint y: 388, endPoint x: 501, endPoint y: 394, distance: 116.8
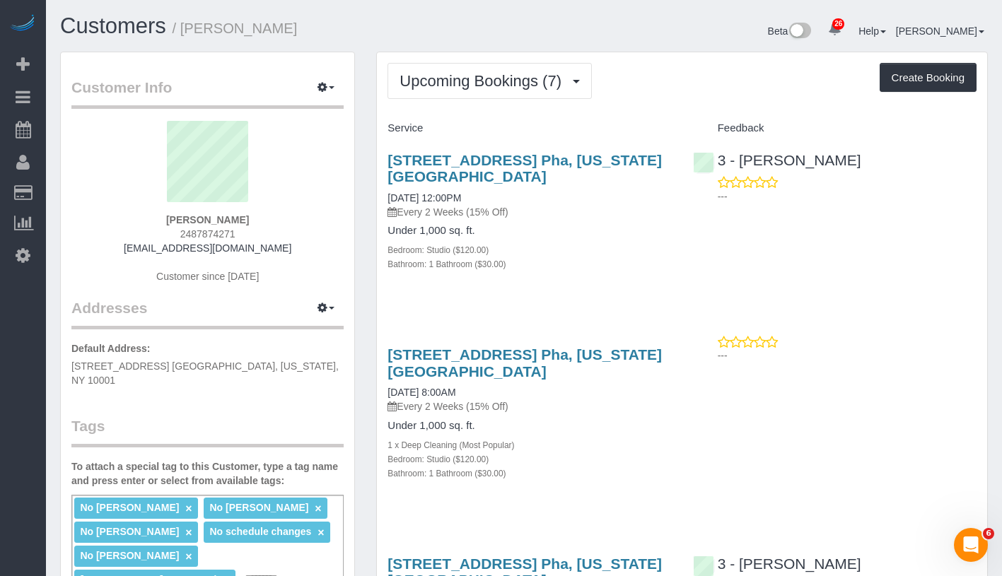
click at [501, 394] on div "435 West 31st Street, Apt. Pha, New York, NY 10001 10/10/2025 8:00AM Every 2 We…" at bounding box center [529, 420] width 305 height 173
copy link "[DATE] 8:00AM"
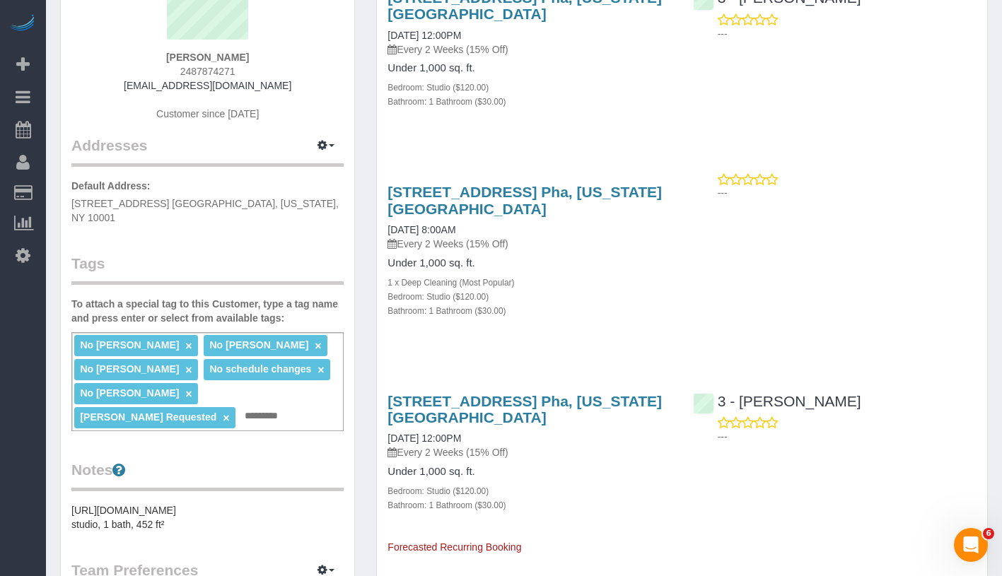
scroll to position [231, 0]
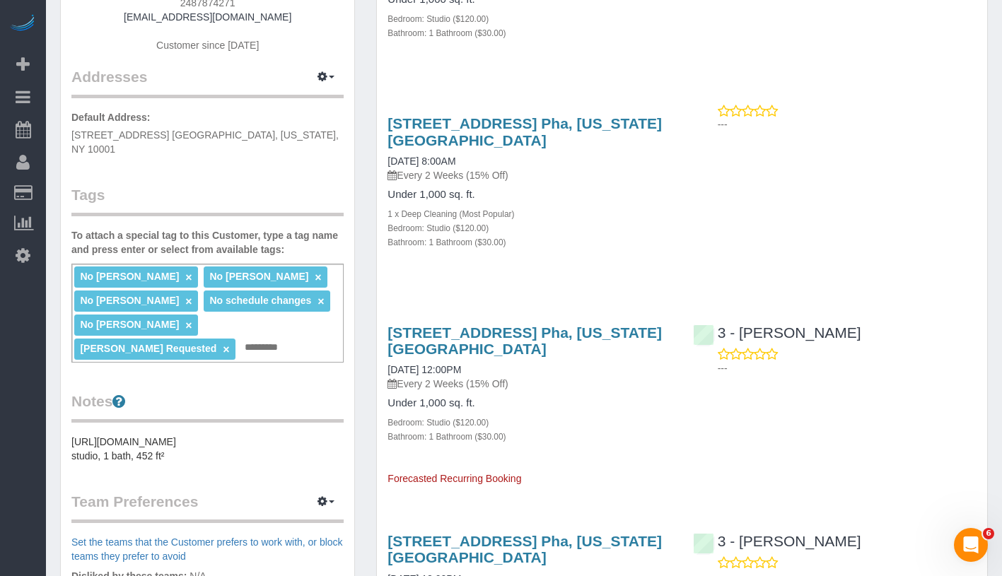
drag, startPoint x: 392, startPoint y: 365, endPoint x: 515, endPoint y: 367, distance: 123.7
click at [515, 367] on div "435 West 31st Street, Apt. Pha, New York, NY 10001 10/17/2025 12:00PM Every 2 W…" at bounding box center [529, 398] width 305 height 173
copy link "10/17/2025 12:00PM"
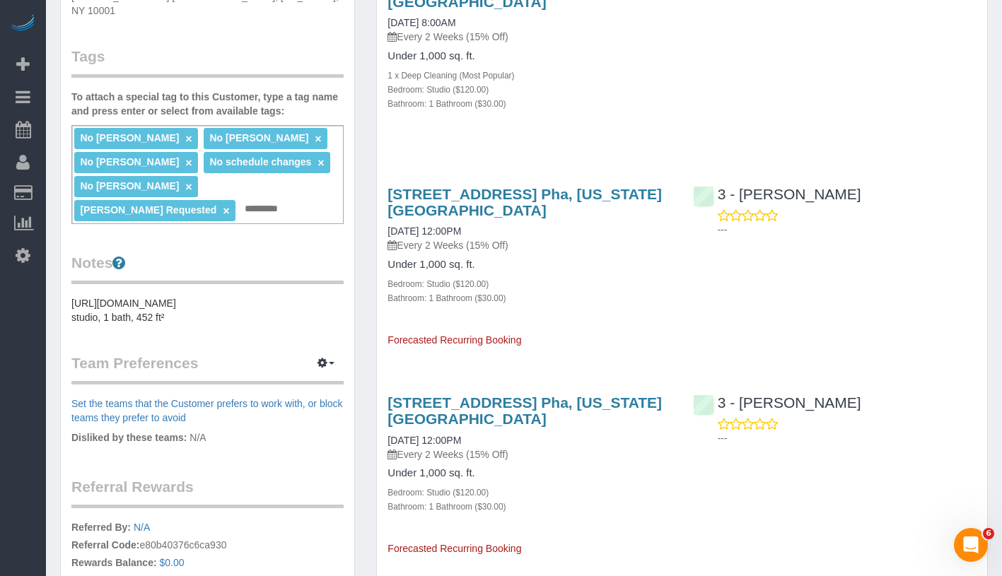
scroll to position [496, 0]
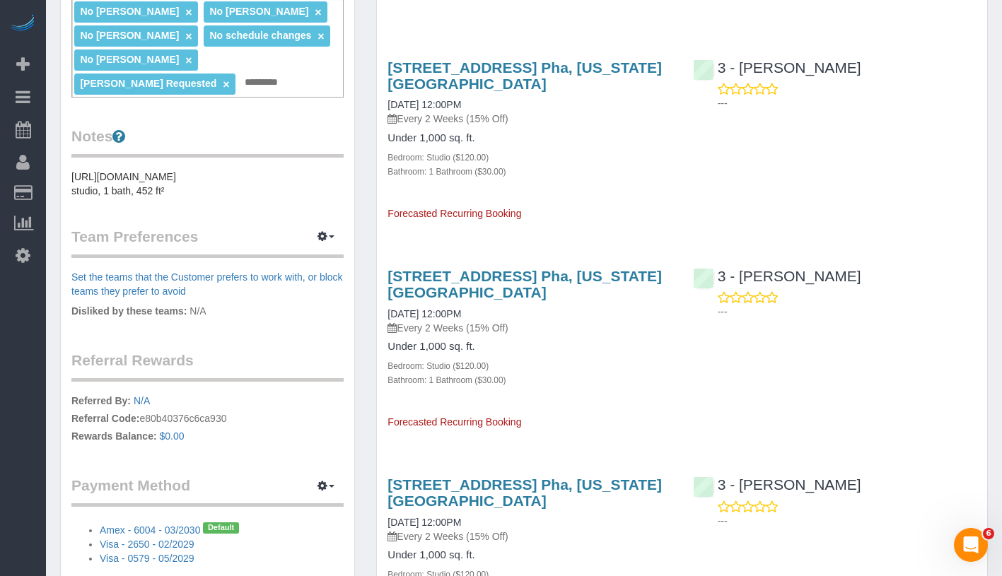
drag, startPoint x: 385, startPoint y: 308, endPoint x: 523, endPoint y: 315, distance: 138.7
click at [523, 315] on div "435 West 31st Street, Apt. Pha, New York, NY 10001 10/31/2025 12:00PM Every 2 W…" at bounding box center [529, 342] width 305 height 173
copy link "10/31/2025 12:00PM"
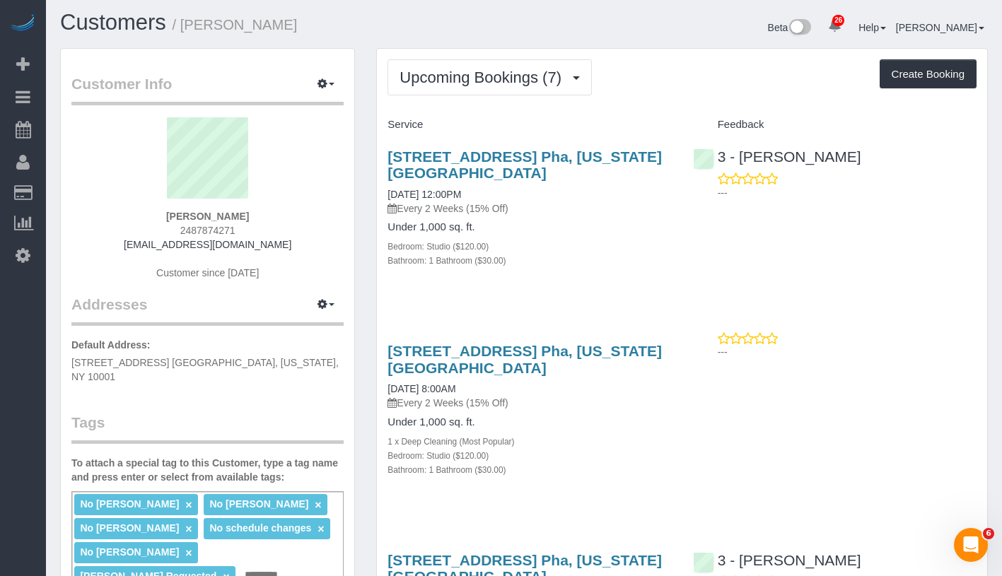
scroll to position [0, 0]
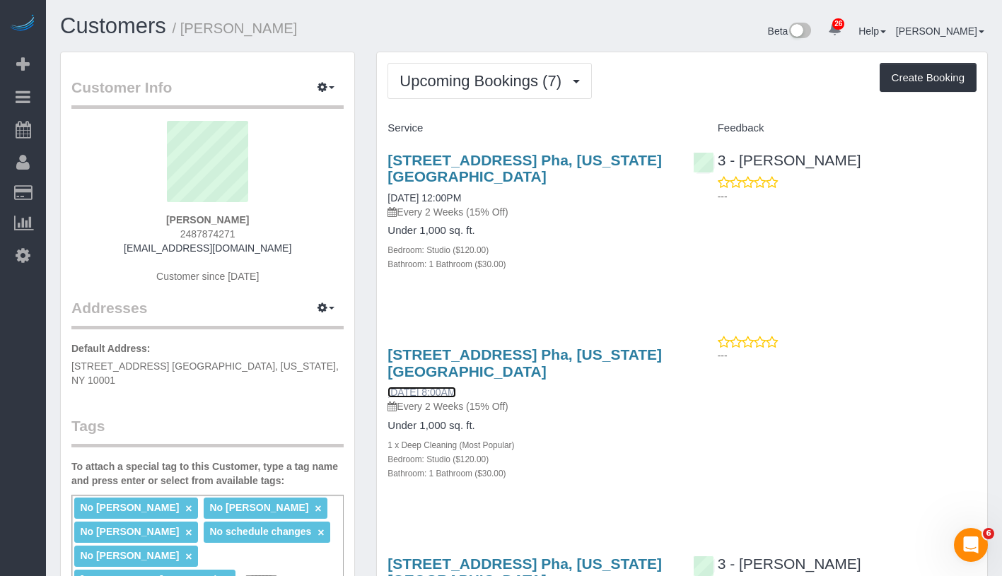
click at [455, 393] on link "[DATE] 8:00AM" at bounding box center [421, 392] width 68 height 11
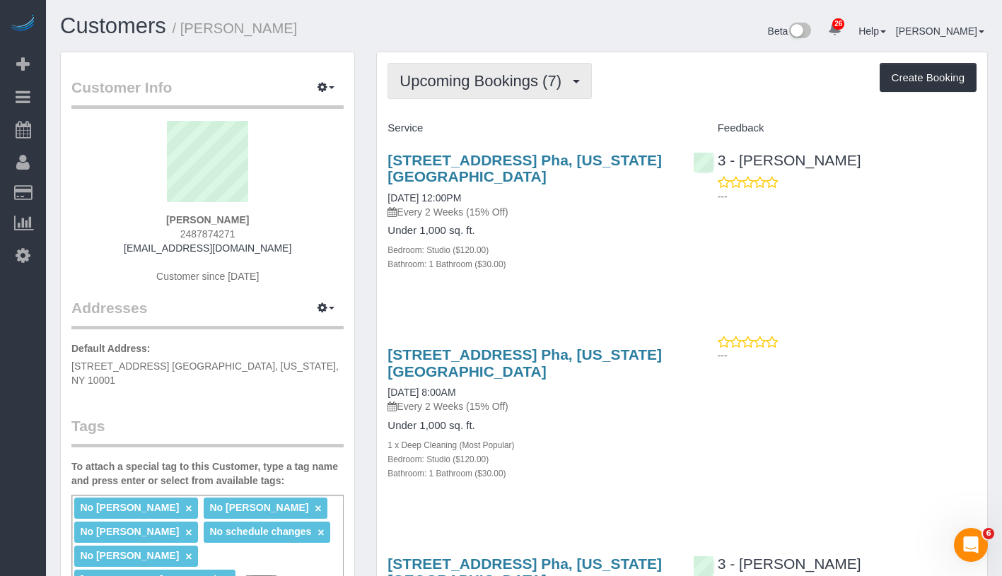
click at [491, 72] on span "Upcoming Bookings (7)" at bounding box center [483, 81] width 169 height 18
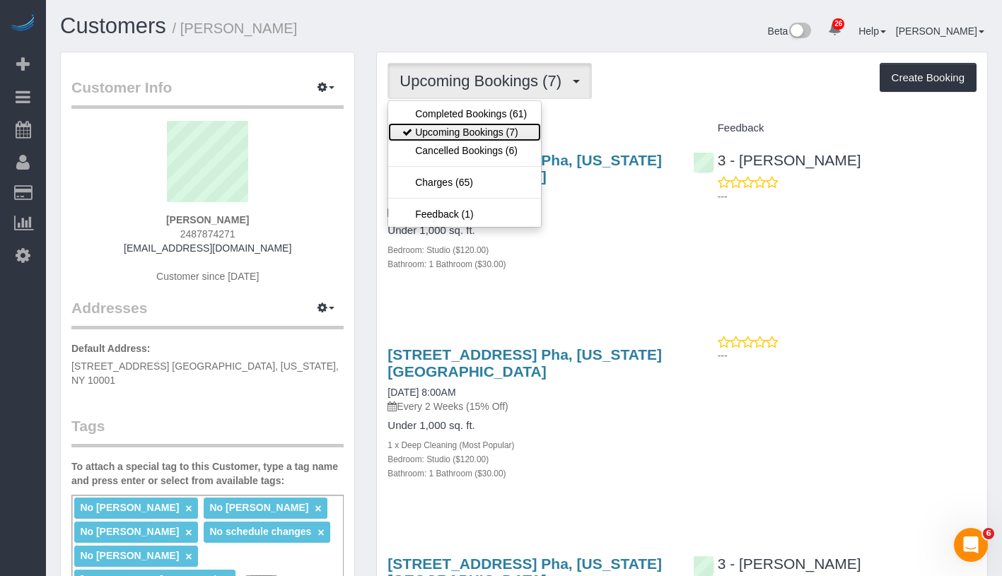
click at [474, 135] on link "Upcoming Bookings (7)" at bounding box center [464, 132] width 153 height 18
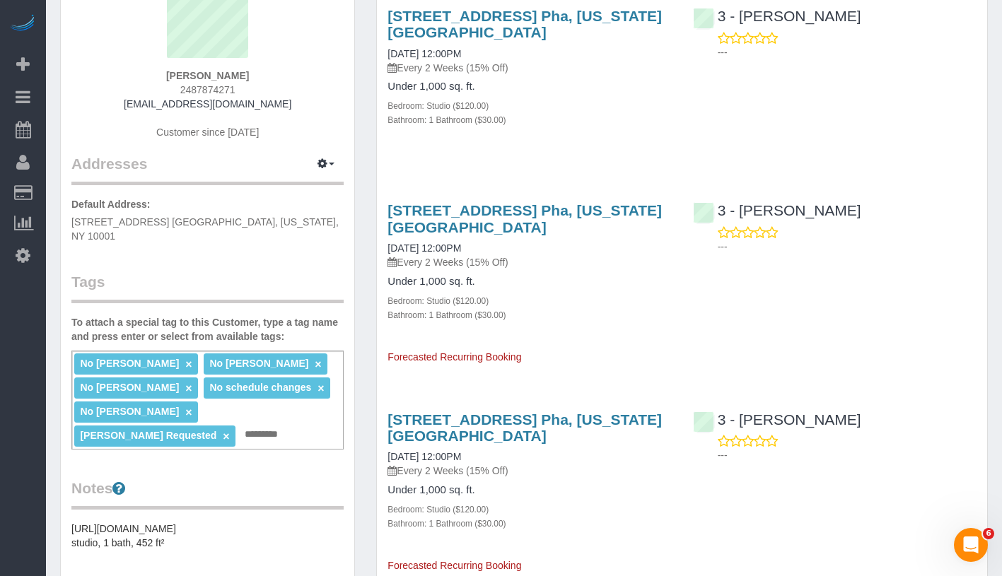
scroll to position [215, 0]
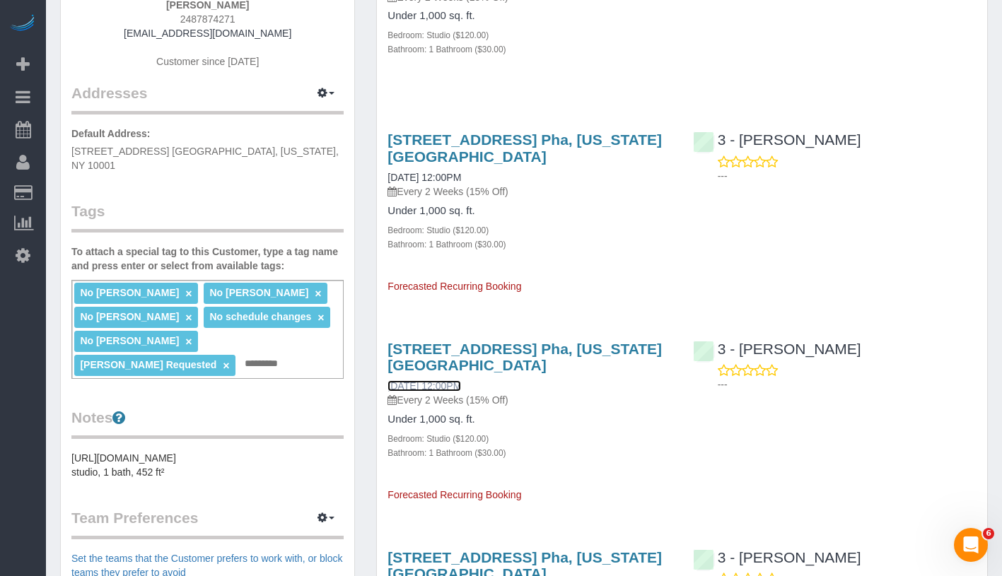
click at [461, 380] on link "10/31/2025 12:00PM" at bounding box center [424, 385] width 74 height 11
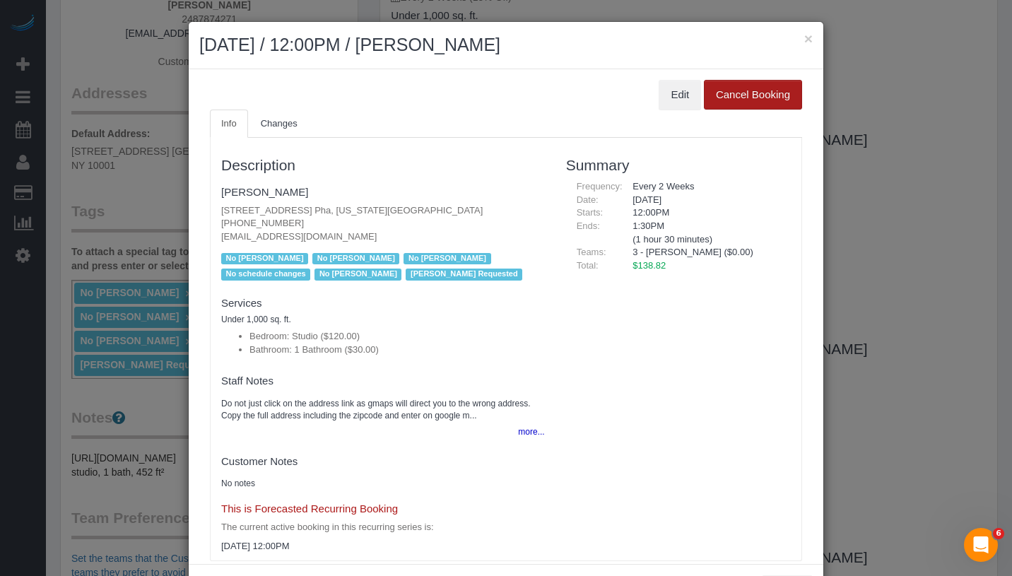
click at [745, 100] on button "Cancel Booking" at bounding box center [753, 95] width 98 height 30
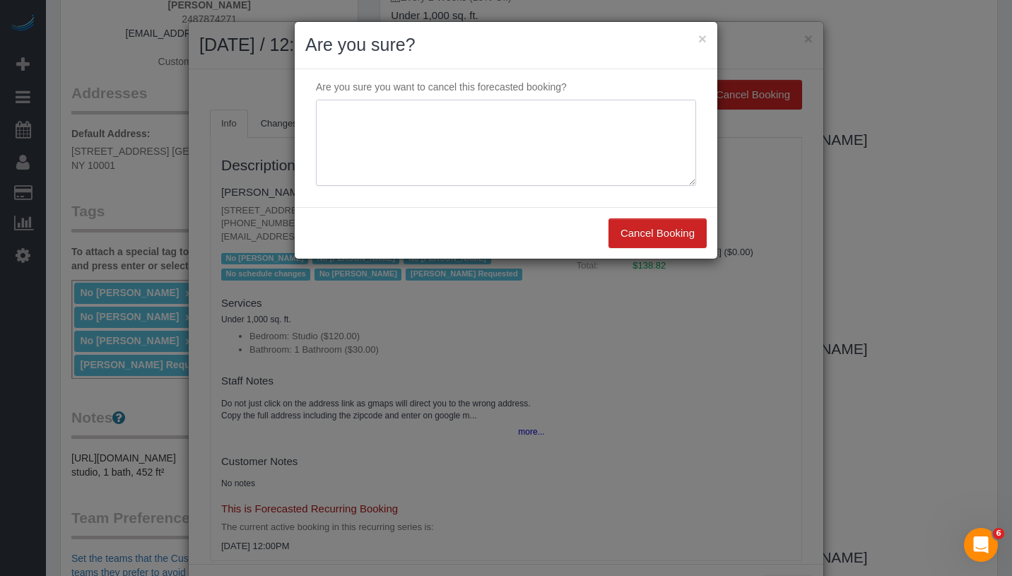
click at [570, 115] on textarea at bounding box center [506, 143] width 380 height 86
type textarea "not needed"
click at [686, 232] on button "Cancel Booking" at bounding box center [658, 233] width 98 height 30
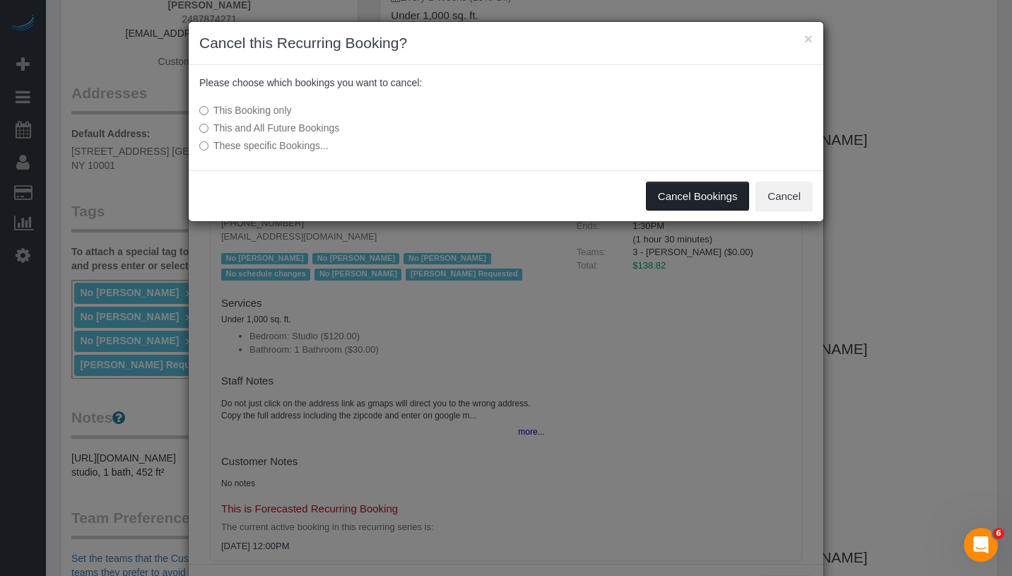
click at [674, 192] on button "Cancel Bookings" at bounding box center [698, 197] width 104 height 30
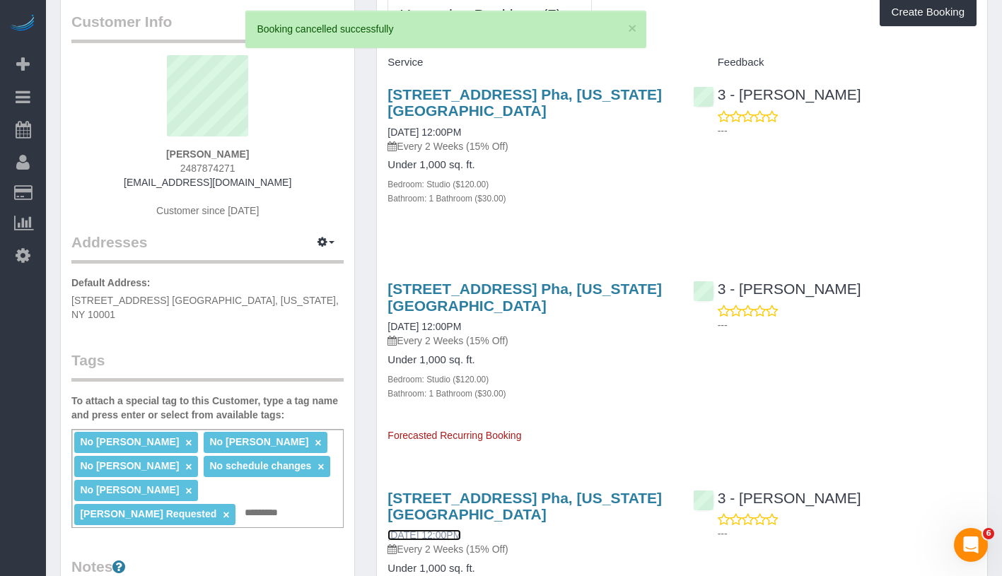
scroll to position [0, 0]
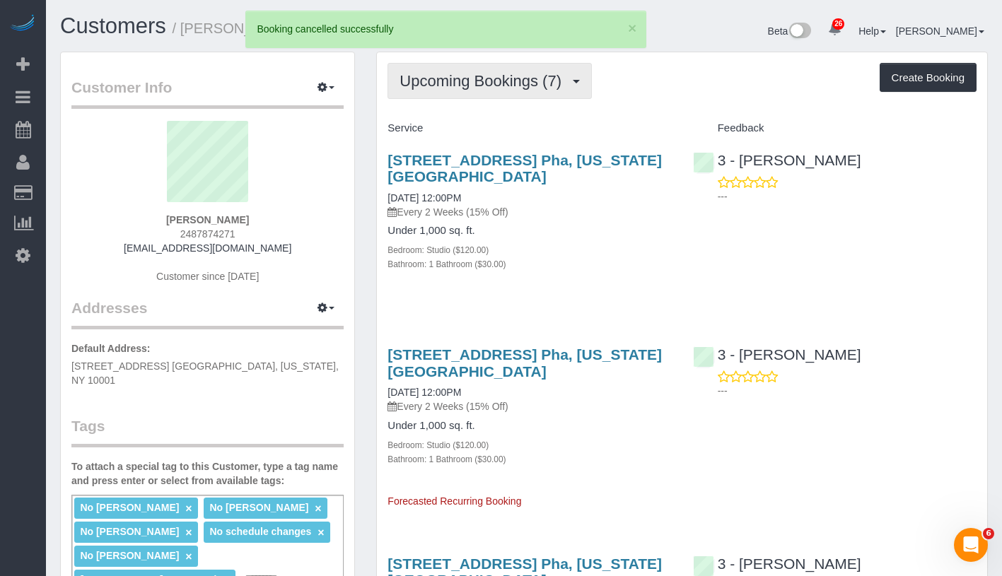
click at [468, 81] on span "Upcoming Bookings (7)" at bounding box center [483, 81] width 169 height 18
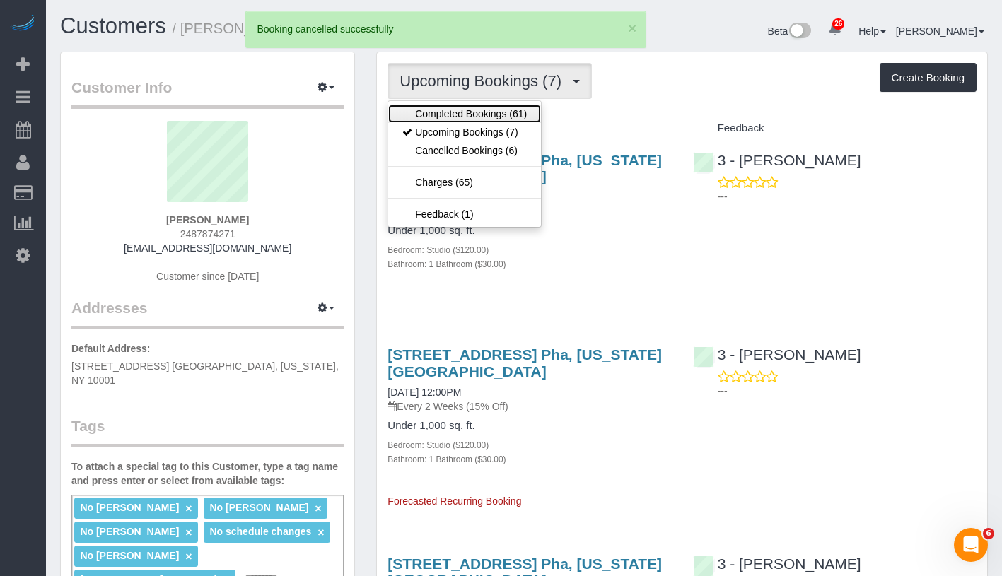
click at [449, 112] on link "Completed Bookings (61)" at bounding box center [464, 114] width 153 height 18
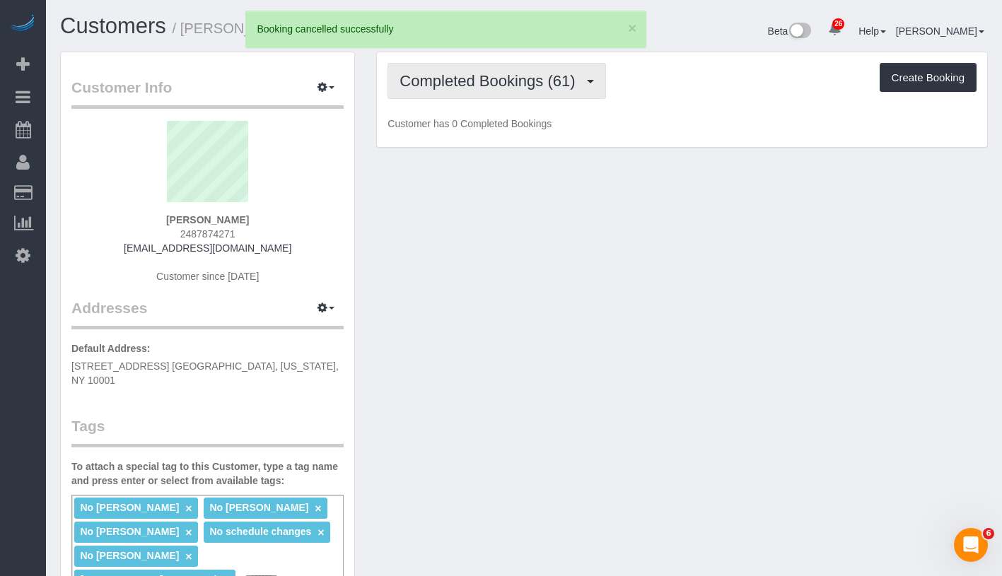
click at [486, 86] on span "Completed Bookings (61)" at bounding box center [490, 81] width 182 height 18
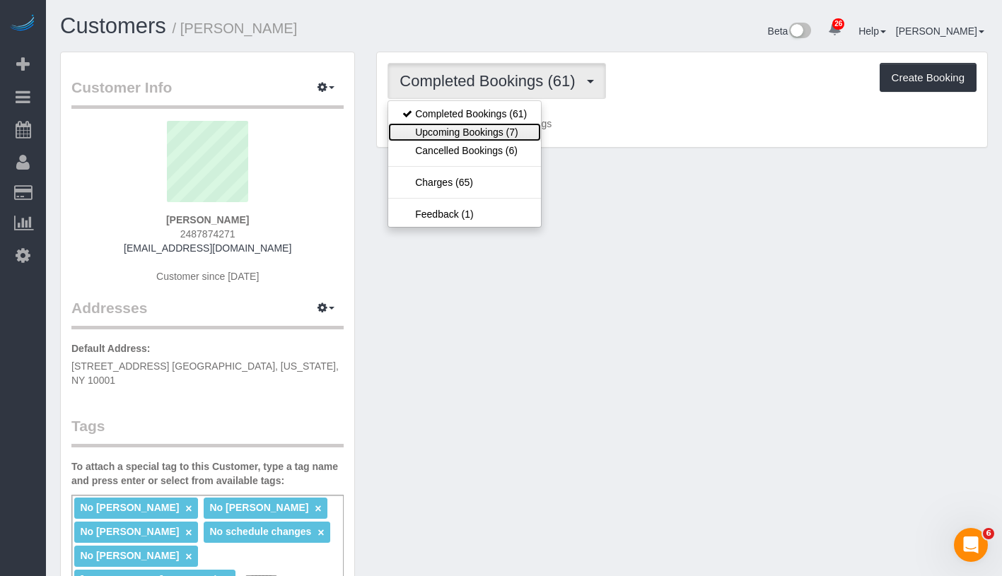
click at [473, 136] on link "Upcoming Bookings (7)" at bounding box center [464, 132] width 153 height 18
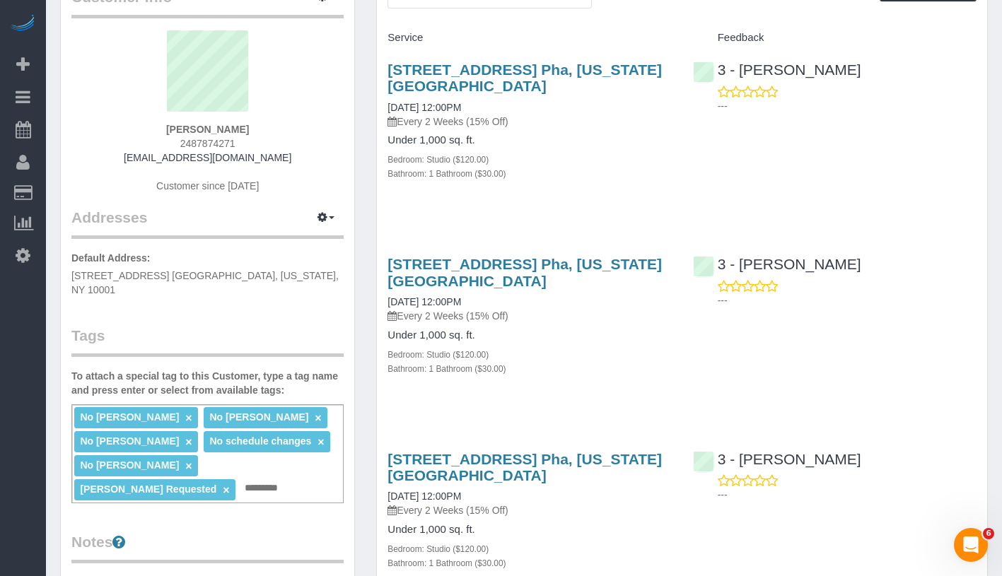
scroll to position [14, 0]
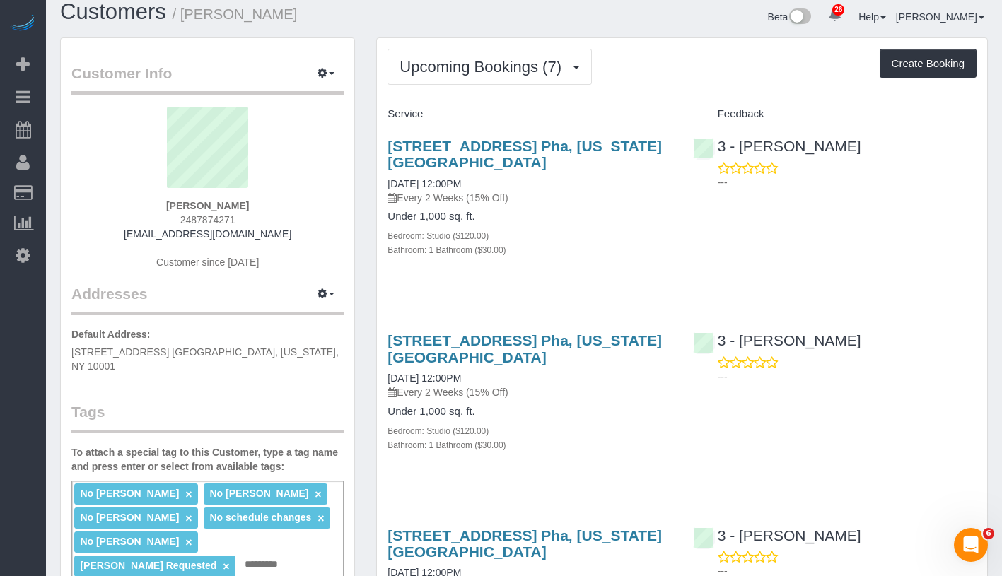
drag, startPoint x: 385, startPoint y: 182, endPoint x: 505, endPoint y: 182, distance: 120.9
click at [505, 182] on div "435 West 31st Street, Apt. Pha, New York, NY 10001 10/03/2025 12:00PM Every 2 W…" at bounding box center [529, 205] width 305 height 159
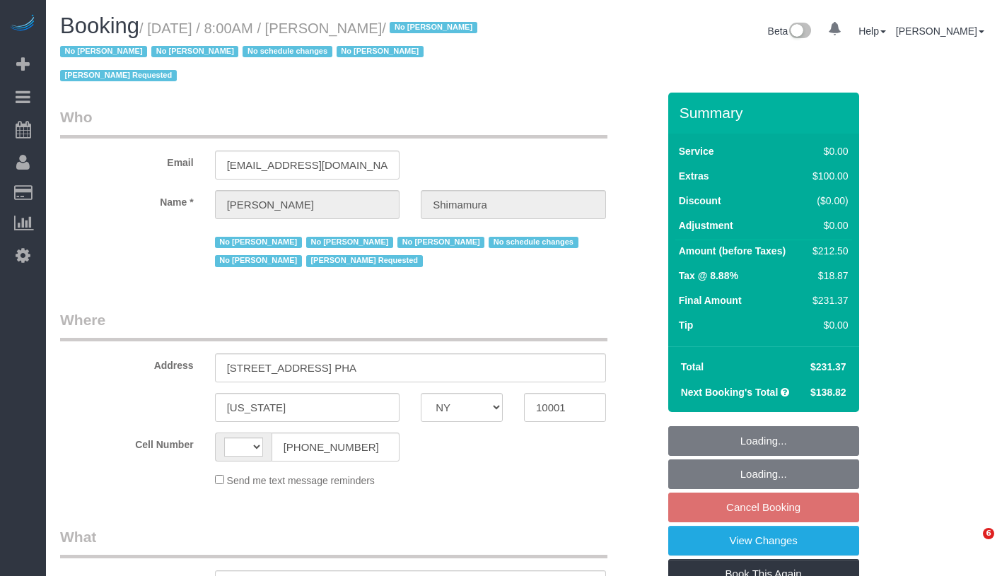
select select "NY"
select select "object:585"
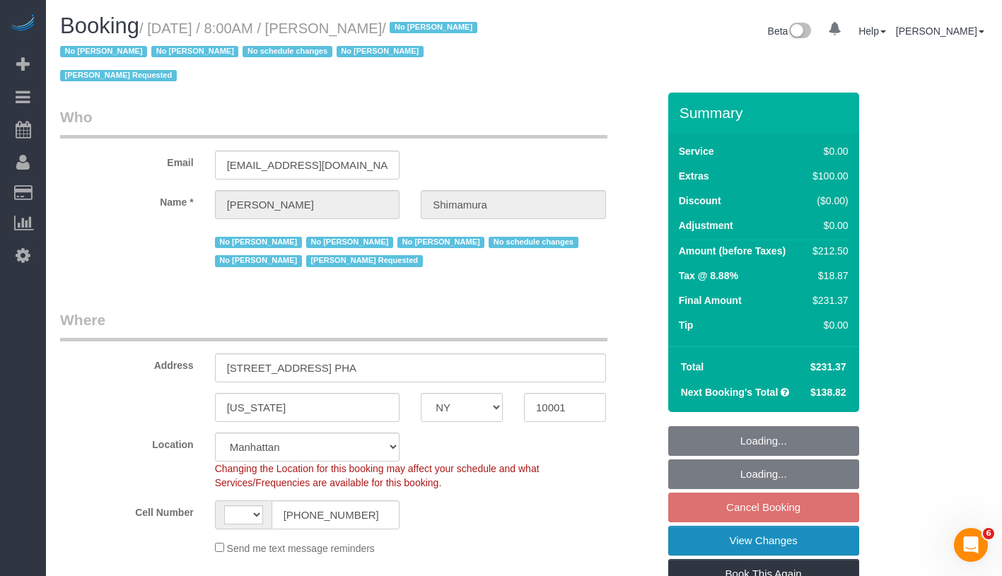
select select "string:[GEOGRAPHIC_DATA]"
select select "string:stripe-pm_1ReEIv4VGloSiKo7cgmGyiSI"
select select "number:89"
select select "number:90"
select select "number:15"
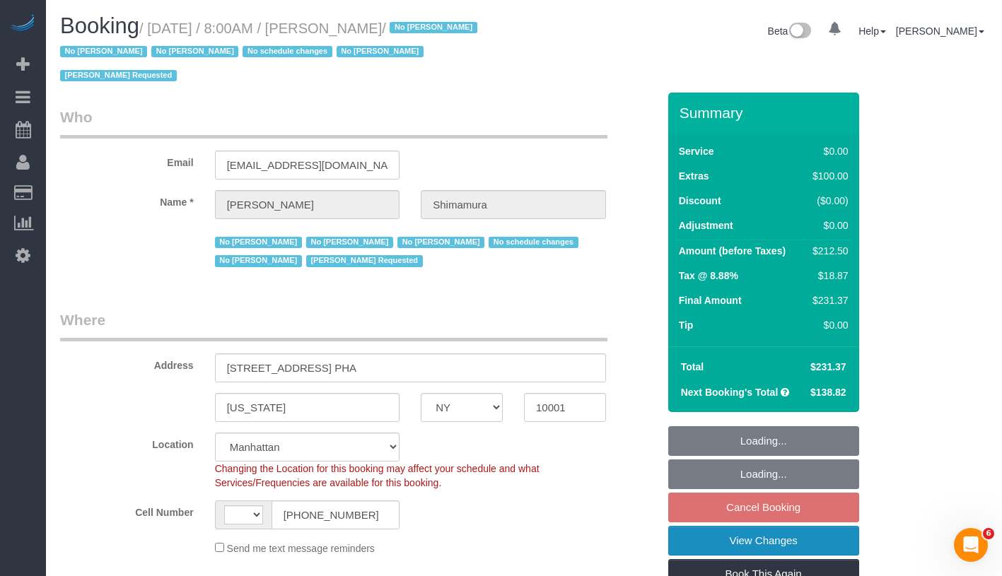
select select "number:5"
select select "object:1092"
click at [788, 542] on link "View Changes" at bounding box center [763, 541] width 191 height 30
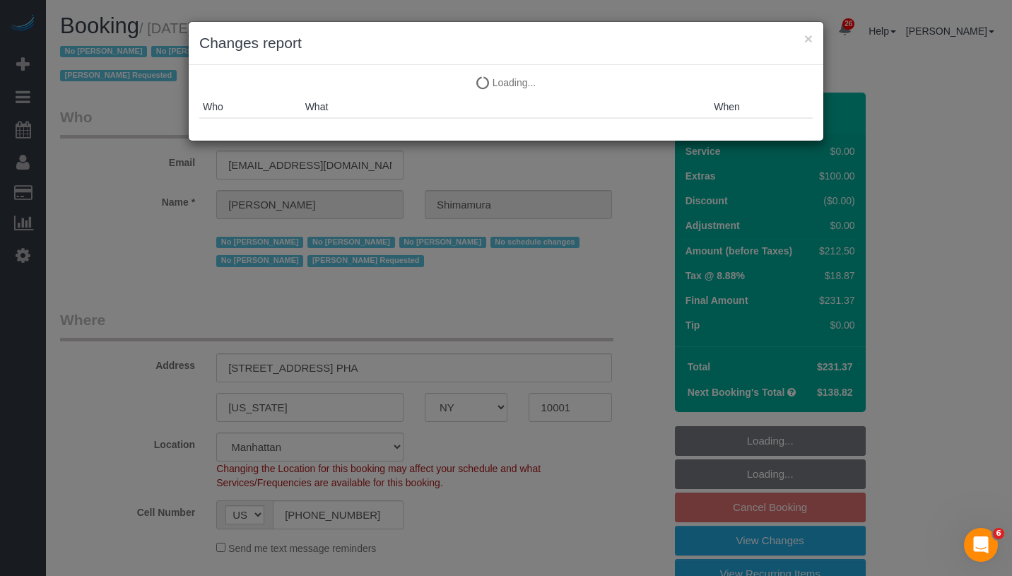
select select "spot1"
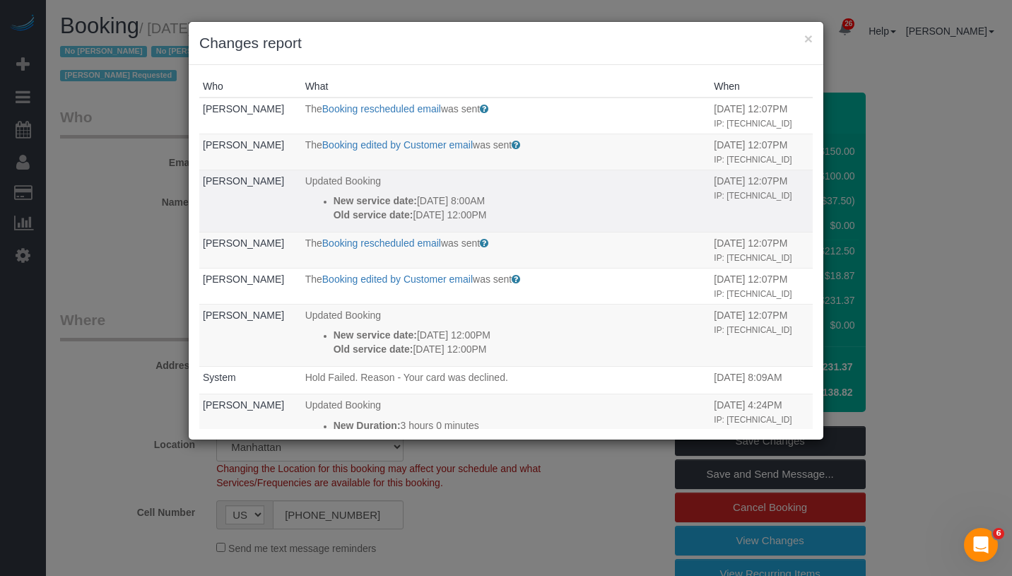
drag, startPoint x: 322, startPoint y: 213, endPoint x: 513, endPoint y: 252, distance: 194.9
click at [513, 232] on td "Updated Booking New service date: [DATE] 8:00AM Old service date: [DATE] 12:00PM" at bounding box center [506, 201] width 409 height 62
copy td "ed Booking New service date: [DATE] 8:00AM Old service date: [DATE] 12:00PM"
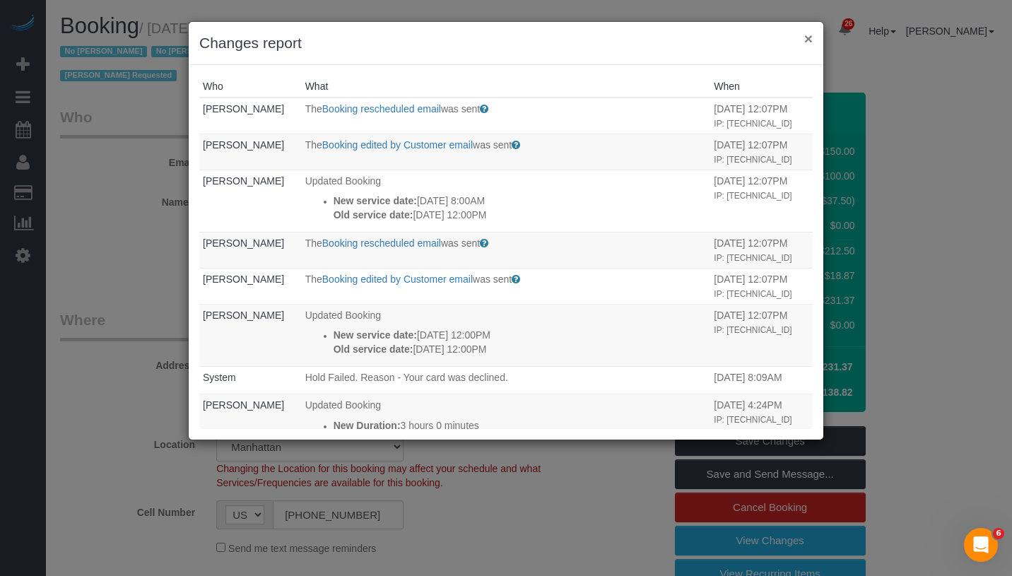
click at [810, 39] on button "×" at bounding box center [809, 38] width 8 height 15
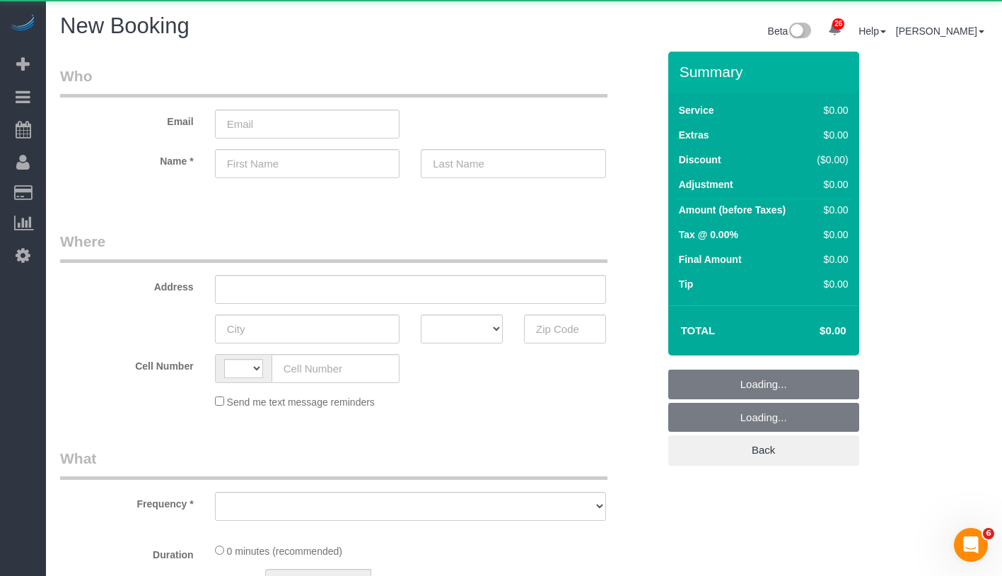
select select "string:[GEOGRAPHIC_DATA]"
select select "number:89"
select select "number:90"
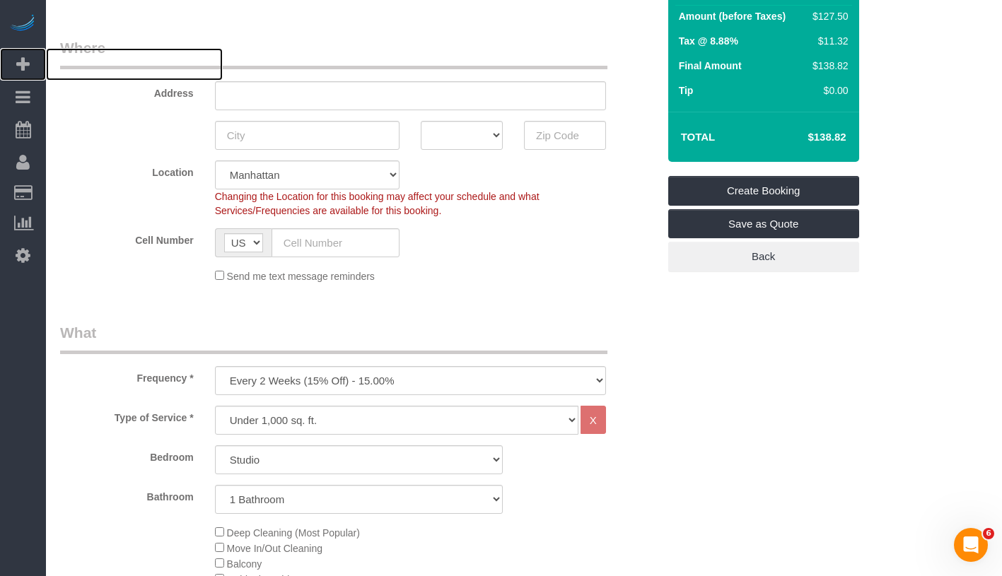
scroll to position [388, 0]
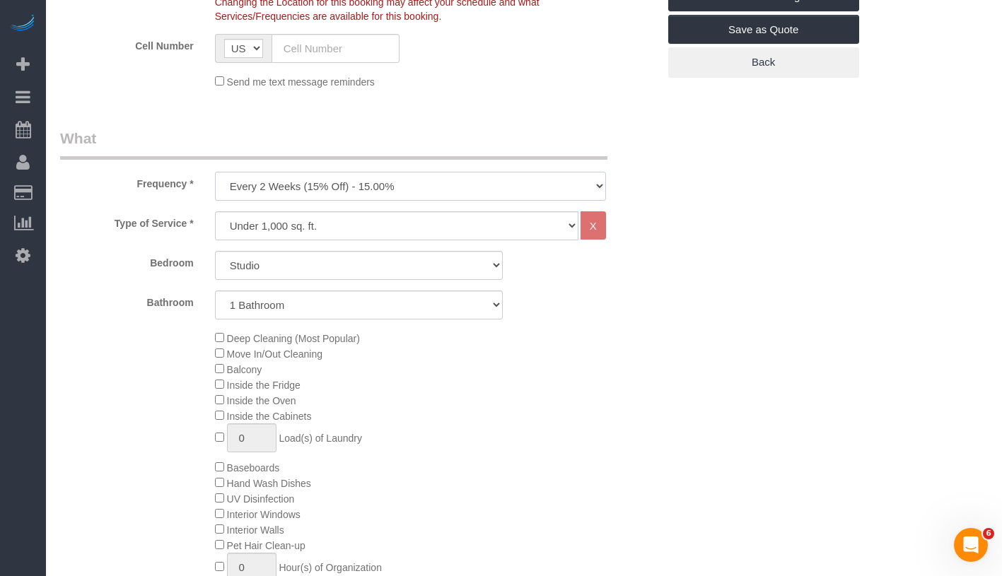
click at [348, 191] on select "One Time Weekly (20% Off) - 20.00% Every 2 Weeks (15% Off) - 15.00% Every 4 Wee…" at bounding box center [410, 186] width 391 height 29
select select "object:1663"
click at [334, 263] on select "Studio 1 Bedroom 2 Bedrooms 3 Bedrooms" at bounding box center [359, 265] width 288 height 29
select select "2"
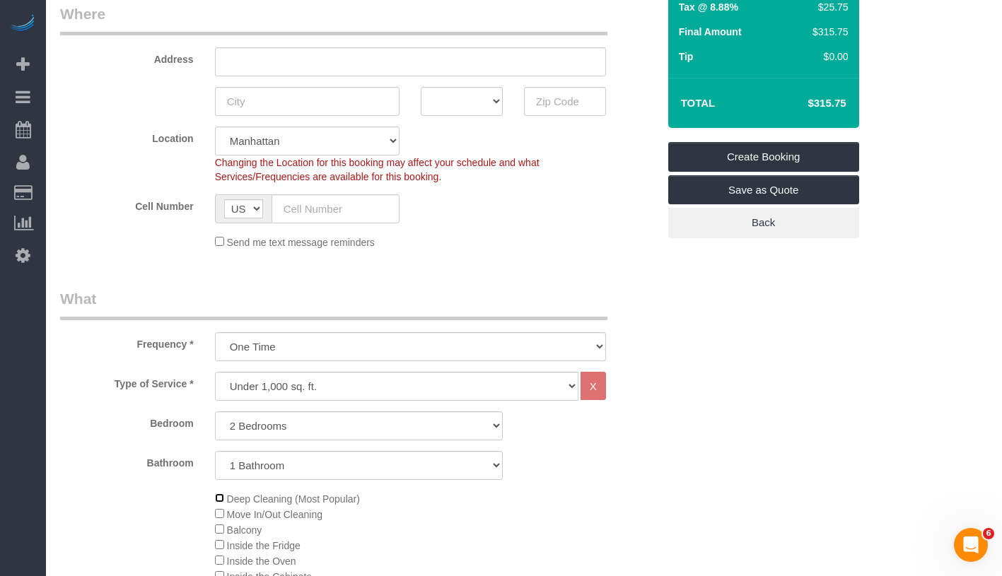
scroll to position [0, 0]
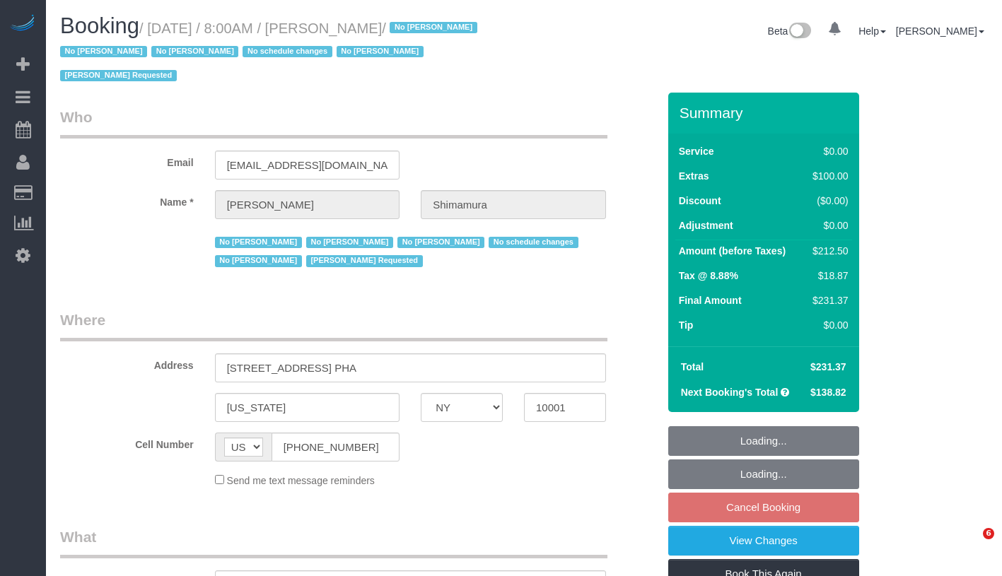
select select "NY"
select select "number:89"
select select "number:90"
select select "number:15"
select select "number:5"
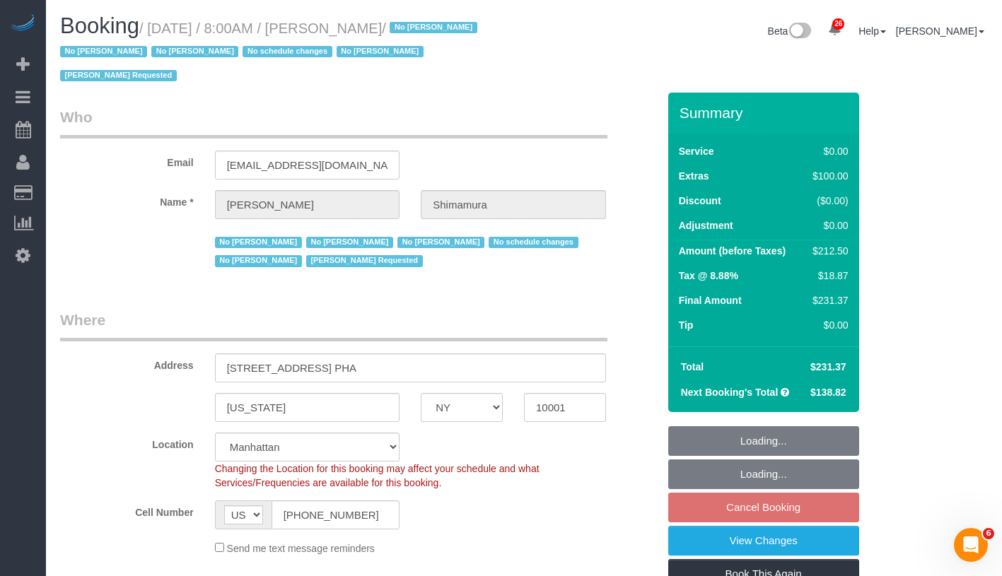
select select "object:983"
select select "string:stripe-pm_1ReEIv4VGloSiKo7cgmGyiSI"
click at [838, 510] on fieldset "Loading... Loading... Cancel Booking View Changes Book This Again Complete Back" at bounding box center [763, 540] width 191 height 229
select select "spot1"
select select "object:1527"
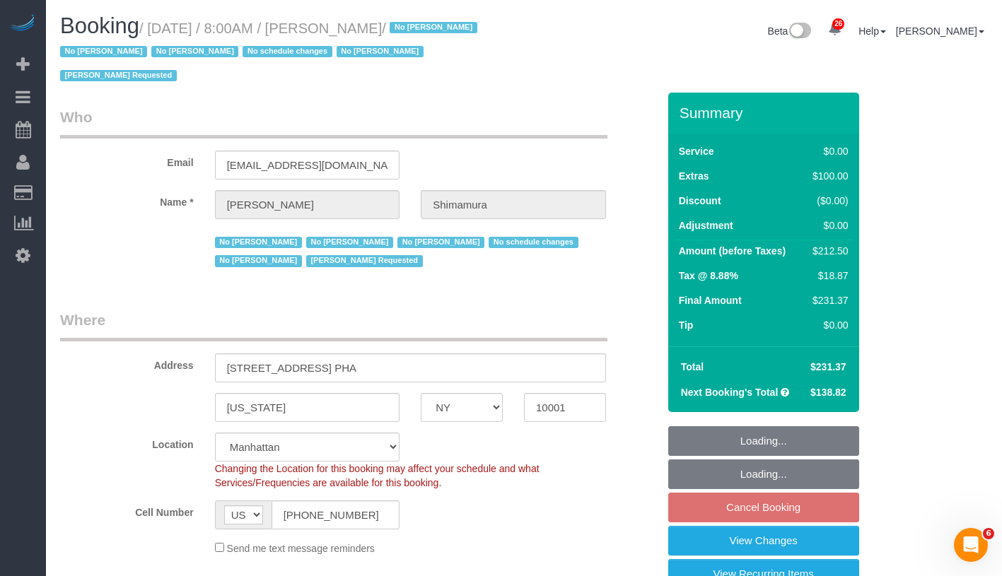
click at [818, 505] on fieldset "Loading... Loading... Cancel Booking View Changes View Recurring Items Book Thi…" at bounding box center [763, 557] width 191 height 262
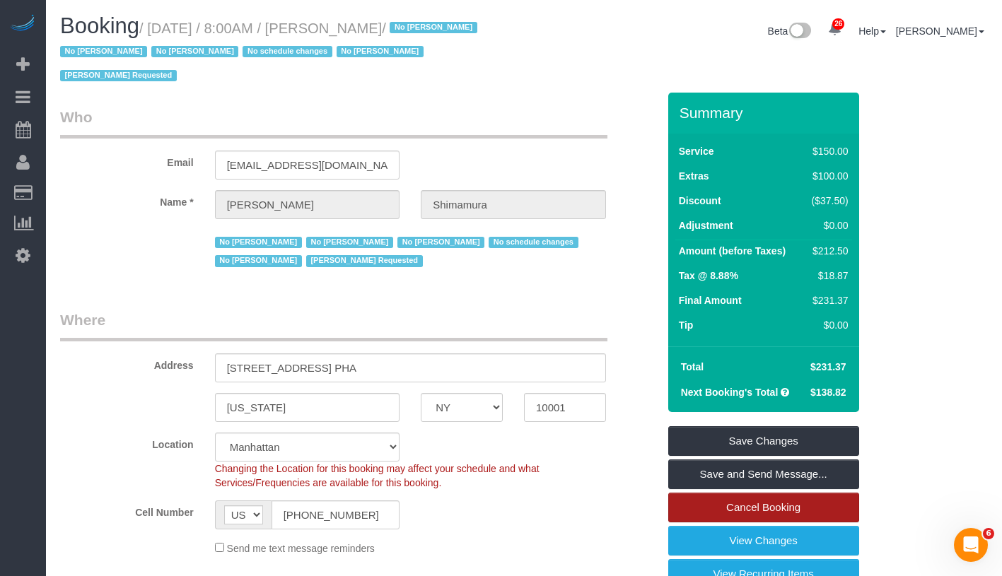
click at [803, 509] on link "Cancel Booking" at bounding box center [763, 508] width 191 height 30
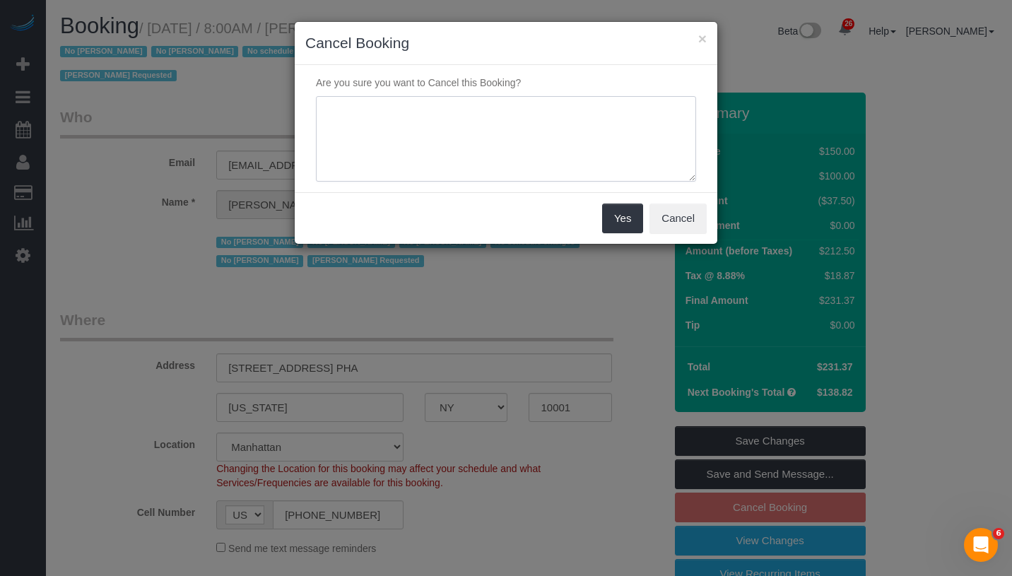
click at [443, 131] on textarea at bounding box center [506, 139] width 380 height 86
type textarea "not needed"
click at [619, 209] on button "Yes" at bounding box center [622, 219] width 41 height 30
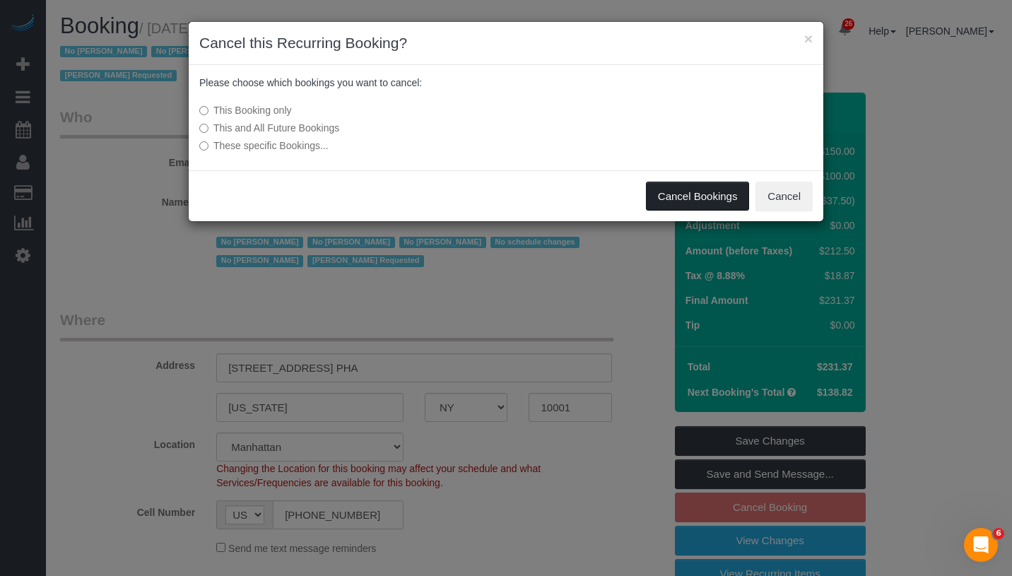
click at [665, 191] on button "Cancel Bookings" at bounding box center [698, 197] width 104 height 30
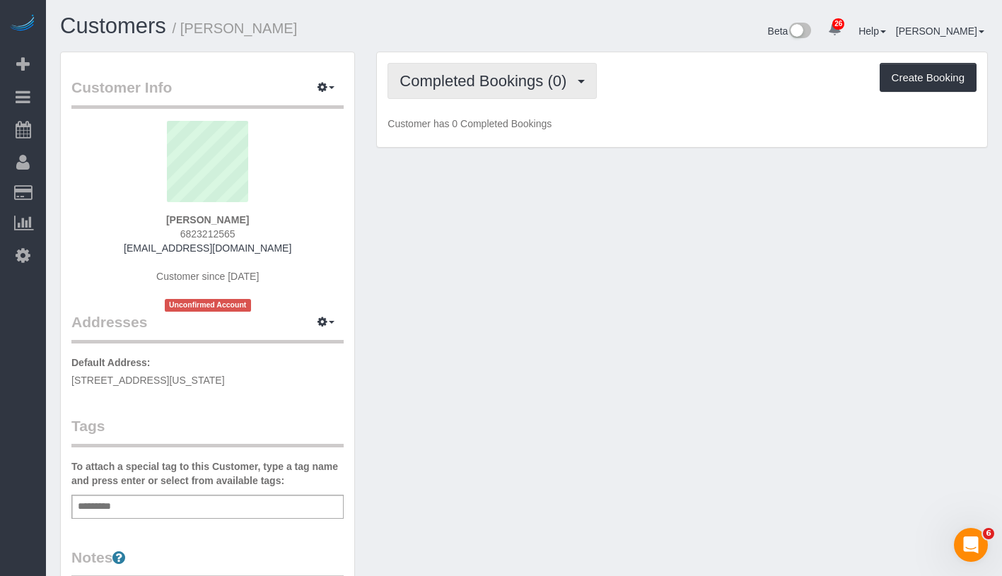
click at [462, 64] on button "Completed Bookings (0)" at bounding box center [491, 81] width 209 height 36
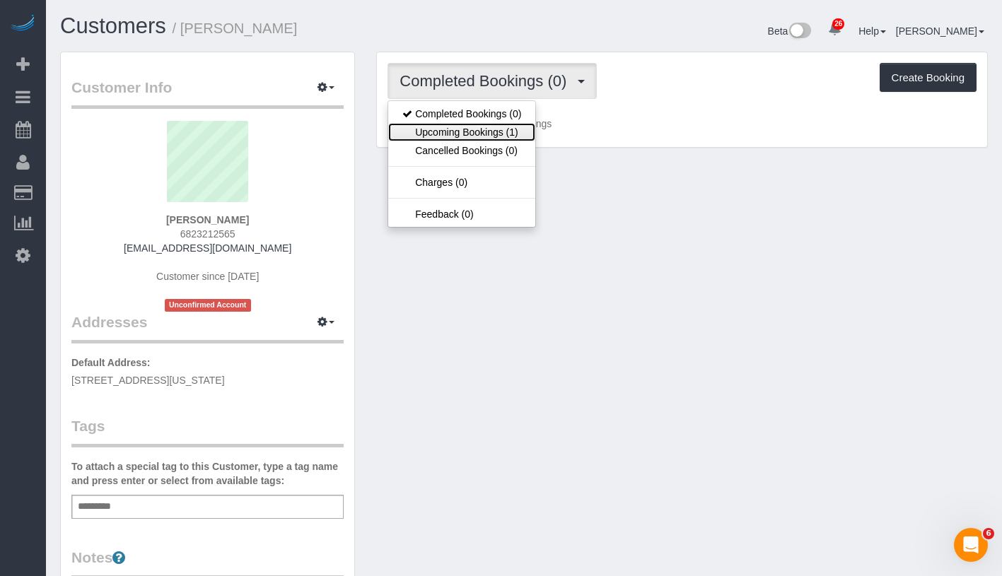
click at [461, 123] on link "Upcoming Bookings (1)" at bounding box center [461, 132] width 147 height 18
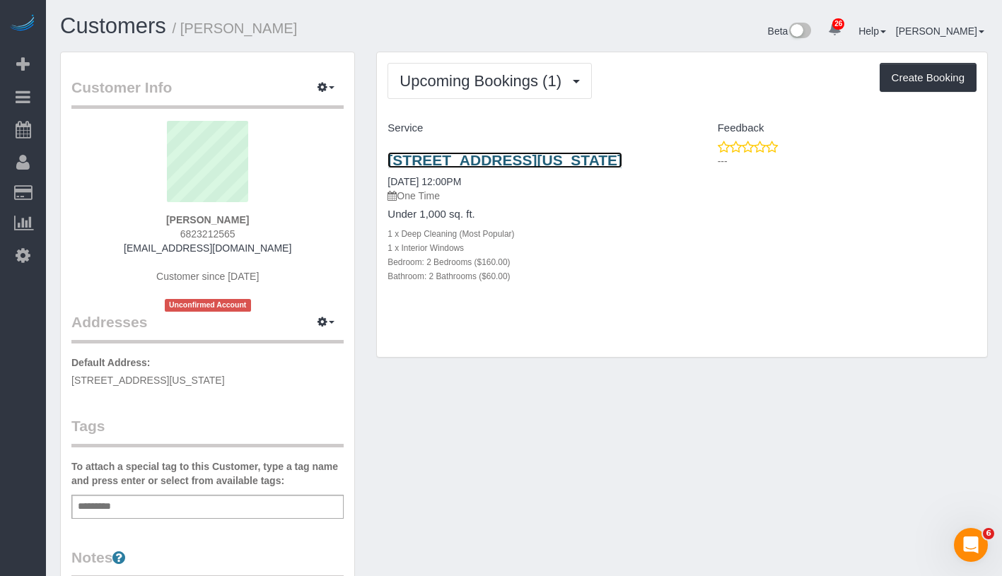
click at [453, 155] on link "[STREET_ADDRESS][US_STATE]" at bounding box center [504, 160] width 235 height 16
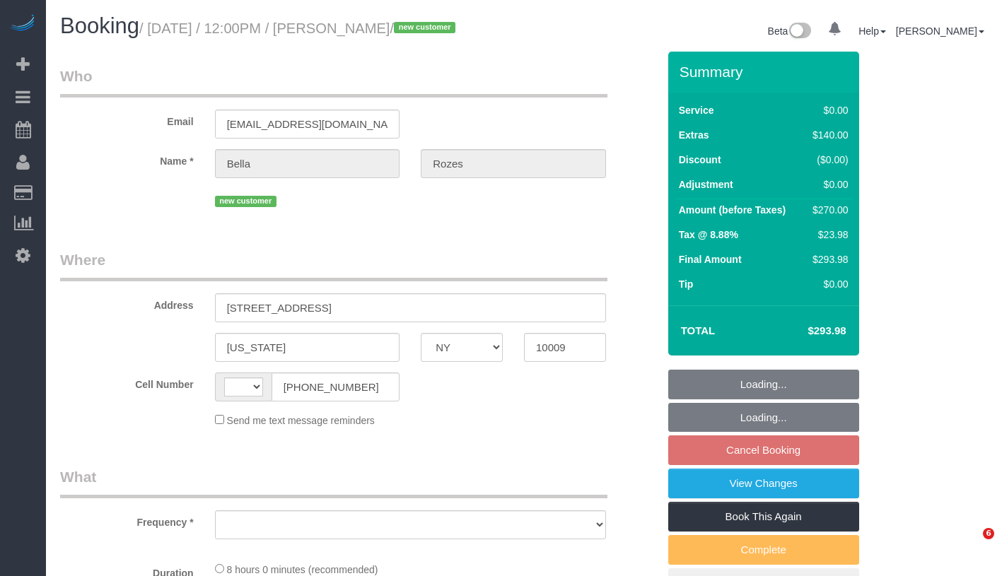
select select "NY"
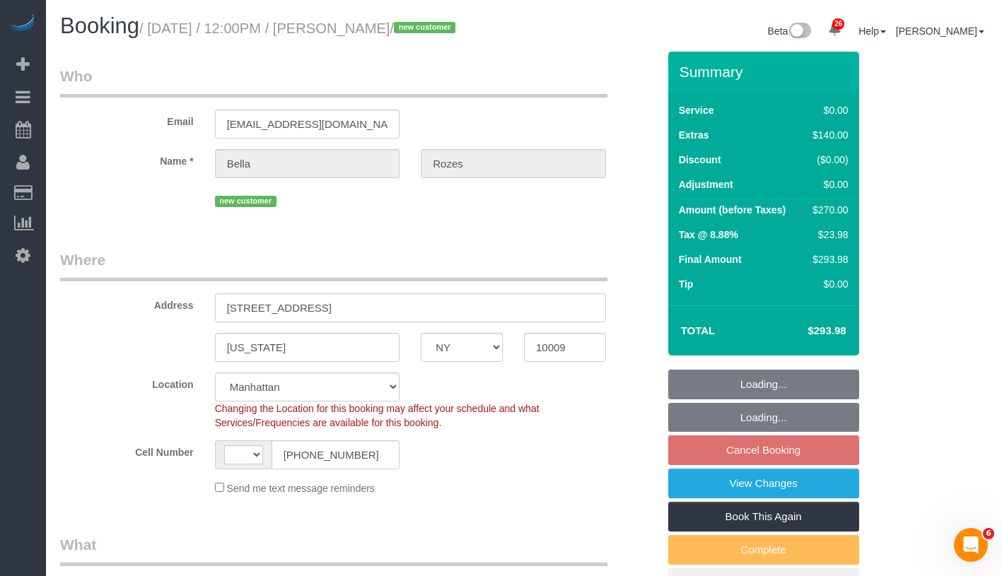
select select "string:[GEOGRAPHIC_DATA]"
select select "string:stripe-pm_1SAzH84VGloSiKo70TdJK5a4"
select select "2"
select select "object:914"
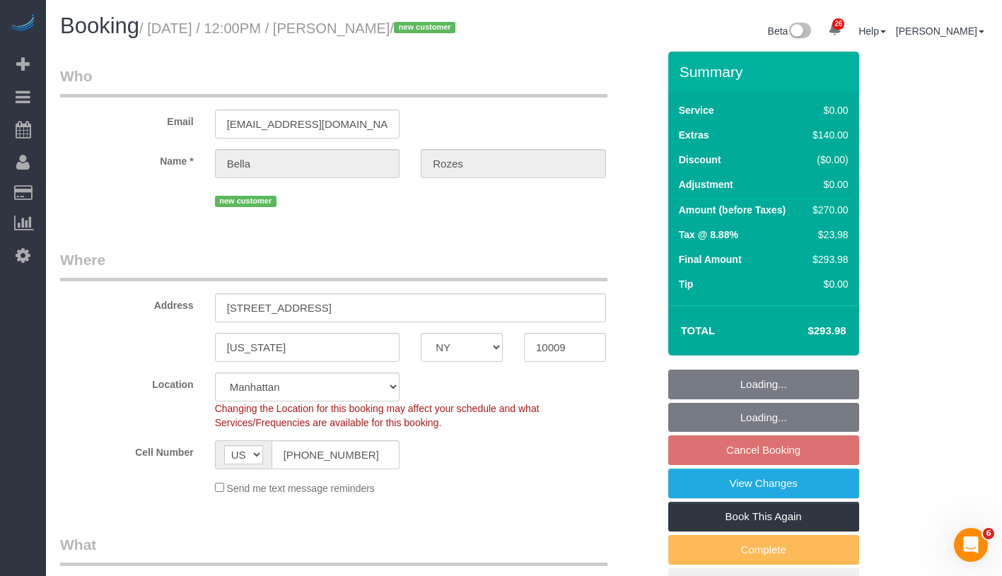
select select "spot5"
select select "number:89"
select select "number:90"
select select "number:15"
select select "number:5"
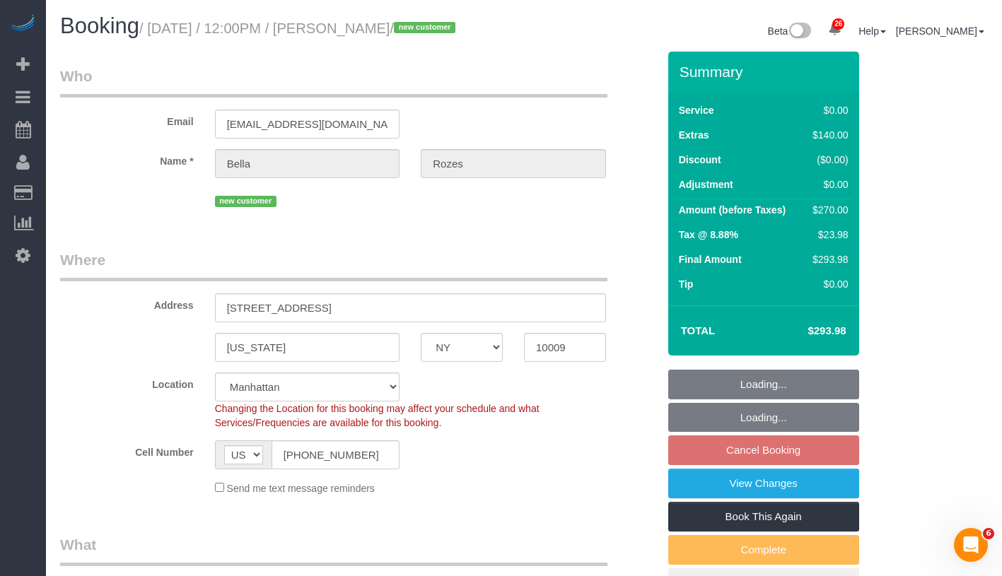
select select "2"
select select "object:1535"
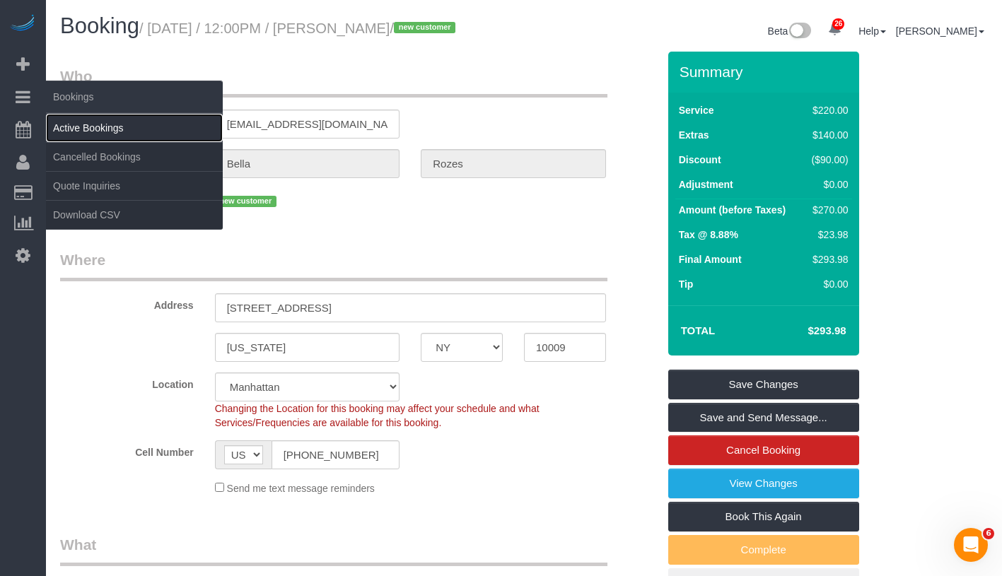
click at [89, 127] on link "Active Bookings" at bounding box center [134, 128] width 177 height 28
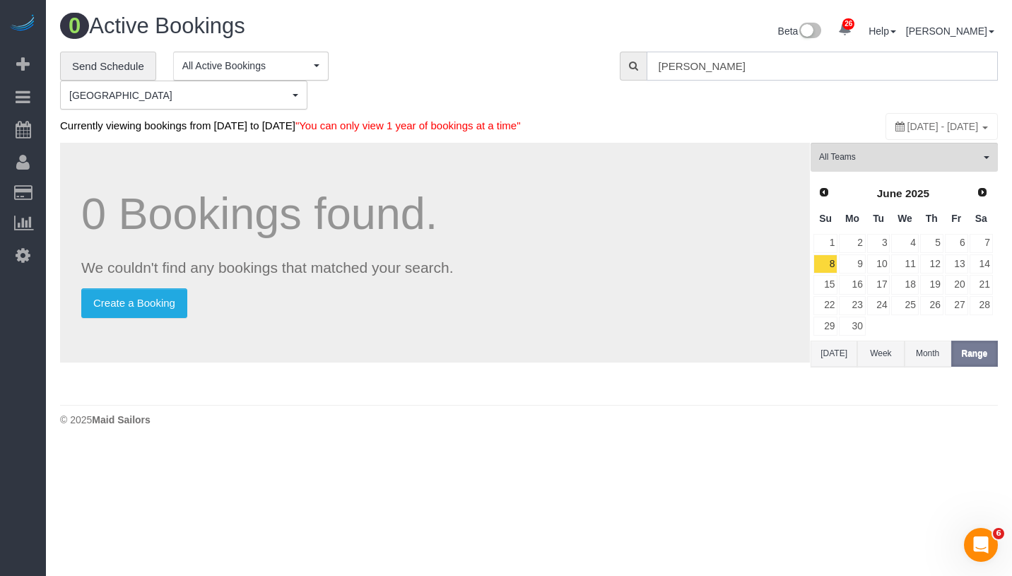
click at [830, 58] on input "Alex Shimamu" at bounding box center [822, 66] width 351 height 29
paste input "[PERSON_NAME]"
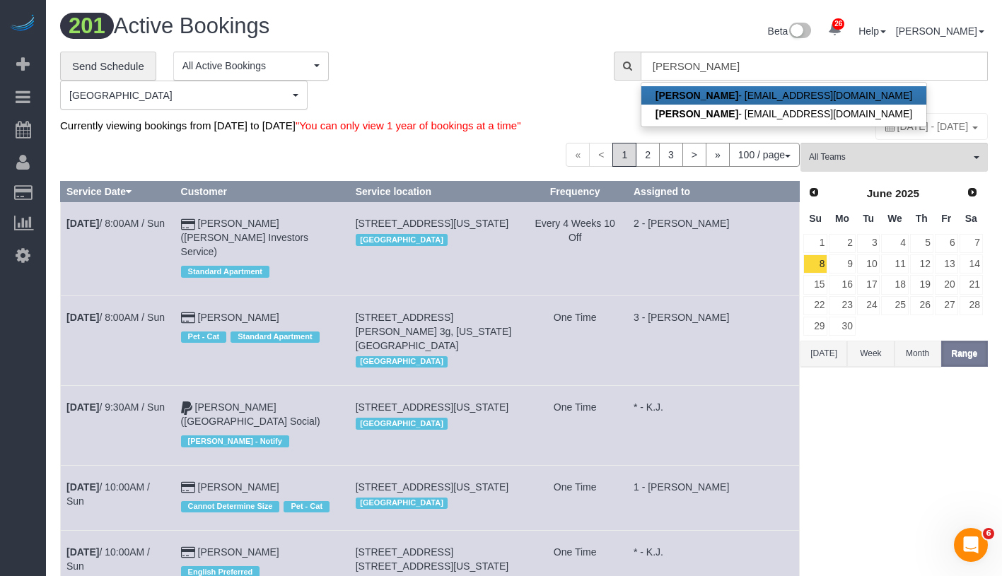
click at [720, 98] on link "Caitlin Baker - caitlinrbaker@gmail.com" at bounding box center [783, 95] width 285 height 18
type input "caitlinrbaker@gmail.com"
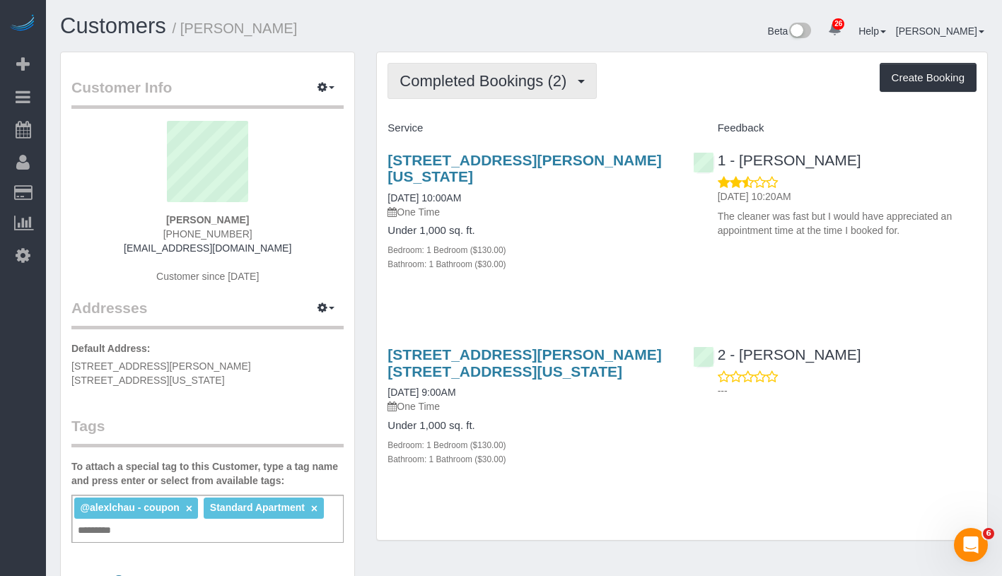
click at [503, 88] on span "Completed Bookings (2)" at bounding box center [486, 81] width 174 height 18
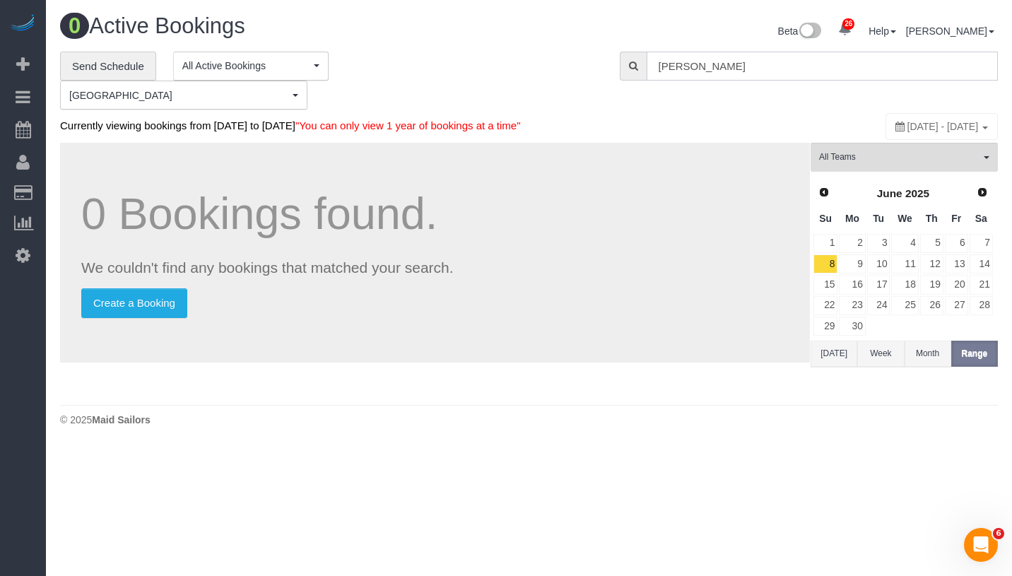
click at [751, 66] on input "[PERSON_NAME]" at bounding box center [822, 66] width 351 height 29
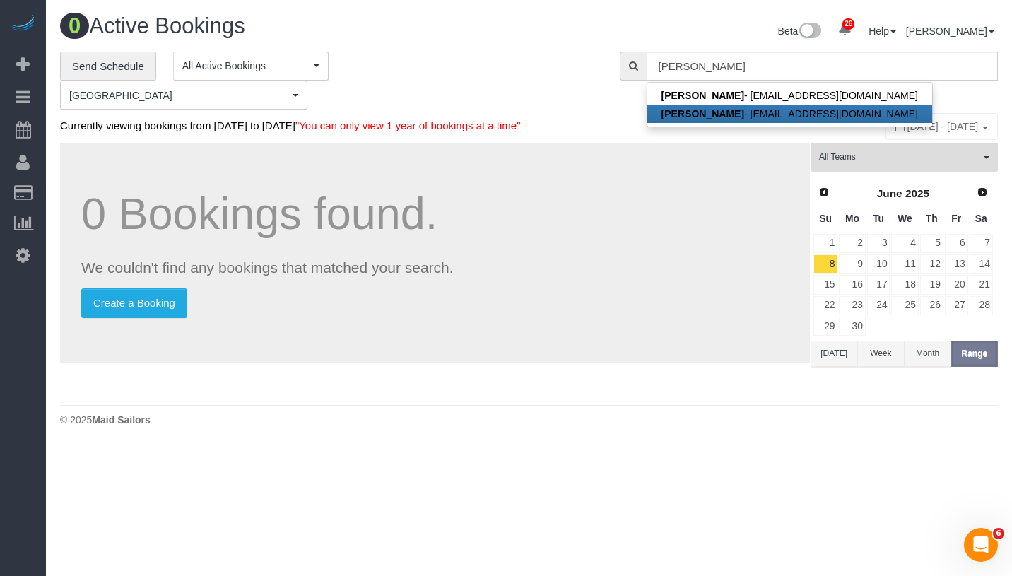
click at [719, 108] on strong "[PERSON_NAME]" at bounding box center [703, 113] width 83 height 11
type input "[EMAIL_ADDRESS][DOMAIN_NAME]"
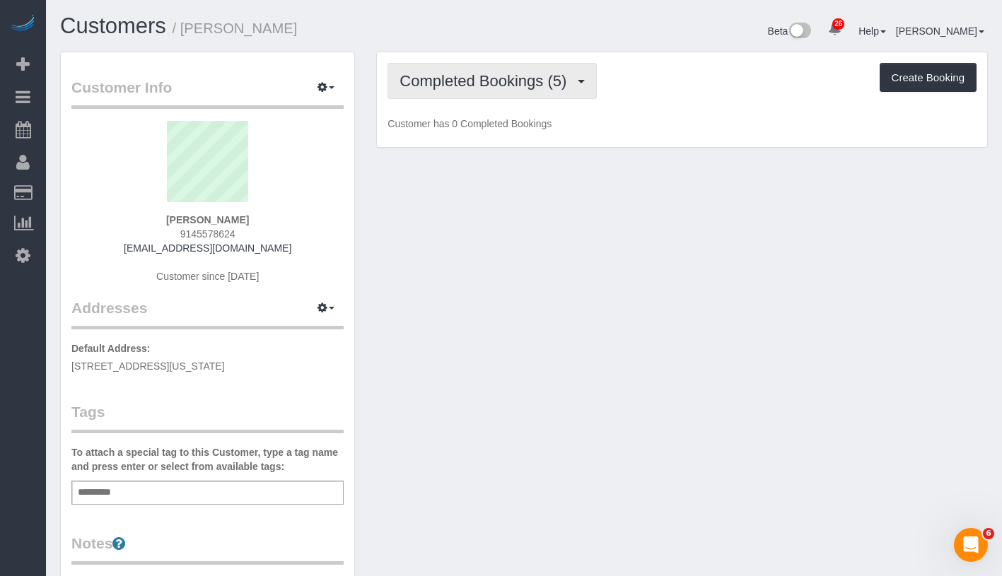
click at [496, 81] on span "Completed Bookings (5)" at bounding box center [486, 81] width 174 height 18
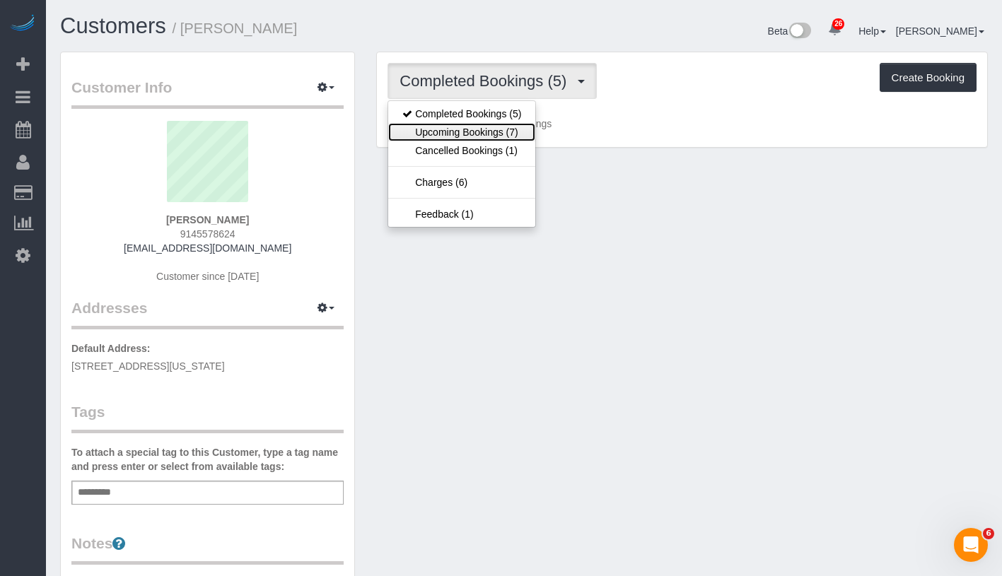
click at [483, 129] on link "Upcoming Bookings (7)" at bounding box center [461, 132] width 147 height 18
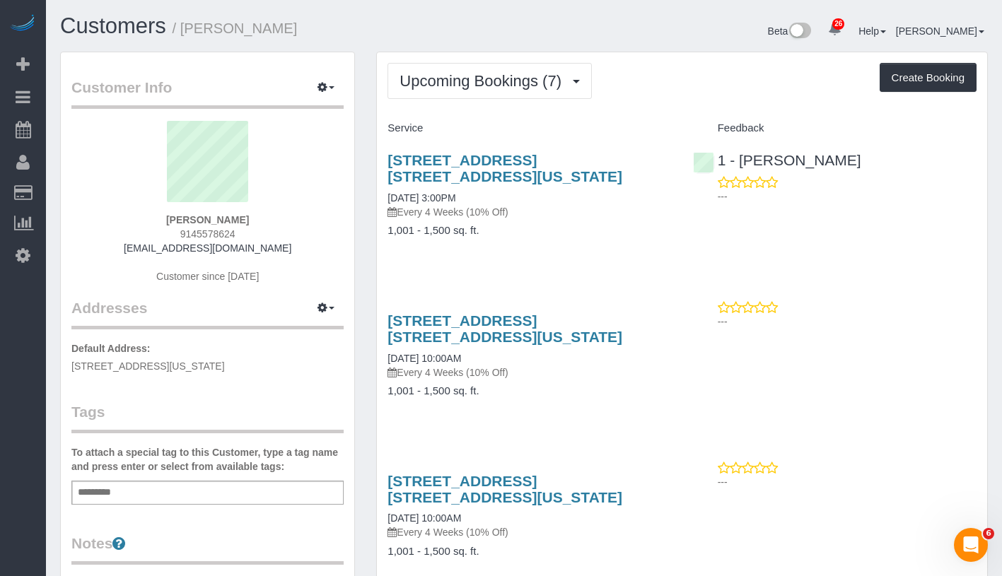
drag, startPoint x: 173, startPoint y: 221, endPoint x: 250, endPoint y: 222, distance: 76.4
click at [250, 222] on div "Caitlin Baker 9145578624 caitlinfbaker@gmail.com Customer since 2025" at bounding box center [207, 209] width 272 height 177
copy strong "[PERSON_NAME]"
drag, startPoint x: 395, startPoint y: 194, endPoint x: 486, endPoint y: 194, distance: 90.5
click at [486, 194] on div "175 West 90th Street, Apt. 14b, New York, NY 10024 09/26/2025 3:00PM Every 4 We…" at bounding box center [529, 202] width 305 height 125
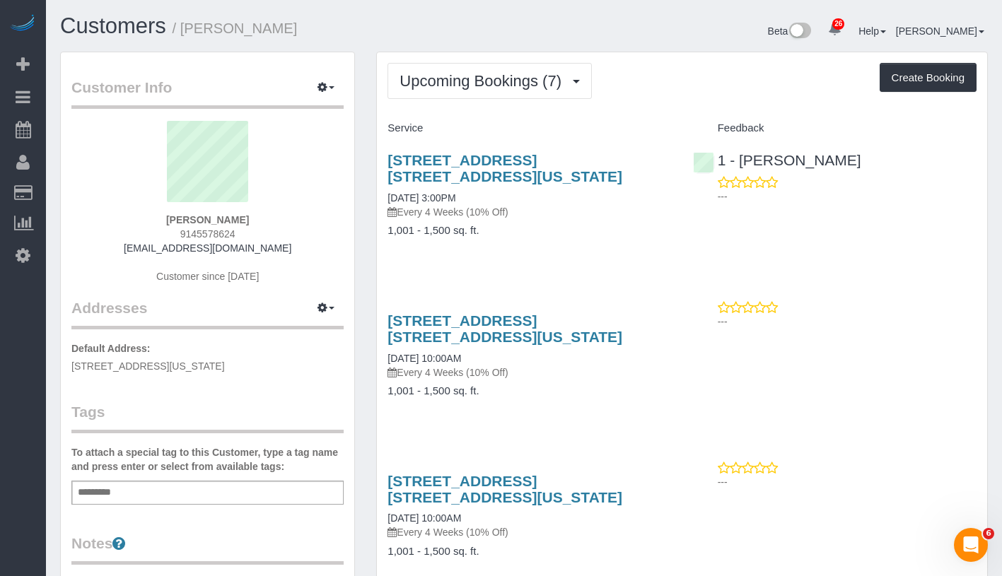
copy link "[DATE] 3:00PM"
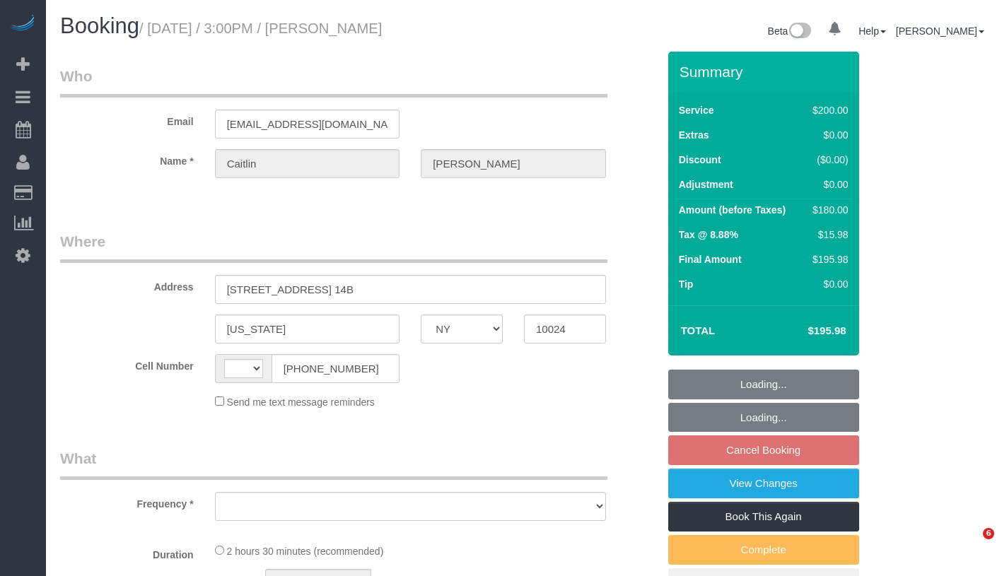
select select "NY"
select select "object:654"
select select "number:58"
select select "number:75"
select select "number:15"
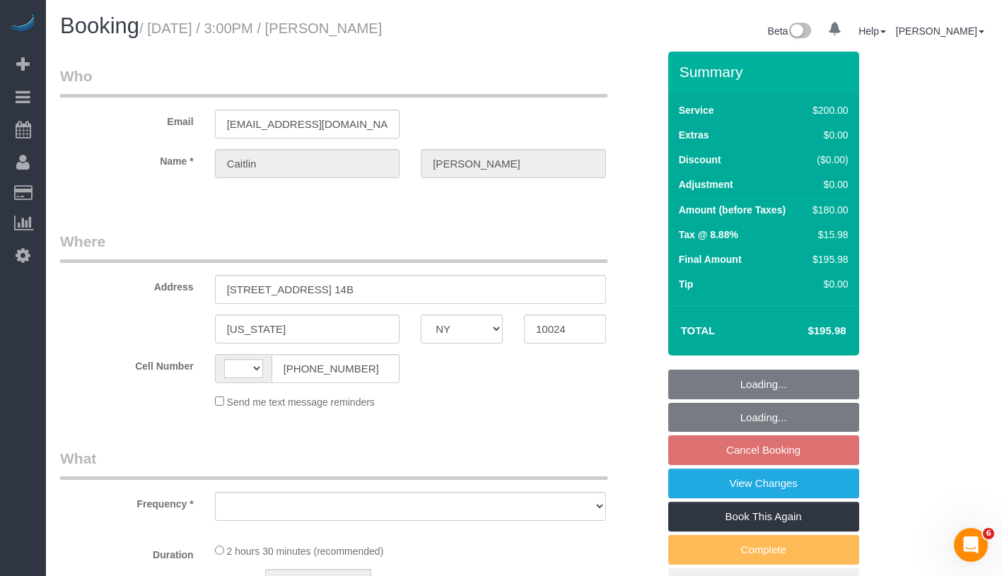
select select "number:5"
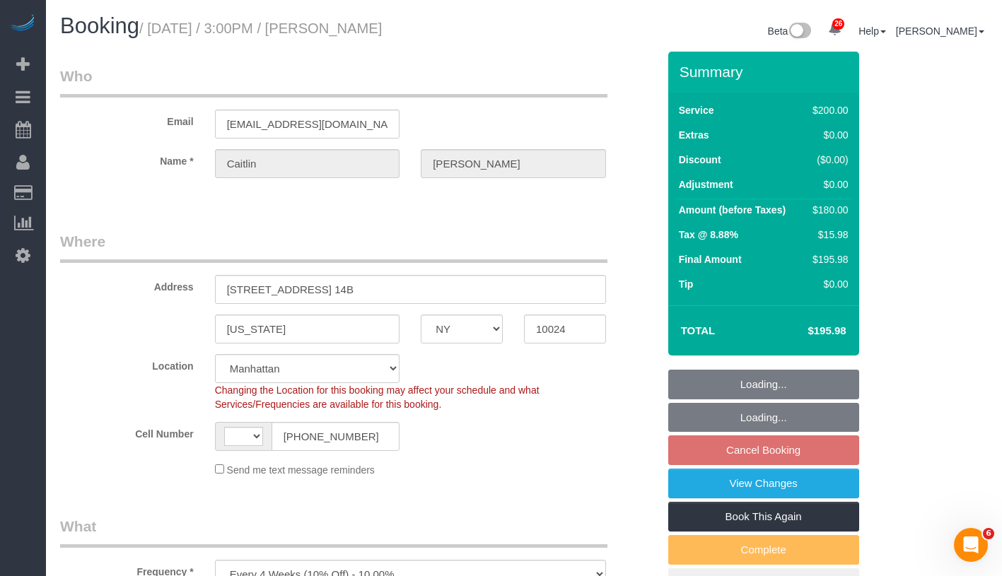
select select "string:[GEOGRAPHIC_DATA]"
select select "string:stripe-pm_1RGsso4VGloSiKo7yoovUInS"
select select "object:984"
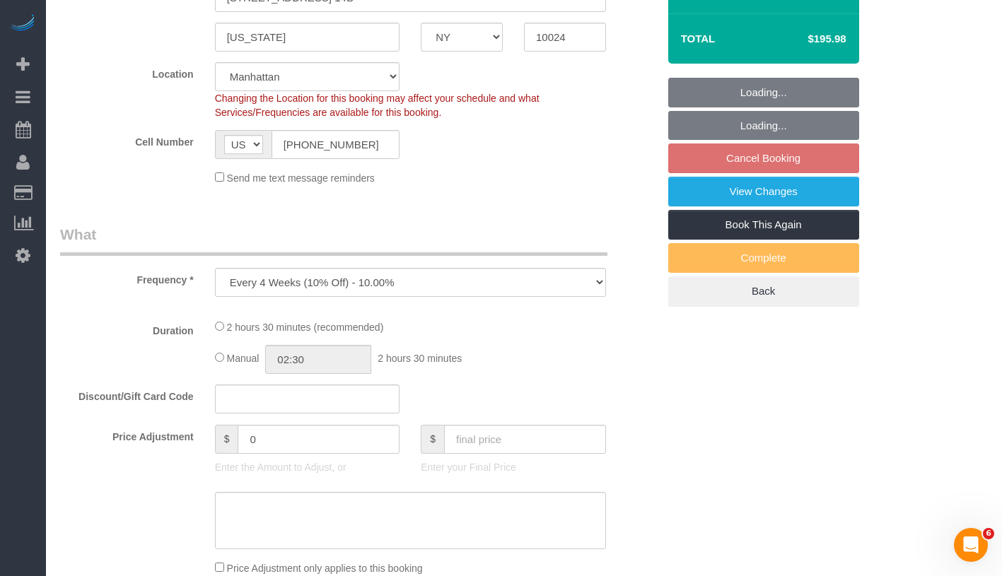
select select "spot8"
select select "150"
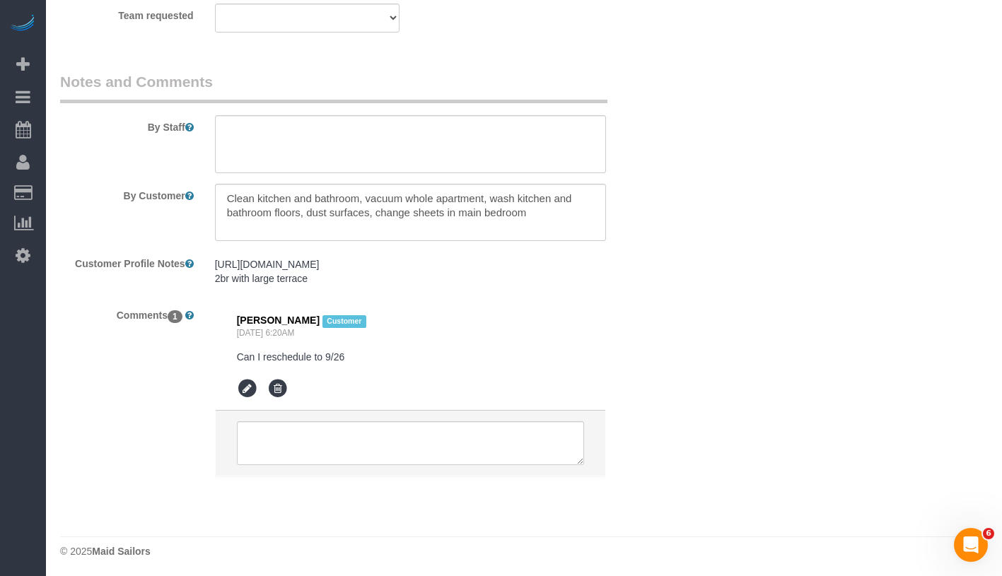
scroll to position [1735, 0]
click at [460, 455] on textarea at bounding box center [410, 441] width 347 height 44
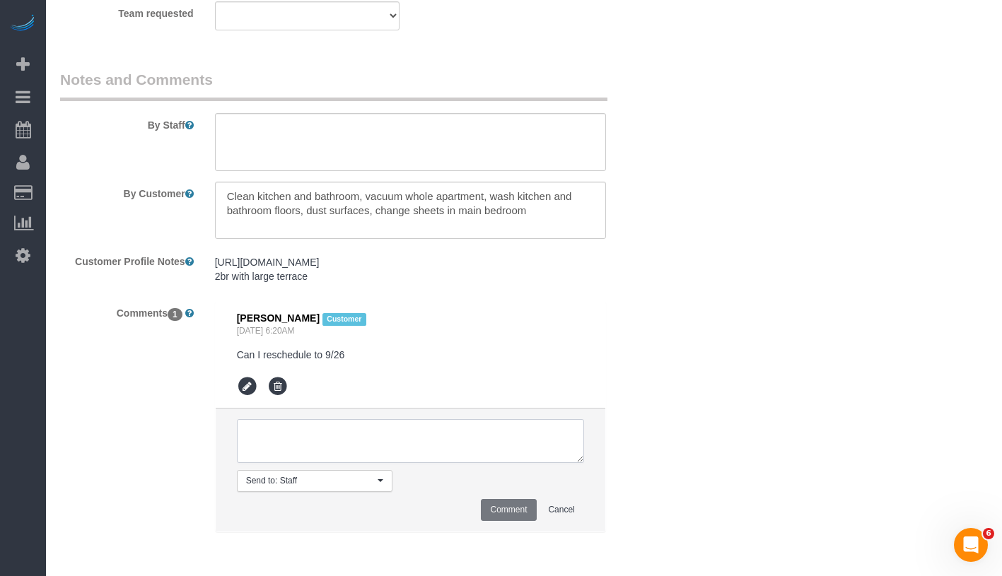
paste textarea "Ok thank you! I need to leave the apartment by 5:30/6 so can you make sure they…"
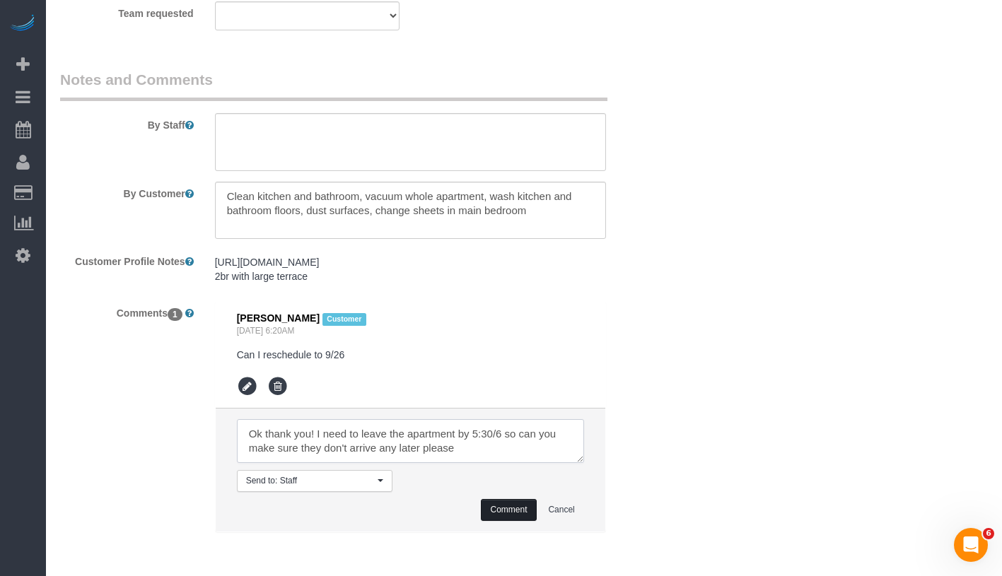
type textarea "Ok thank you! I need to leave the apartment by 5:30/6 so can you make sure they…"
click at [518, 515] on button "Comment" at bounding box center [508, 510] width 55 height 22
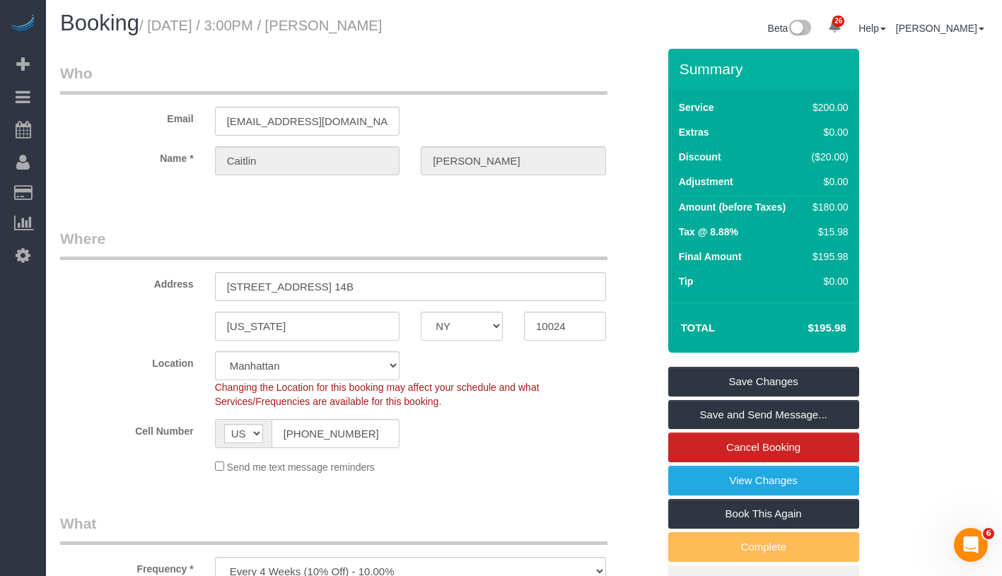
scroll to position [0, 0]
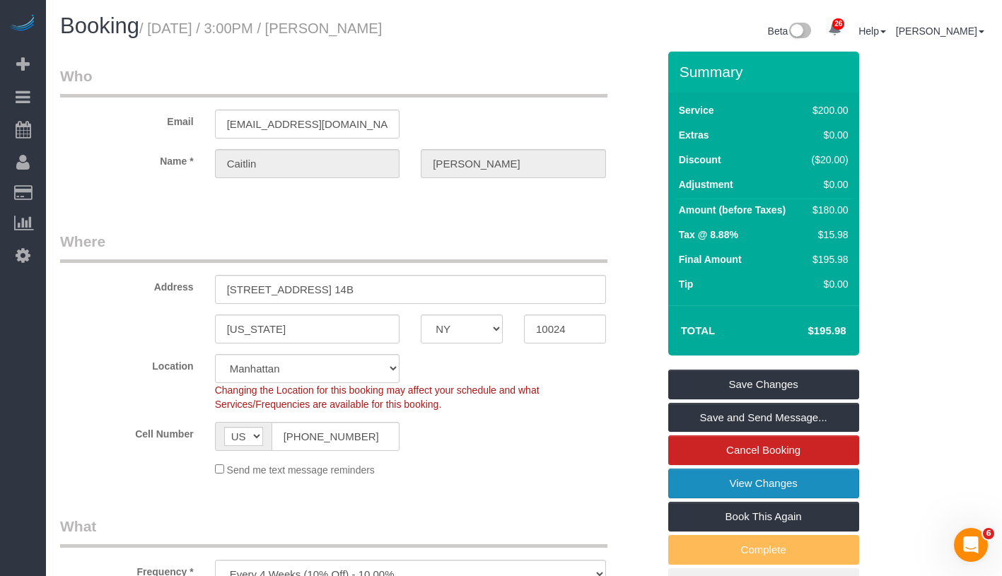
click at [845, 479] on link "View Changes" at bounding box center [763, 484] width 191 height 30
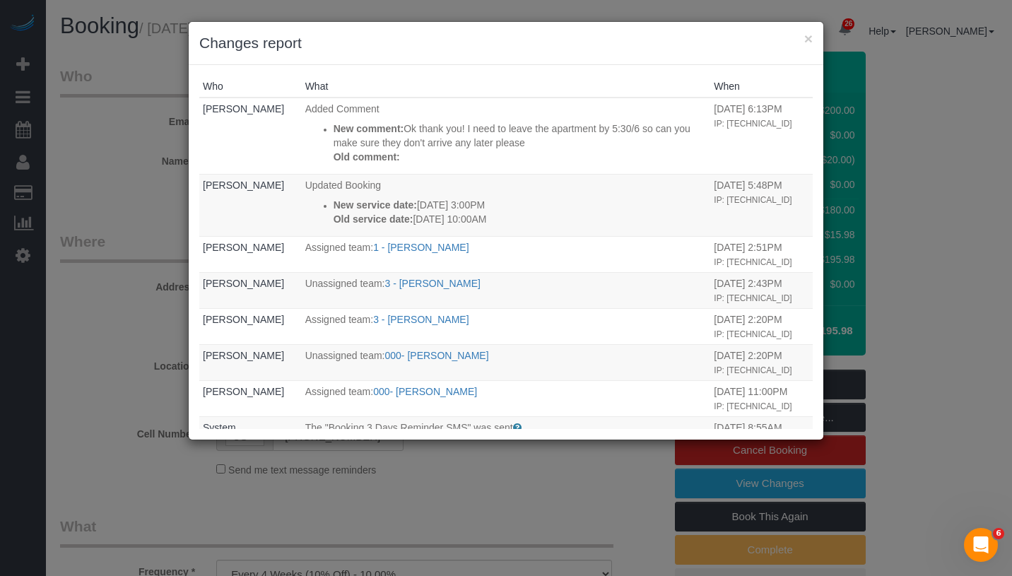
click at [814, 39] on div "× Changes report" at bounding box center [506, 43] width 635 height 43
click at [809, 44] on button "×" at bounding box center [809, 38] width 8 height 15
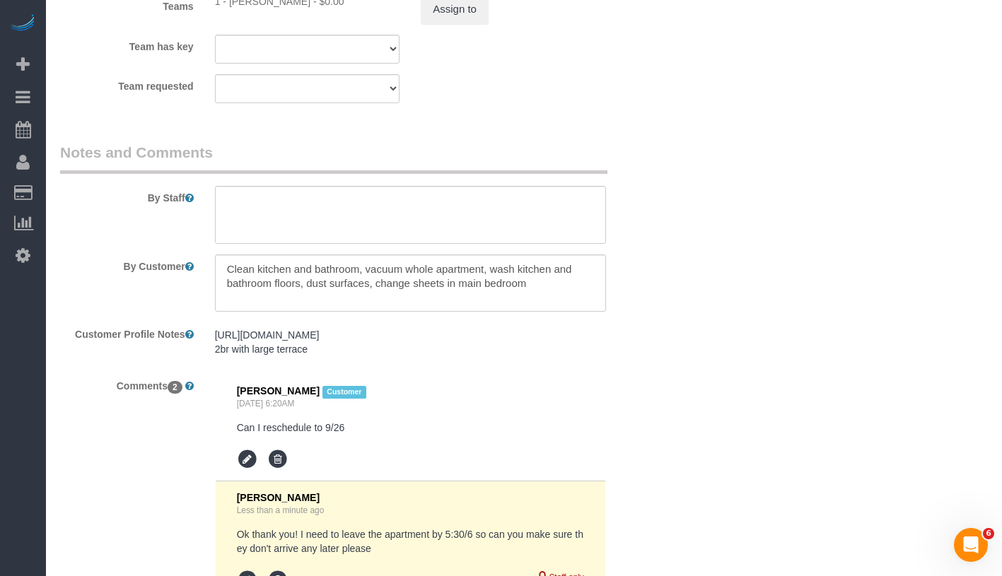
scroll to position [1685, 0]
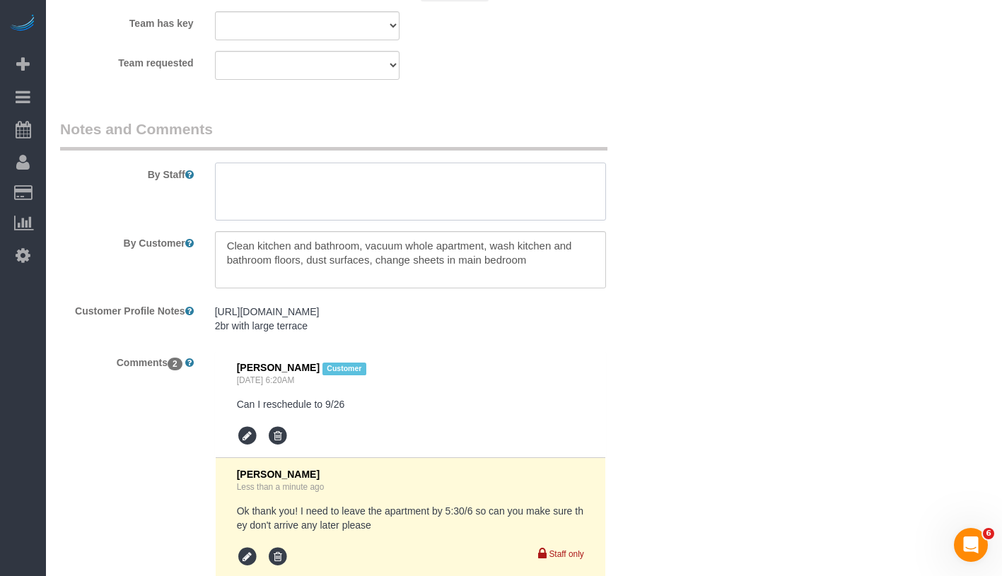
click at [420, 194] on textarea at bounding box center [410, 192] width 391 height 58
paste textarea "Ok thank you! I need to leave the apartment by 5:30/6 so can you make sure they…"
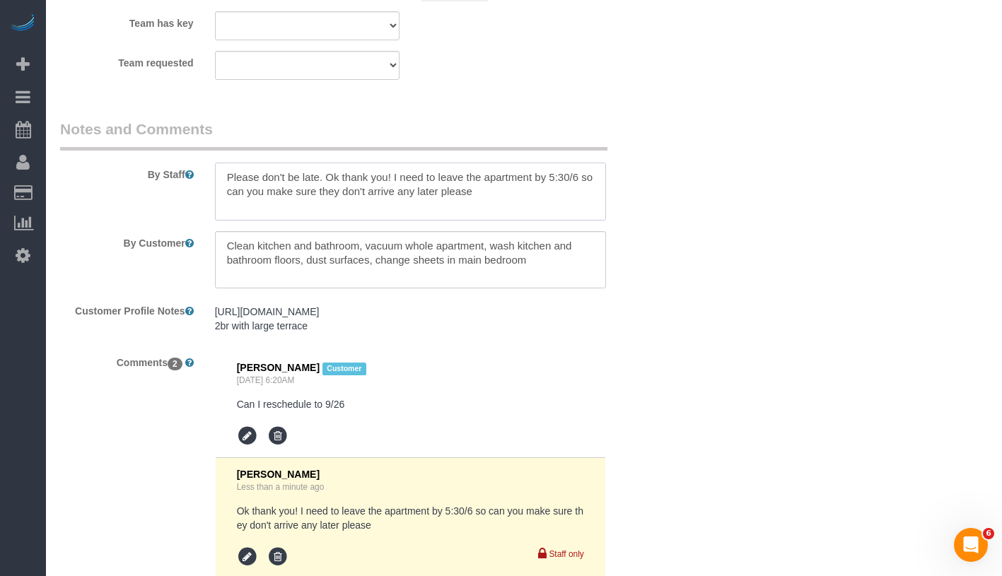
drag, startPoint x: 329, startPoint y: 176, endPoint x: 407, endPoint y: 178, distance: 77.8
click at [392, 177] on textarea at bounding box center [410, 192] width 391 height 58
click at [415, 178] on textarea at bounding box center [410, 192] width 391 height 58
drag, startPoint x: 406, startPoint y: 177, endPoint x: 327, endPoint y: 173, distance: 79.3
click at [327, 173] on textarea at bounding box center [410, 192] width 391 height 58
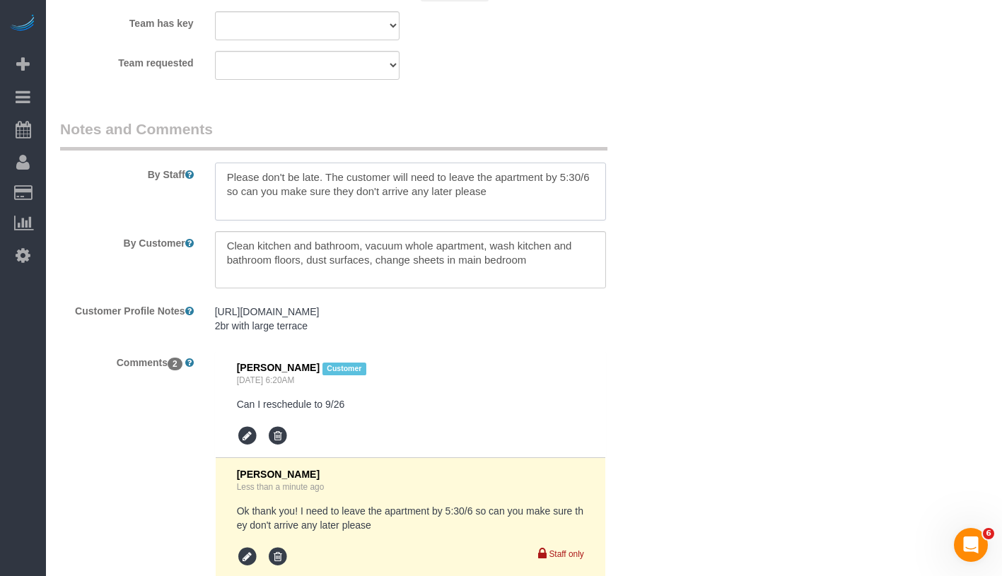
drag, startPoint x: 252, startPoint y: 189, endPoint x: 515, endPoint y: 190, distance: 263.7
click at [515, 190] on textarea at bounding box center [410, 192] width 391 height 58
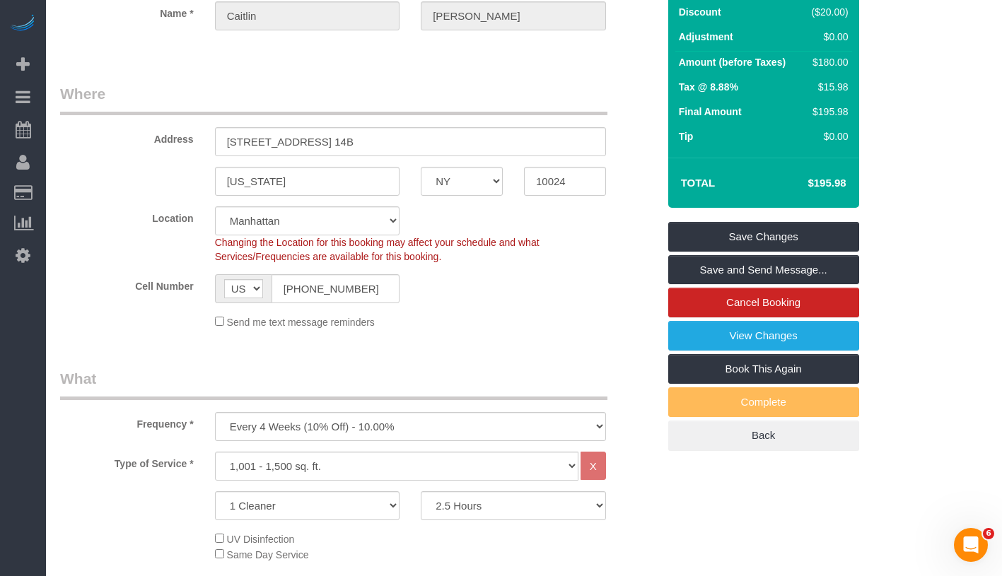
scroll to position [0, 0]
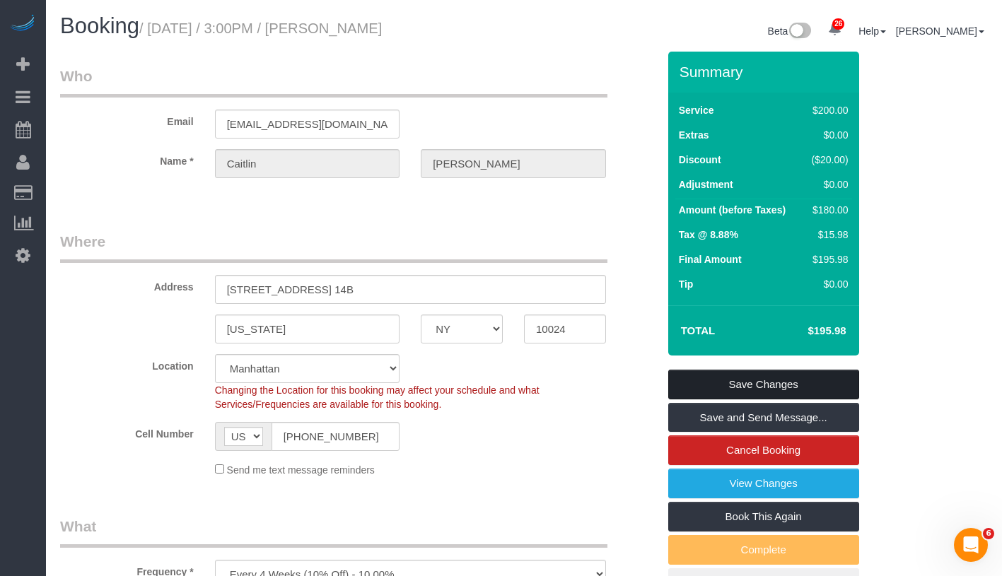
type textarea "Please don't be late. The customer will need to leave the apartment by 5:30/6 p…"
click at [825, 397] on link "Save Changes" at bounding box center [763, 385] width 191 height 30
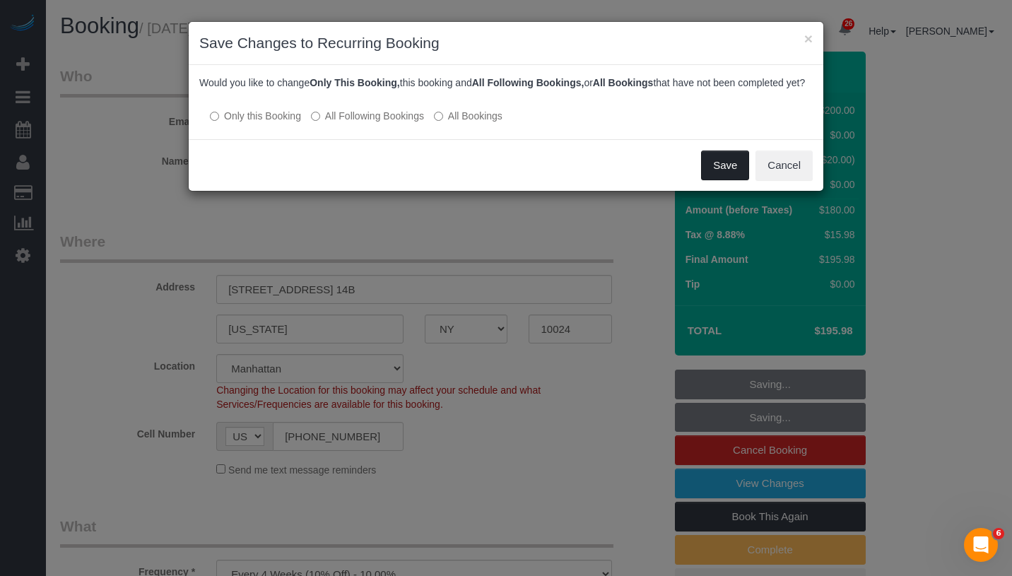
click at [710, 172] on button "Save" at bounding box center [725, 166] width 48 height 30
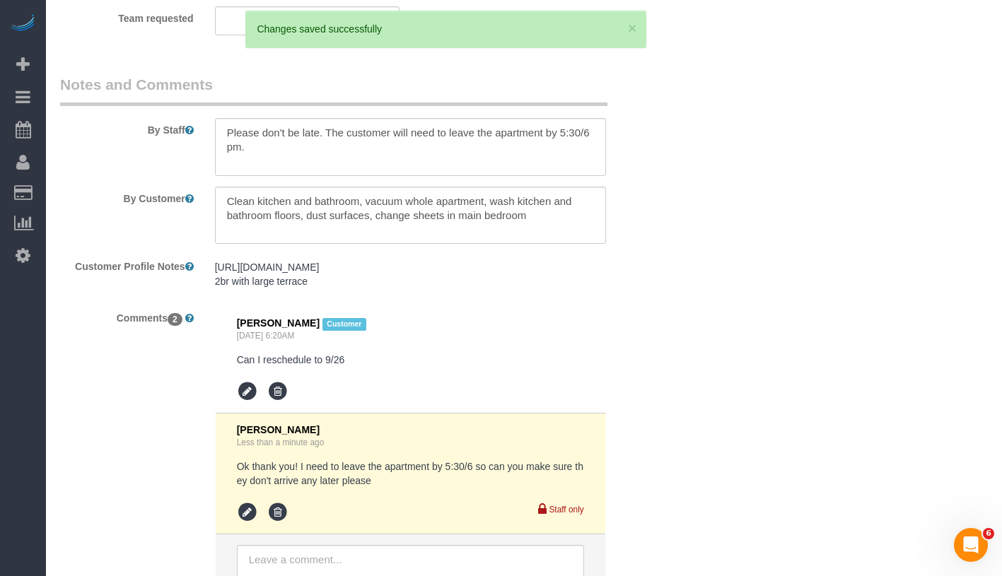
scroll to position [1737, 0]
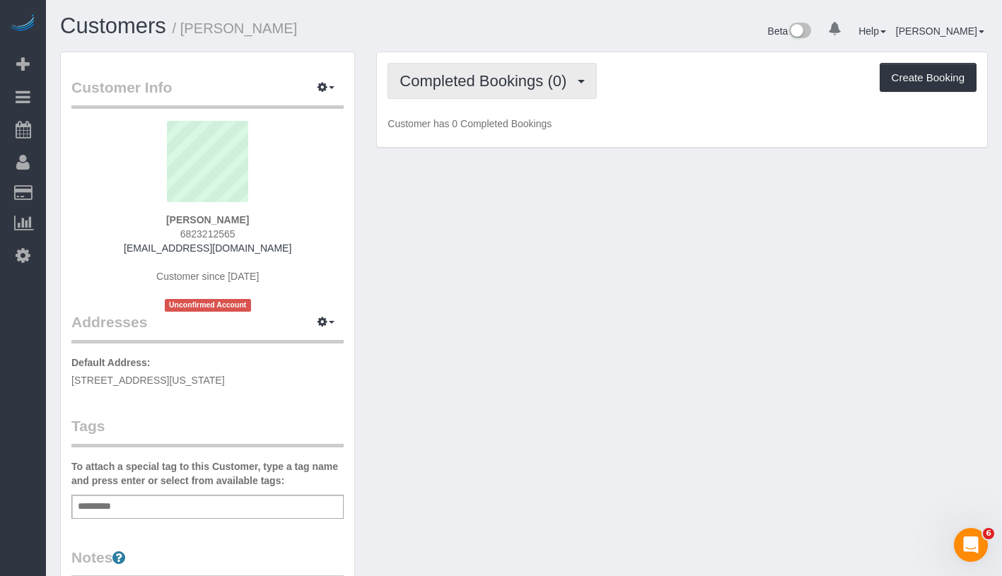
click at [526, 78] on span "Completed Bookings (0)" at bounding box center [486, 81] width 174 height 18
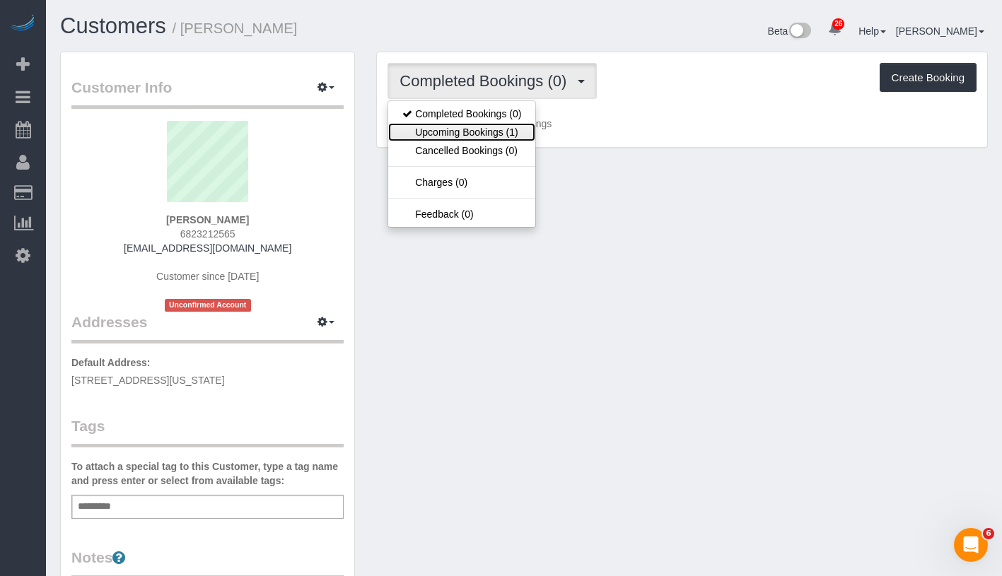
click at [493, 137] on link "Upcoming Bookings (1)" at bounding box center [461, 132] width 147 height 18
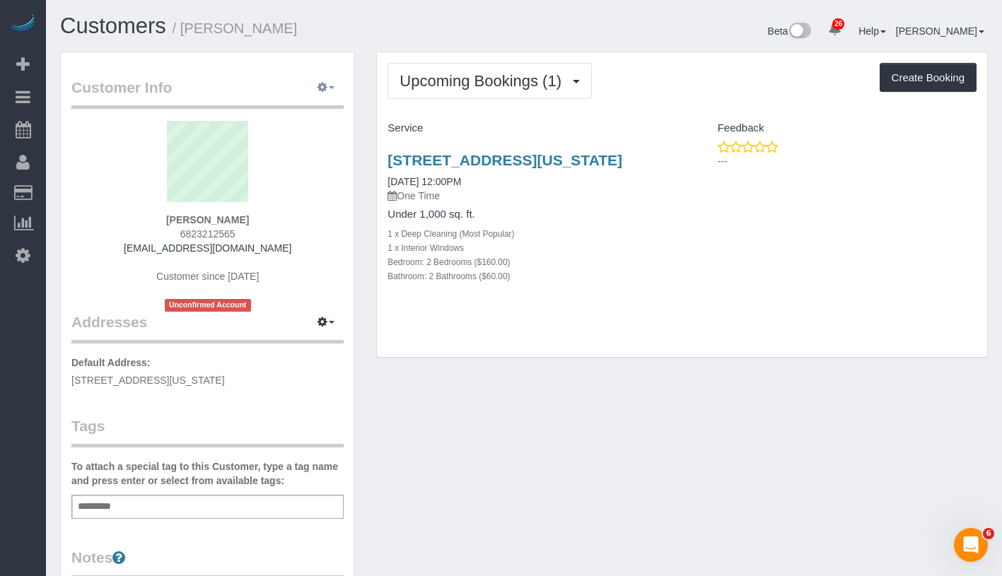
click at [325, 83] on icon "button" at bounding box center [322, 87] width 10 height 8
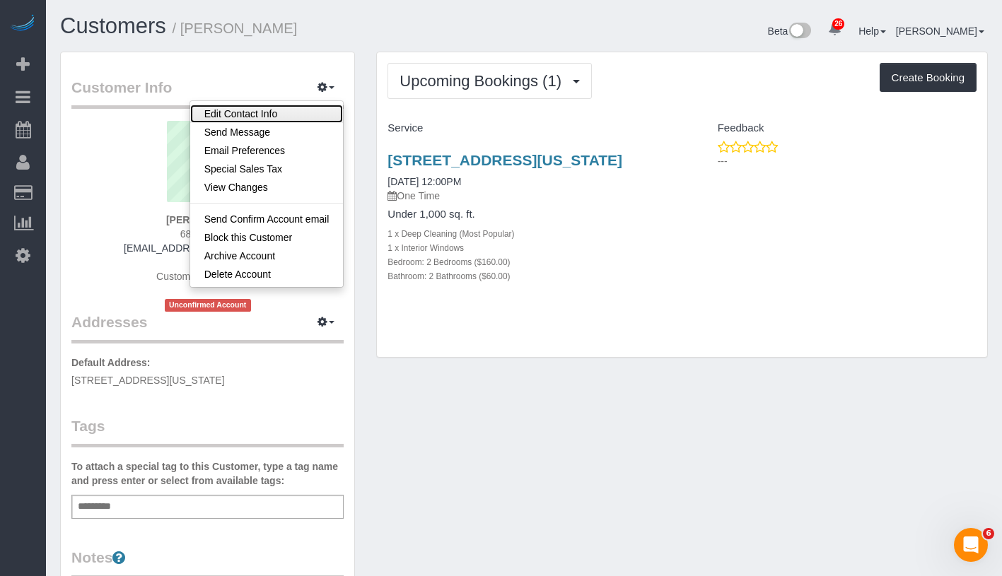
click at [293, 112] on link "Edit Contact Info" at bounding box center [266, 114] width 153 height 18
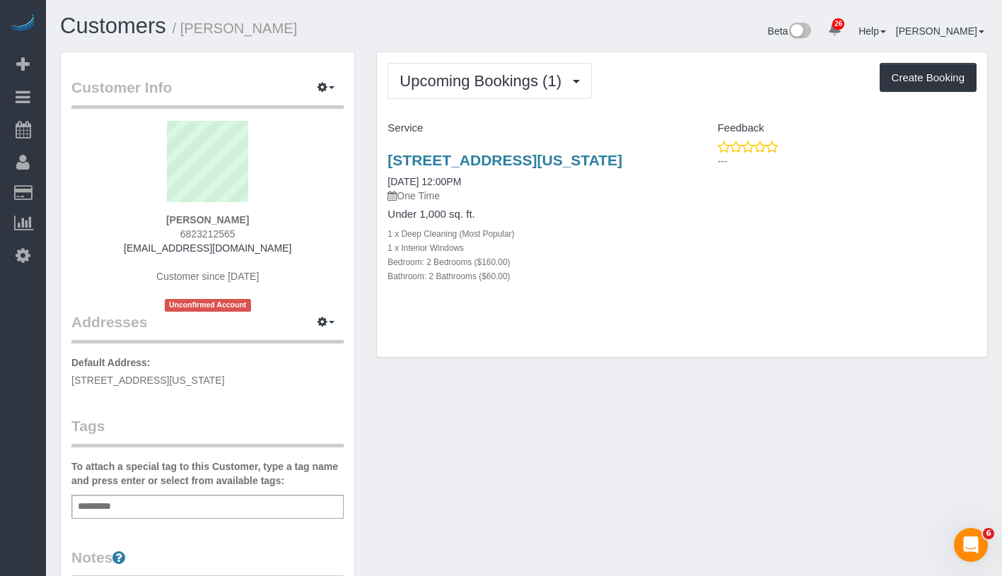
select select "NY"
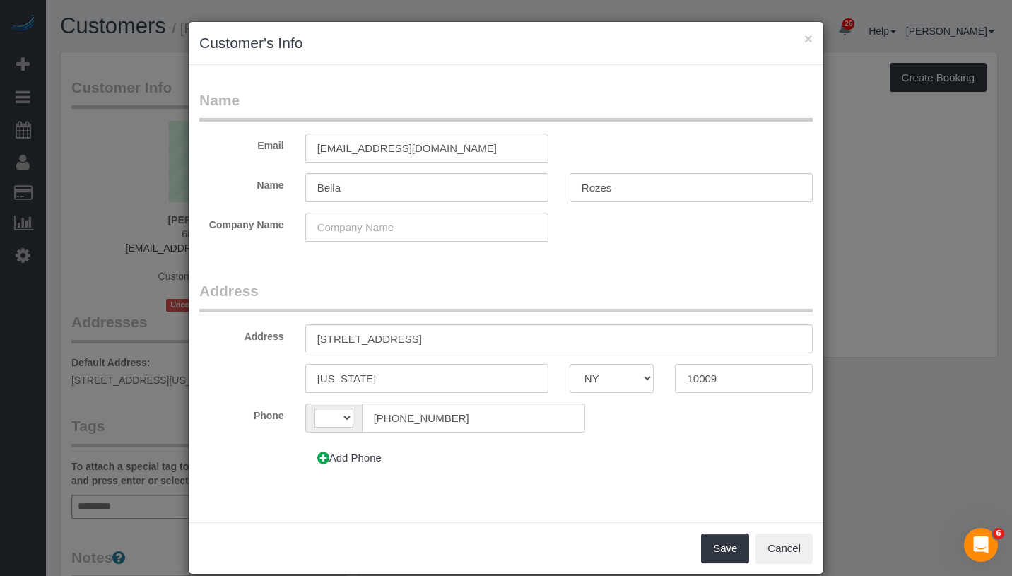
select select "string:[GEOGRAPHIC_DATA]"
click at [337, 339] on input "[STREET_ADDRESS]" at bounding box center [559, 338] width 508 height 29
click at [382, 339] on input "[STREET_ADDRESS]" at bounding box center [559, 338] width 508 height 29
drag, startPoint x: 411, startPoint y: 339, endPoint x: 460, endPoint y: 339, distance: 48.1
click at [460, 339] on input "[STREET_ADDRESS]" at bounding box center [559, 338] width 508 height 29
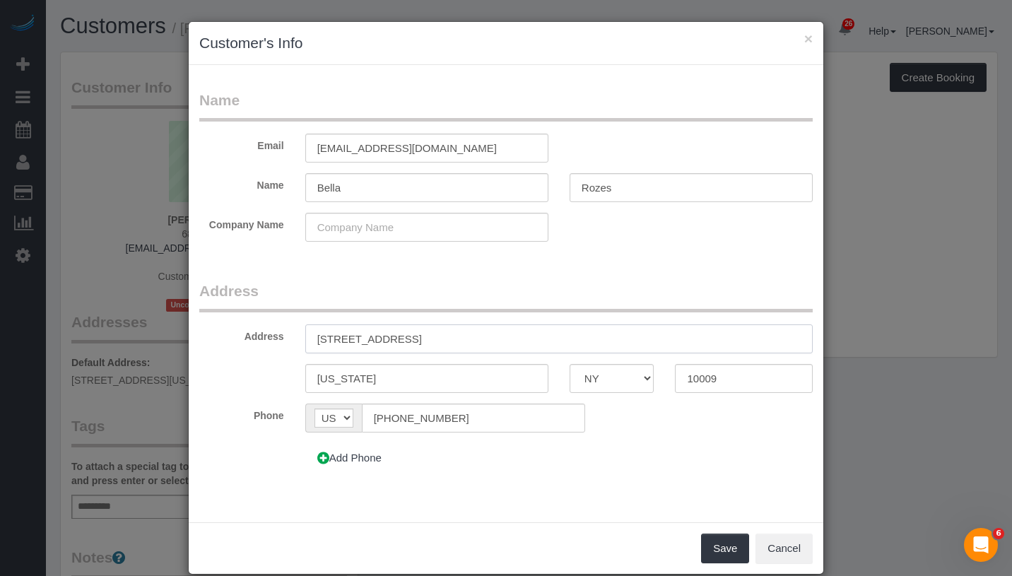
click at [423, 339] on input "[STREET_ADDRESS]" at bounding box center [559, 338] width 508 height 29
click at [425, 339] on input "[STREET_ADDRESS]" at bounding box center [559, 338] width 508 height 29
type input "[STREET_ADDRESS] 4F"
click at [706, 545] on button "Save" at bounding box center [725, 549] width 48 height 30
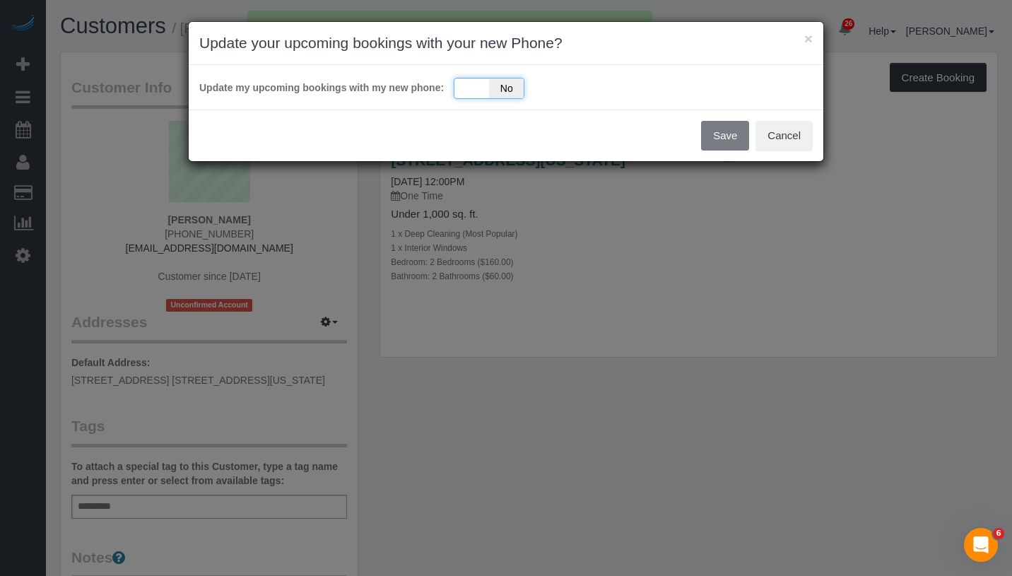
click at [473, 93] on div "Yes No" at bounding box center [489, 88] width 71 height 21
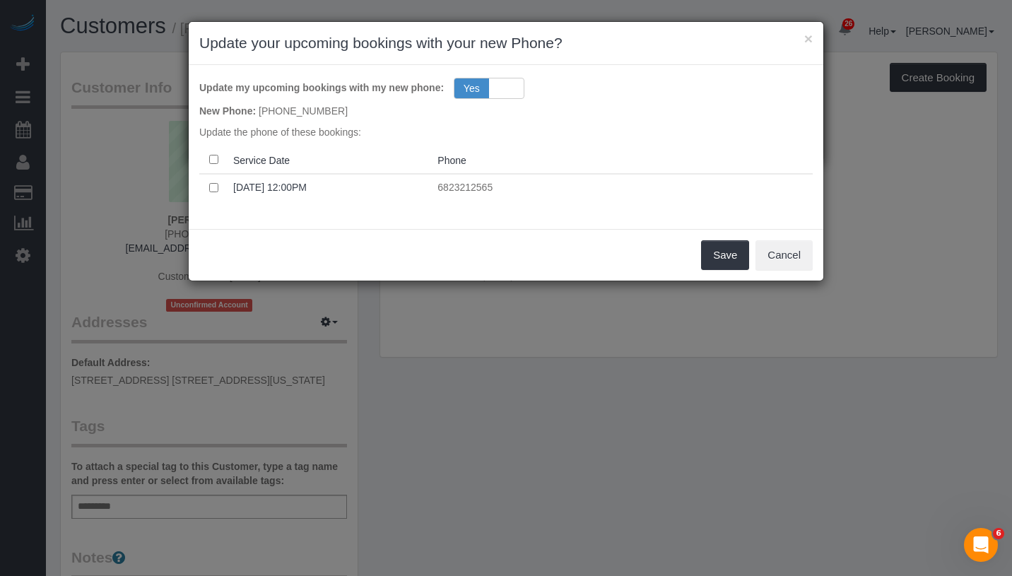
click at [754, 258] on div "Save Cancel" at bounding box center [506, 255] width 635 height 52
click at [729, 259] on button "Save" at bounding box center [725, 255] width 48 height 30
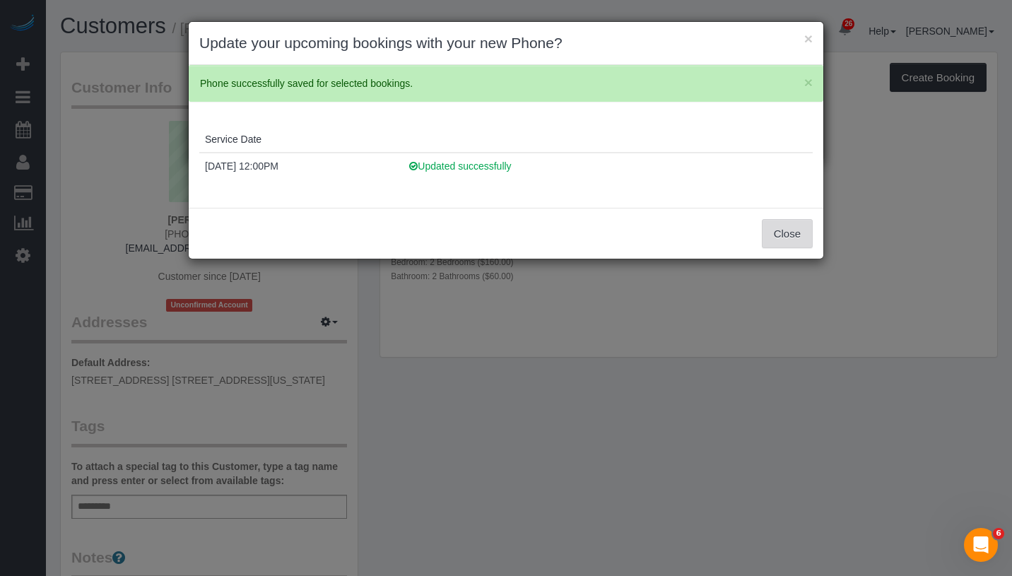
click at [802, 225] on button "Close" at bounding box center [787, 234] width 51 height 30
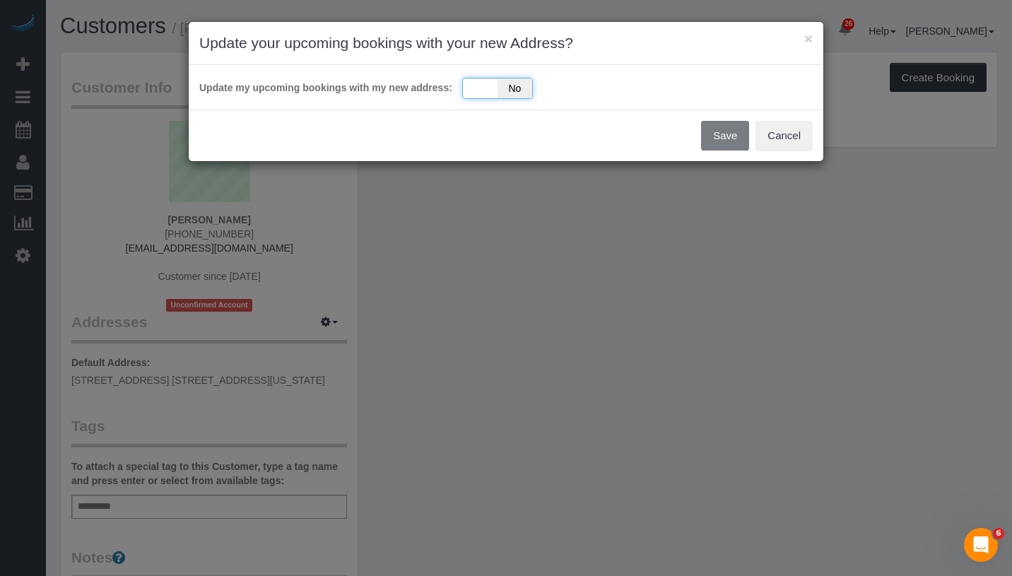
click at [465, 88] on div "Yes No" at bounding box center [497, 88] width 71 height 21
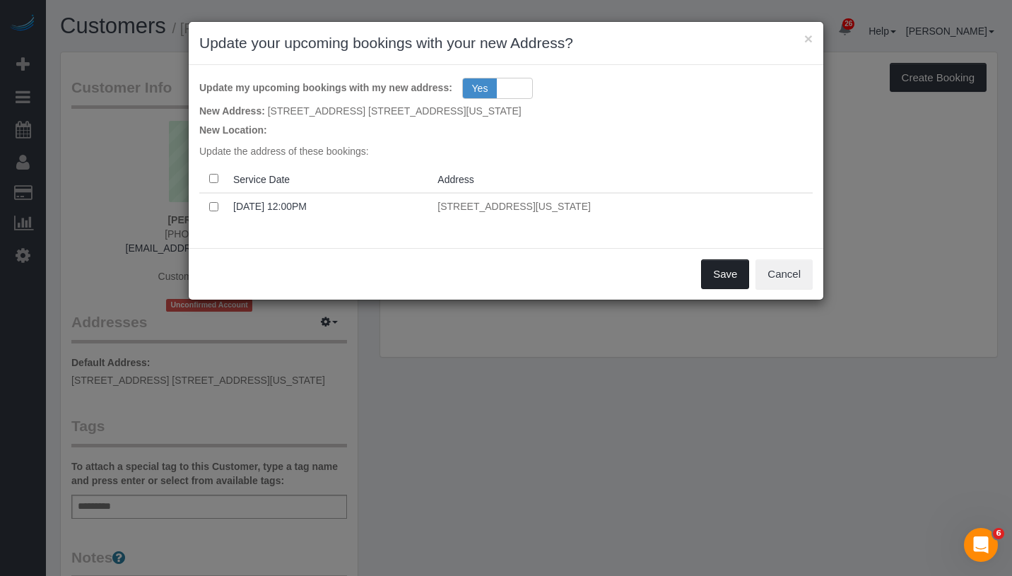
click at [720, 275] on button "Save" at bounding box center [725, 274] width 48 height 30
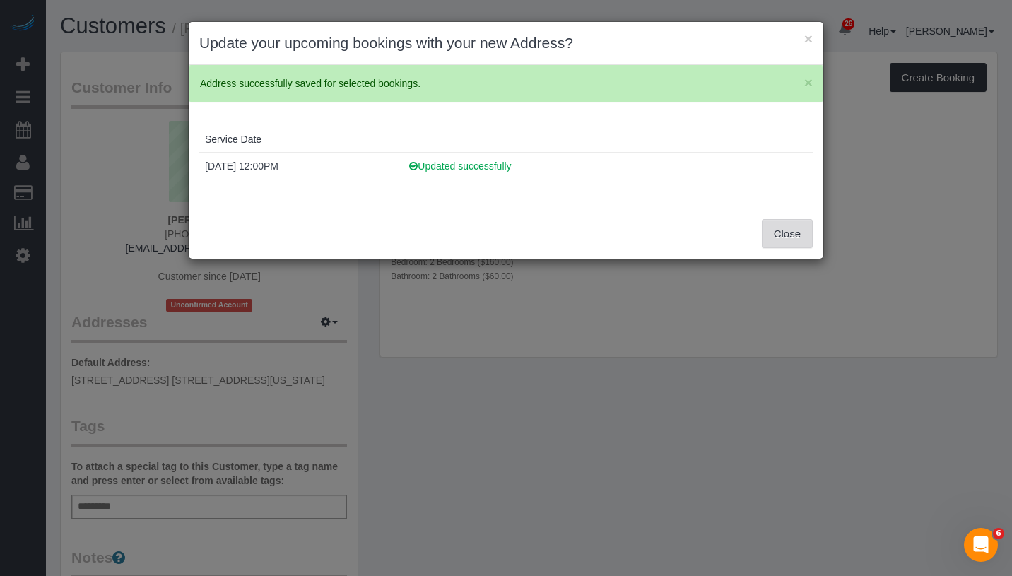
click at [784, 219] on button "Close" at bounding box center [787, 234] width 51 height 30
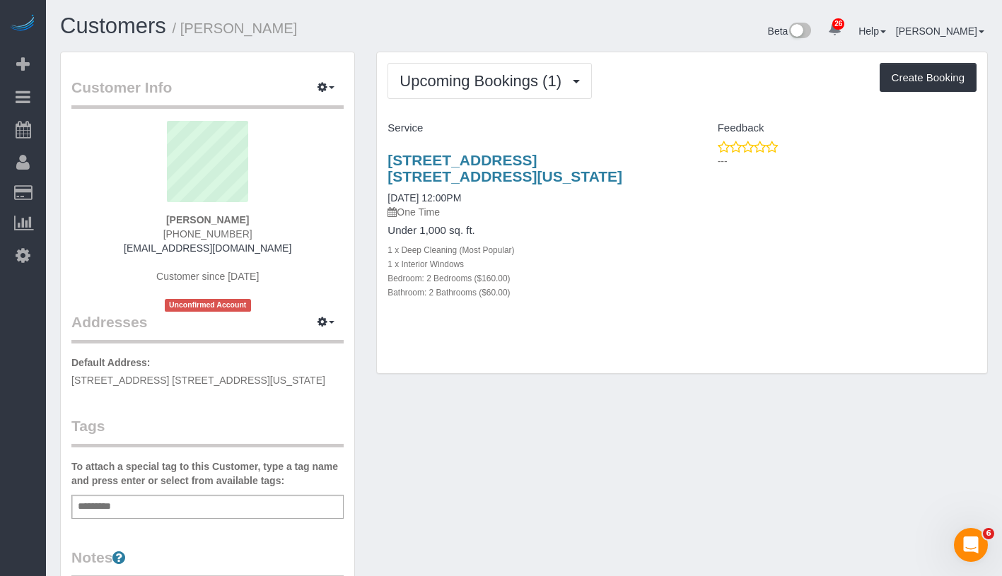
drag, startPoint x: 380, startPoint y: 151, endPoint x: 476, endPoint y: 184, distance: 101.1
click at [476, 184] on div "[STREET_ADDRESS] [STREET_ADDRESS][US_STATE] [DATE] 12:00PM One Time Under 1,000…" at bounding box center [529, 233] width 305 height 187
copy link "[STREET_ADDRESS] [STREET_ADDRESS][US_STATE]"
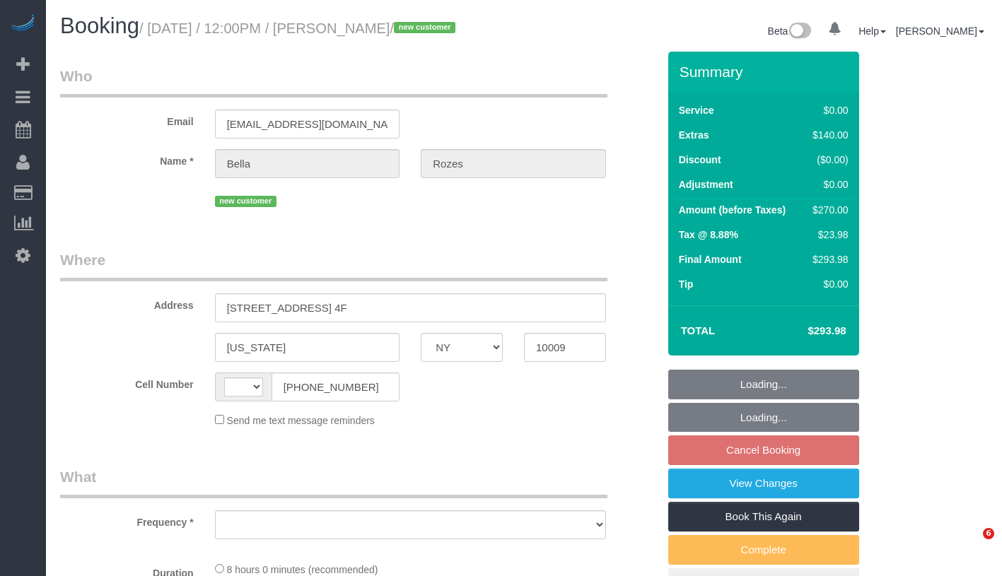
select select "NY"
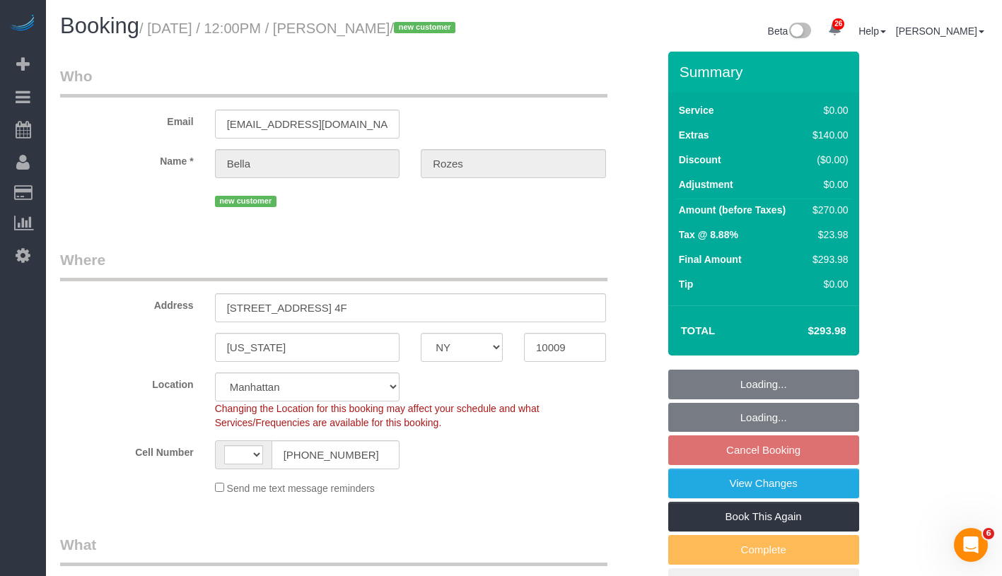
select select "string:US"
select select "string:stripe-pm_1SAzH84VGloSiKo70TdJK5a4"
select select "2"
select select "object:1059"
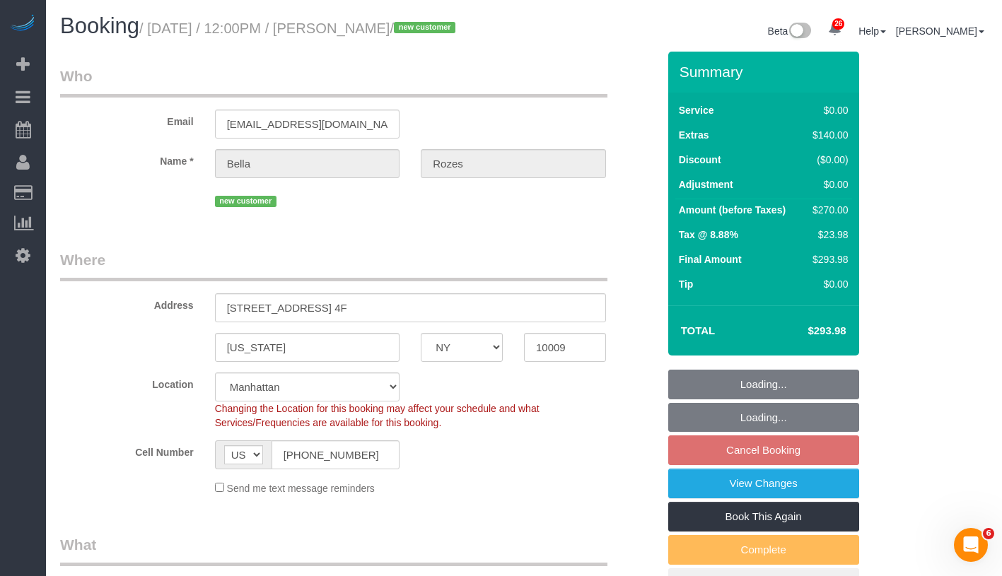
select select "spot5"
select select "number:89"
select select "number:90"
select select "number:15"
select select "number:5"
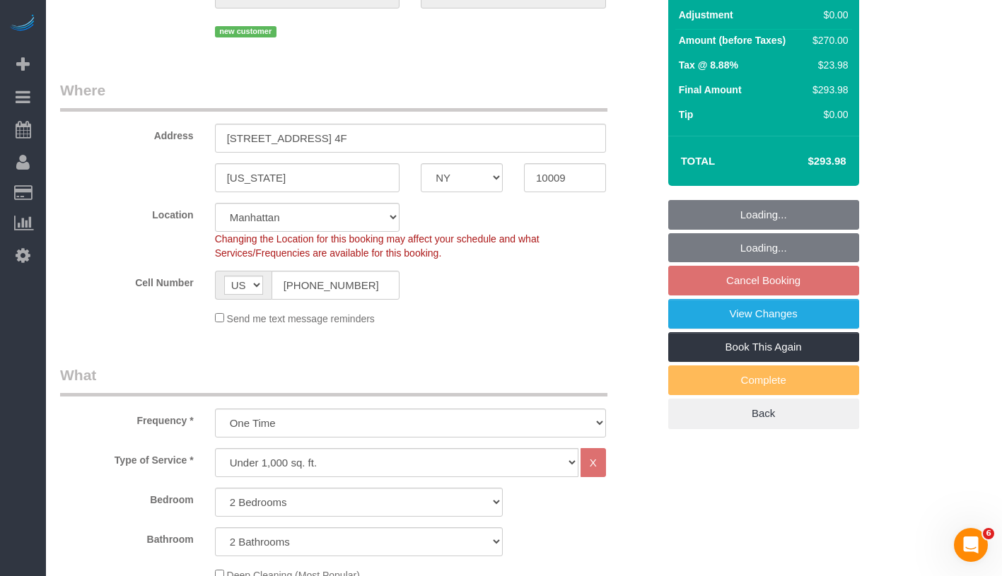
select select "object:1535"
select select "2"
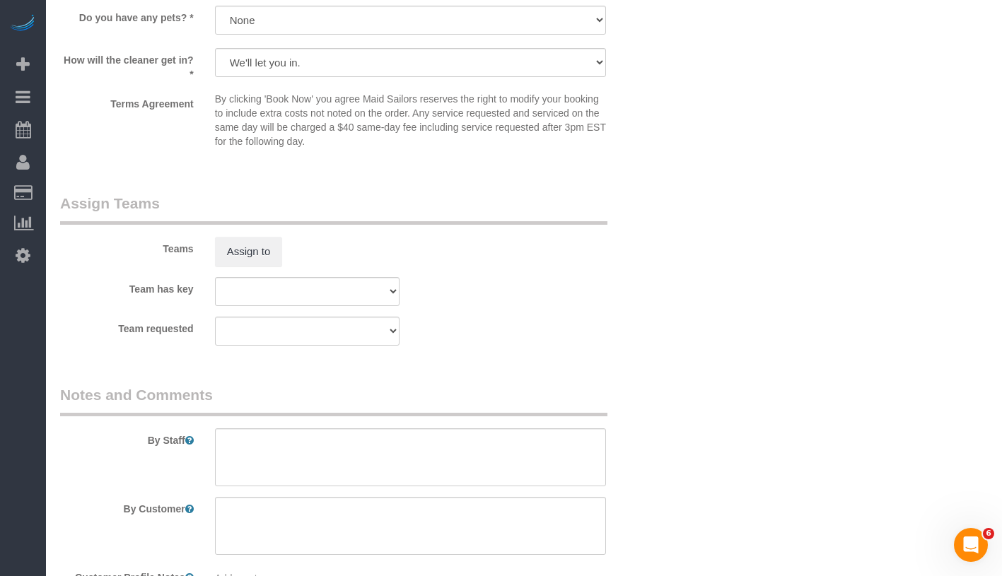
scroll to position [1902, 0]
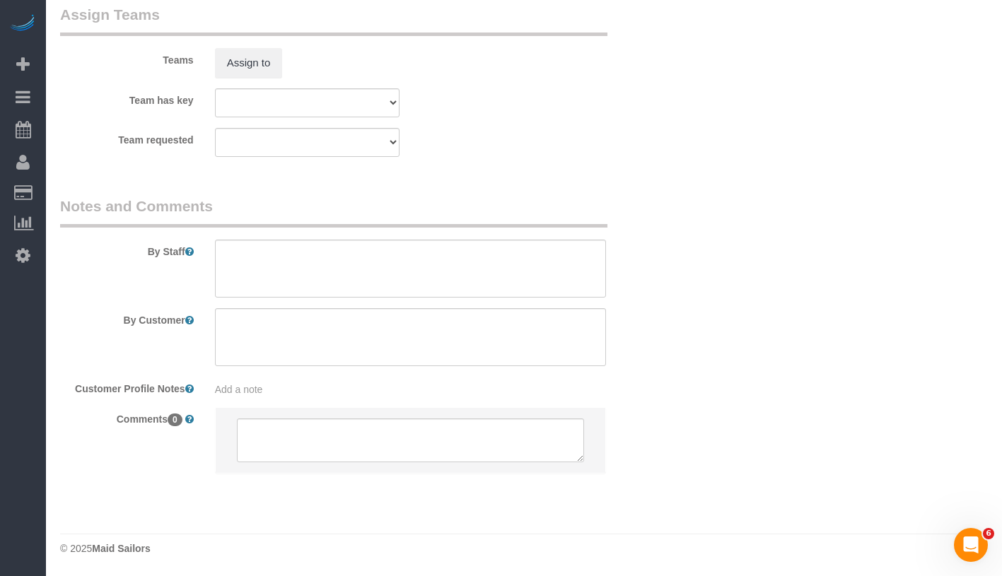
click at [353, 400] on sui-booking-comments "By Staff By Customer Customer Profile Notes Add a note Comments 0" at bounding box center [358, 342] width 597 height 292
click at [355, 395] on div "Add a note" at bounding box center [410, 389] width 391 height 14
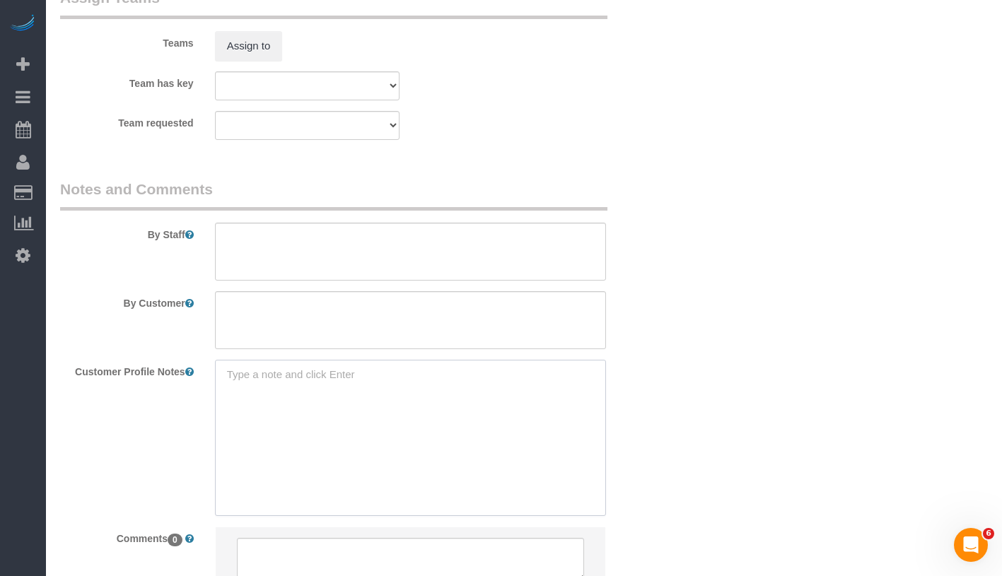
click at [355, 395] on textarea at bounding box center [410, 438] width 391 height 156
paste textarea "532 E 5th St APT 4F, New York, NY 10009"
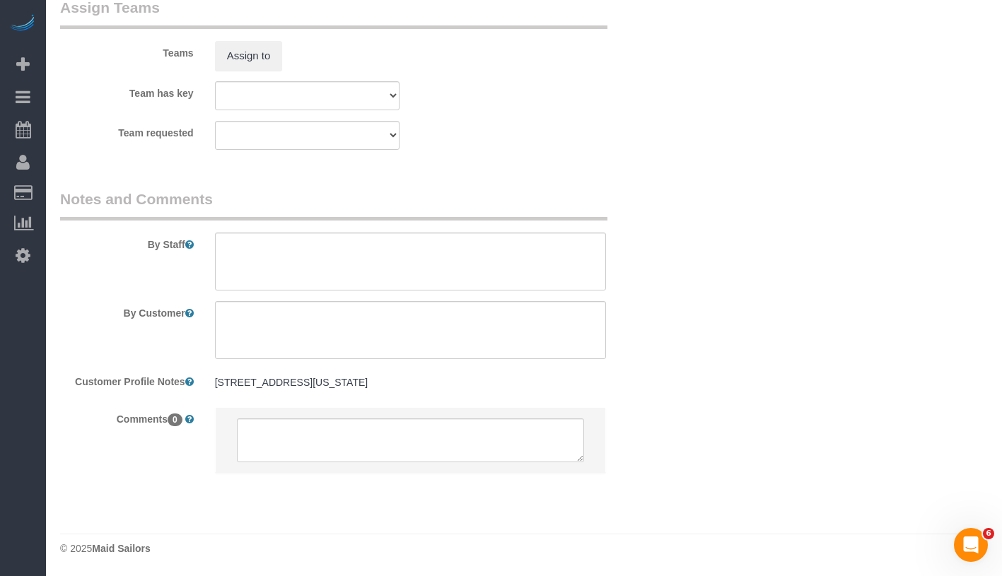
click at [457, 397] on div "532 E 5th St APT 4F, New York, NY 10009 532 E 5th St APT 4F, New York, NY 10009" at bounding box center [410, 383] width 412 height 27
click at [458, 390] on pre "532 E 5th St APT 4F, New York, NY 10009" at bounding box center [410, 382] width 391 height 14
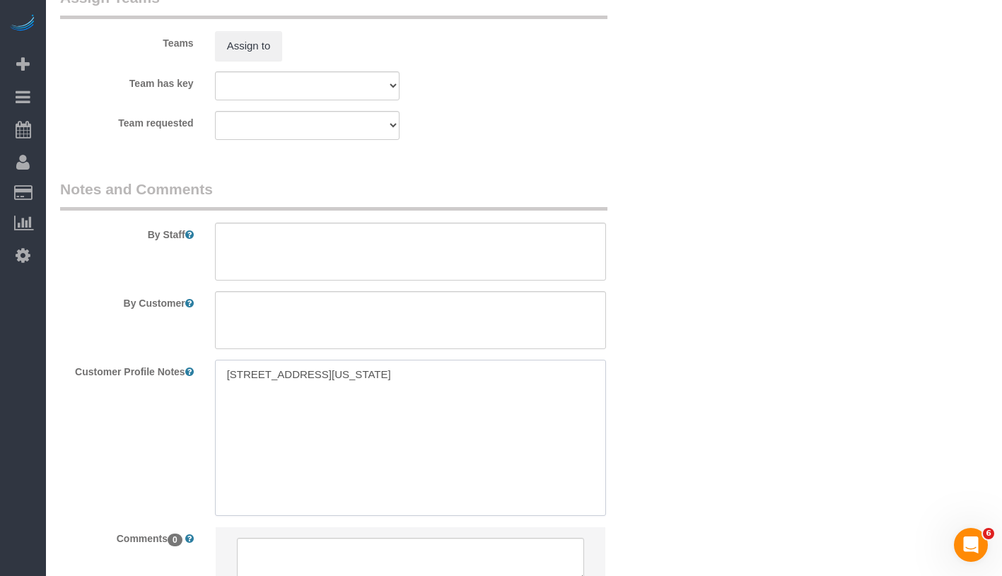
click at [458, 392] on textarea "532 E 5th St APT 4F, New York, NY 10009" at bounding box center [410, 438] width 391 height 156
paste textarea "https://www.bing.com/ck/a?!&&p=c244efe3433fc5f53df9dcf0c902b7a87f02b65f732d9e8c…"
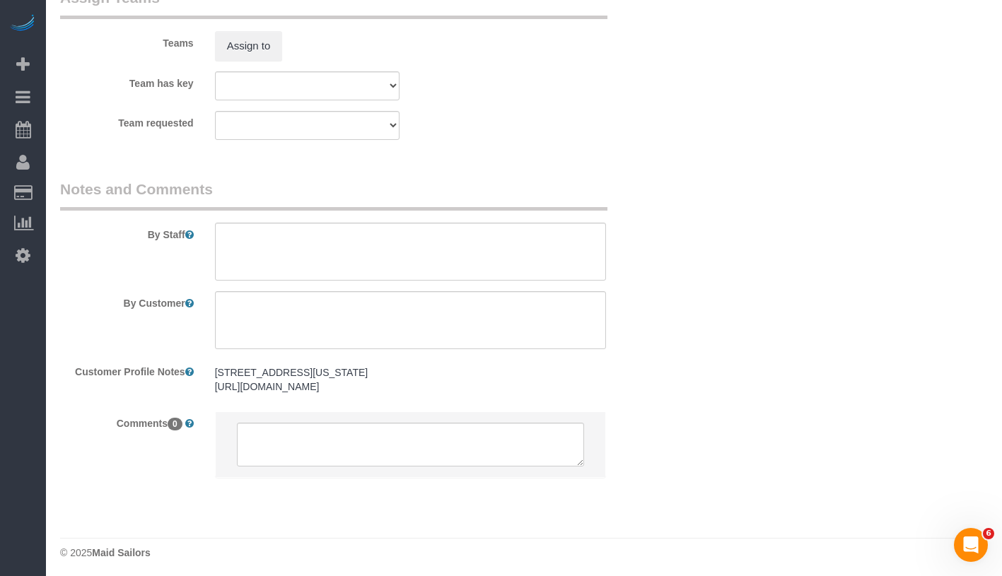
click at [237, 394] on pre "532 E 5th St APT 4F, New York, NY 10009 https://www.bing.com/ck/a?!&&p=c244efe3…" at bounding box center [410, 379] width 391 height 28
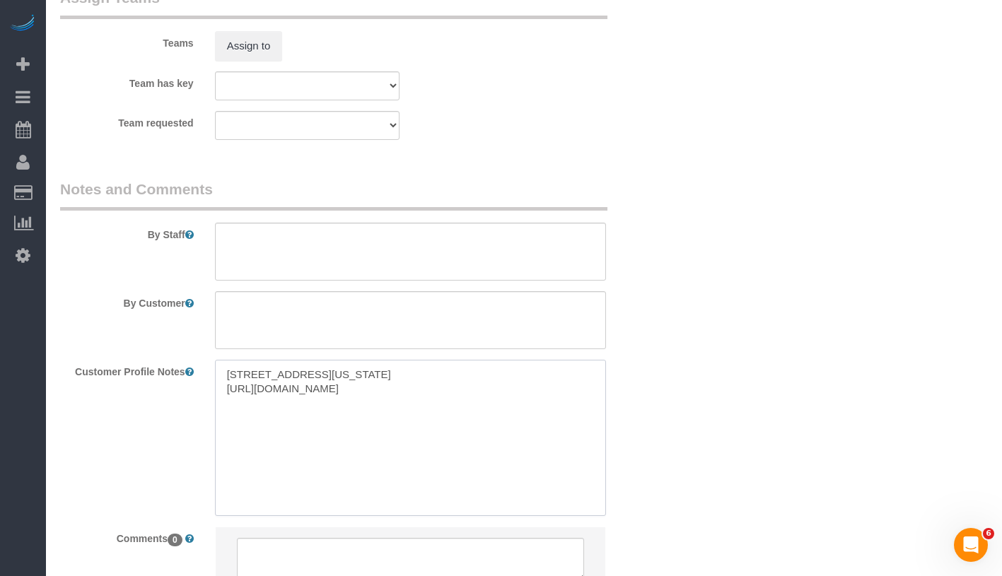
drag, startPoint x: 228, startPoint y: 408, endPoint x: 341, endPoint y: 490, distance: 139.1
click at [341, 490] on textarea "532 E 5th St APT 4F, New York, NY 10009 https://www.bing.com/ck/a?!&&p=c244efe3…" at bounding box center [410, 438] width 391 height 156
drag, startPoint x: 583, startPoint y: 407, endPoint x: 201, endPoint y: 409, distance: 381.8
click at [201, 409] on div "Customer Profile Notes 532 E 5th St APT 4F, New York, NY 10009 NvY2tpZD0yYTNjNj…" at bounding box center [358, 438] width 619 height 156
paste textarea "https://www.zillow.com/homedetails/532-E-5th-St-APT-4F-New-York-NY-10009/210695…"
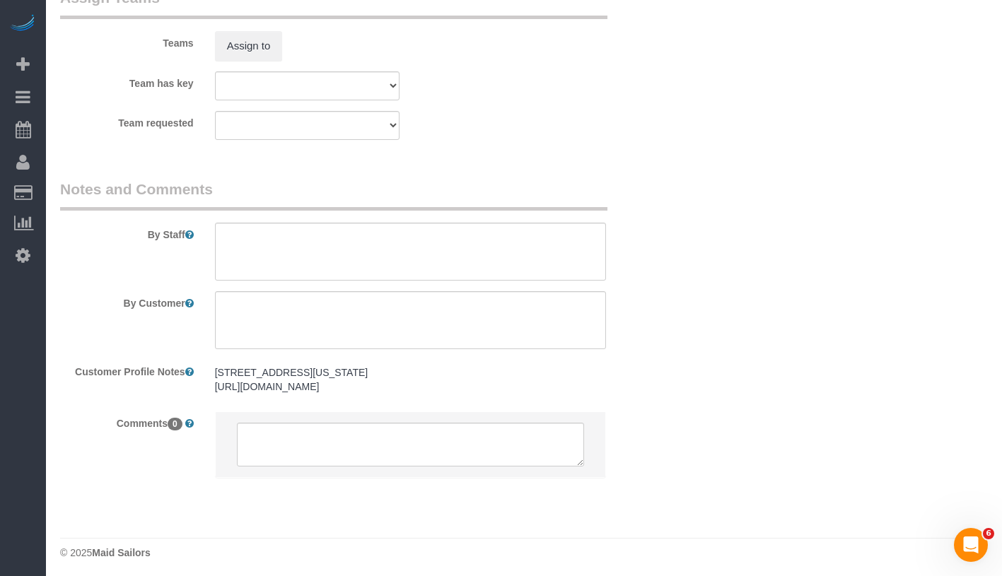
click at [412, 433] on sui-booking-comments "By Staff By Customer Customer Profile Notes 532 E 5th St APT 4F, New York, NY 1…" at bounding box center [358, 335] width 597 height 313
click at [520, 401] on div "532 E 5th St APT 4F, New York, NY 10009 https://www.zillow.com/homedetails/532-…" at bounding box center [410, 380] width 412 height 41
click at [525, 394] on pre "532 E 5th St APT 4F, New York, NY 10009 https://www.zillow.com/homedetails/532-…" at bounding box center [410, 379] width 391 height 28
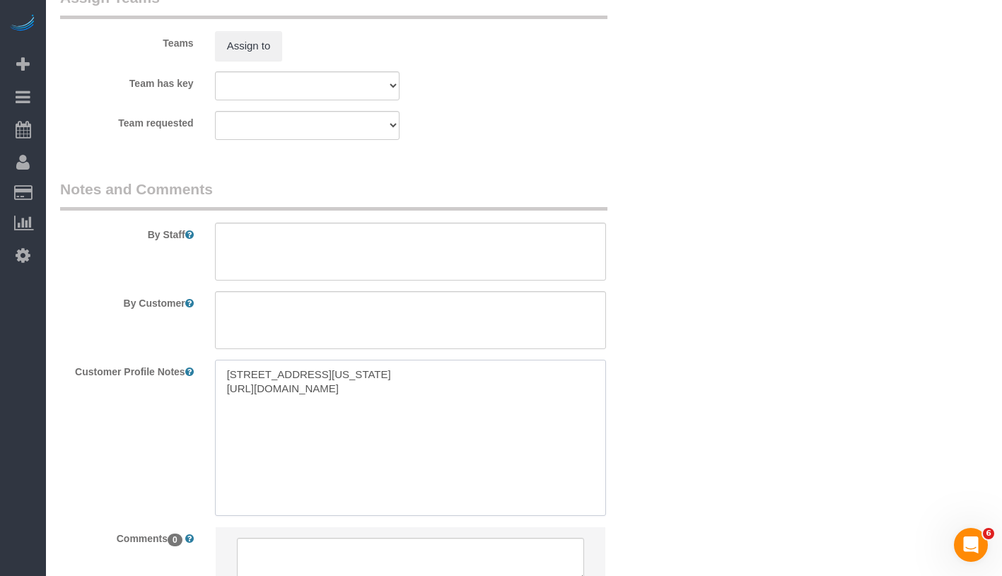
click at [595, 425] on textarea "532 E 5th St APT 4F, New York, NY 10009 https://www.zillow.com/homedetails/532-…" at bounding box center [410, 438] width 391 height 156
paste textarea "2 beds 2 baths"
click at [226, 449] on textarea "532 E 5th St APT 4F, New York, NY 10009 https://www.zillow.com/homedetails/532-…" at bounding box center [410, 438] width 391 height 156
click at [221, 448] on textarea "532 E 5th St APT 4F, New York, NY 10009 https://www.zillow.com/homedetails/532-…" at bounding box center [410, 438] width 391 height 156
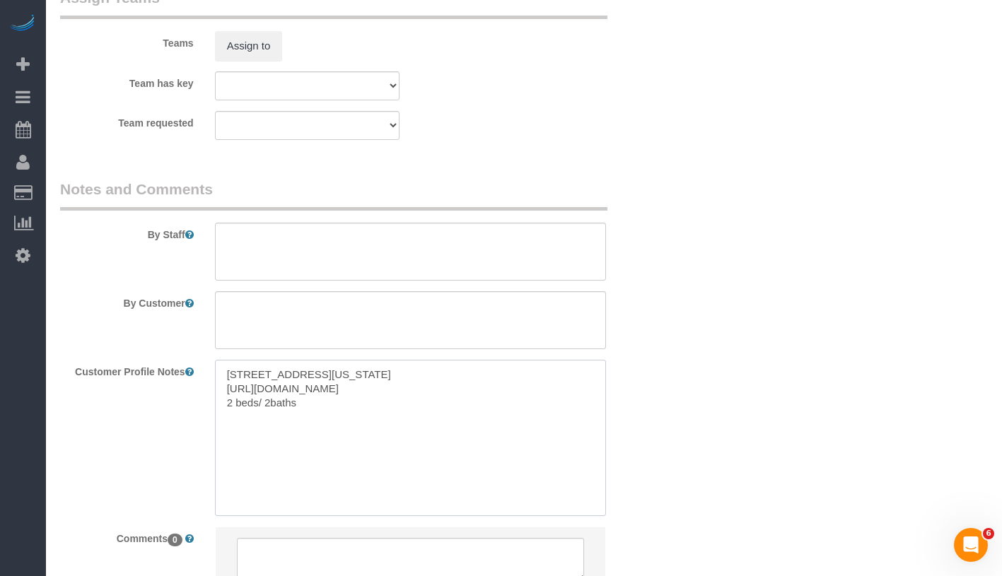
type textarea "532 E 5th St APT 4F, New York, NY 10009 https://www.zillow.com/homedetails/532-…"
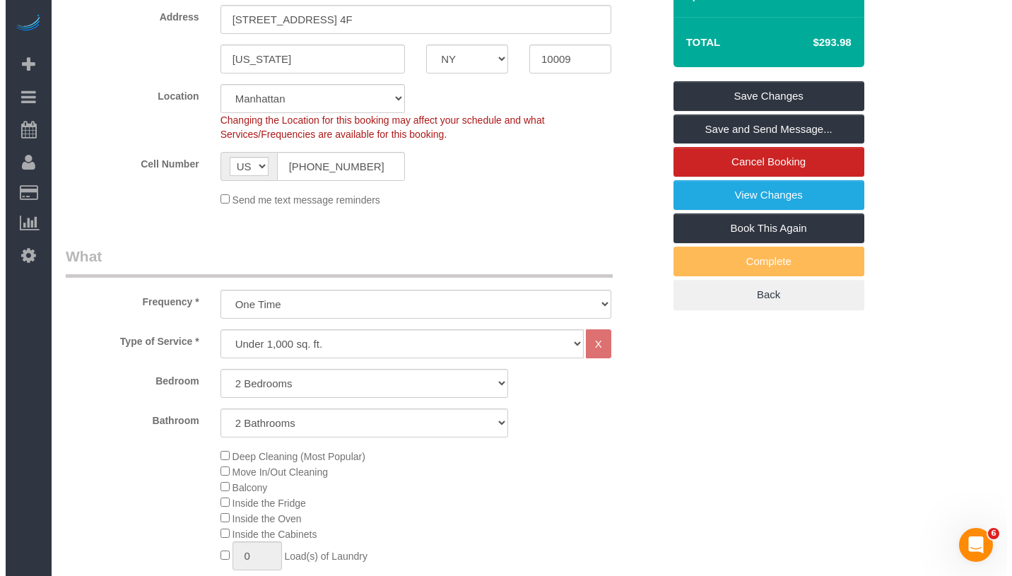
scroll to position [0, 0]
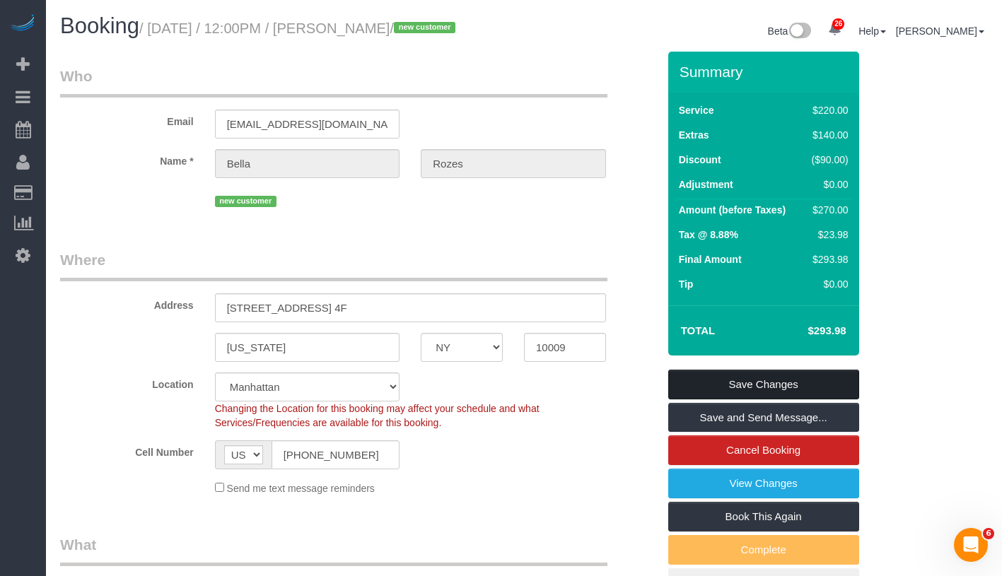
click at [791, 399] on link "Save Changes" at bounding box center [763, 385] width 191 height 30
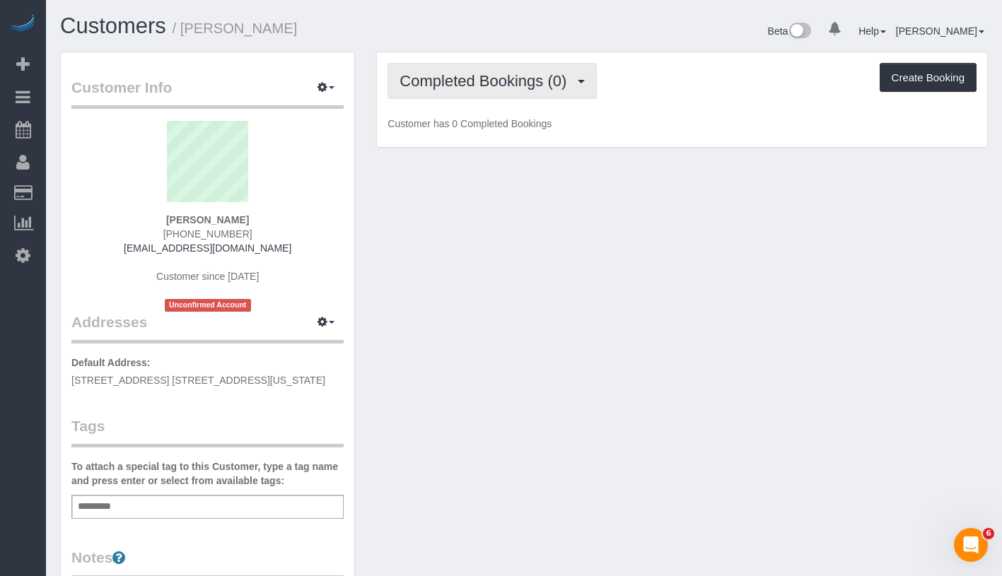
click at [486, 95] on button "Completed Bookings (0)" at bounding box center [491, 81] width 209 height 36
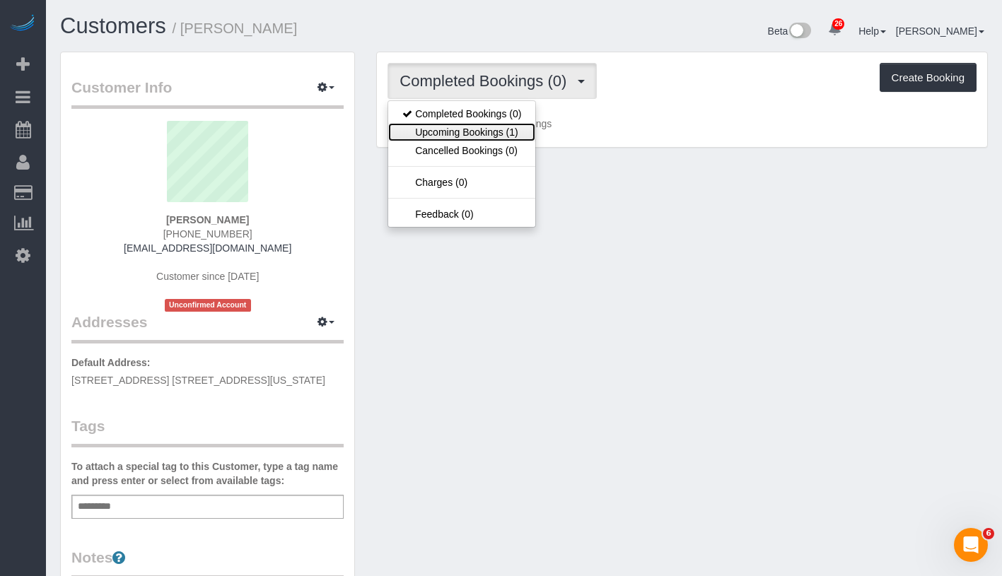
click at [476, 133] on link "Upcoming Bookings (1)" at bounding box center [461, 132] width 147 height 18
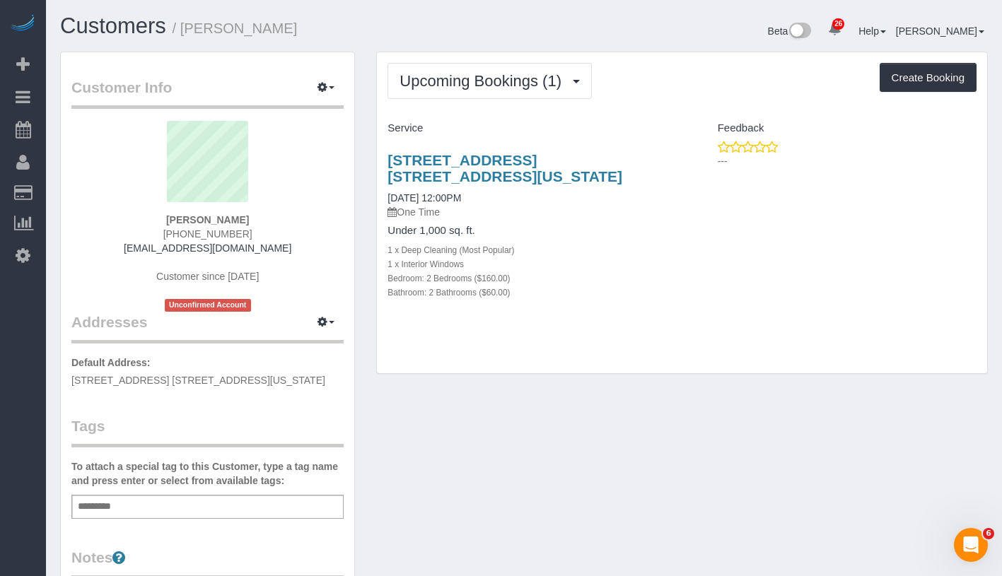
drag, startPoint x: 385, startPoint y: 156, endPoint x: 548, endPoint y: 170, distance: 163.9
click at [548, 170] on div "532 East 5th Street, Apt. 4f, New York, NY 10009 09/30/2025 12:00PM One Time Un…" at bounding box center [529, 233] width 305 height 187
copy link "532 East 5th Street, Apt. 4f, New York, NY 10009"
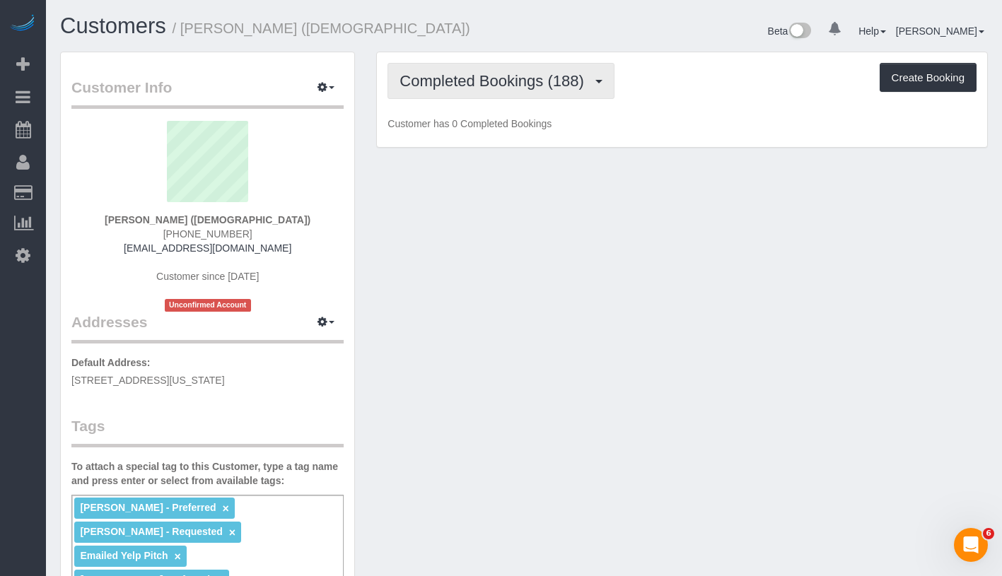
click at [522, 90] on span "Completed Bookings (188)" at bounding box center [494, 81] width 191 height 18
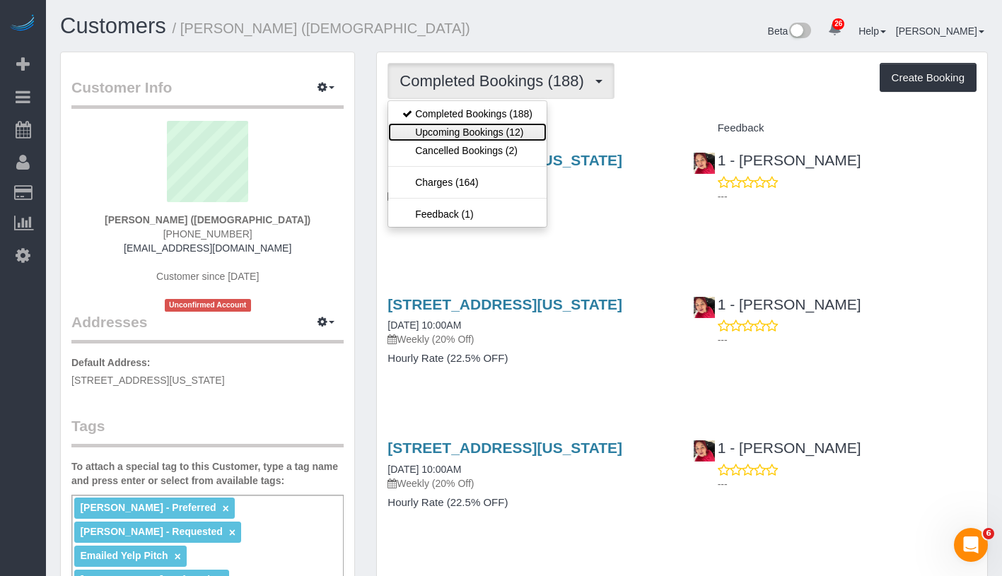
click at [498, 141] on link "Upcoming Bookings (12)" at bounding box center [467, 132] width 158 height 18
